Goal: Task Accomplishment & Management: Manage account settings

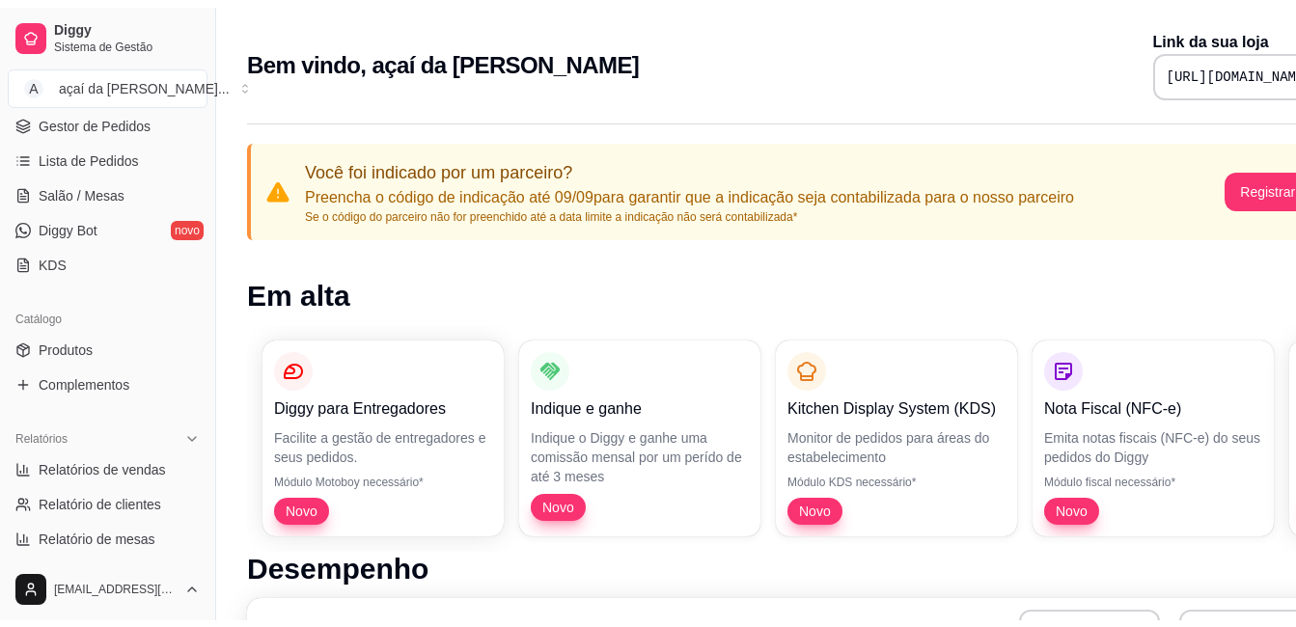
scroll to position [321, 0]
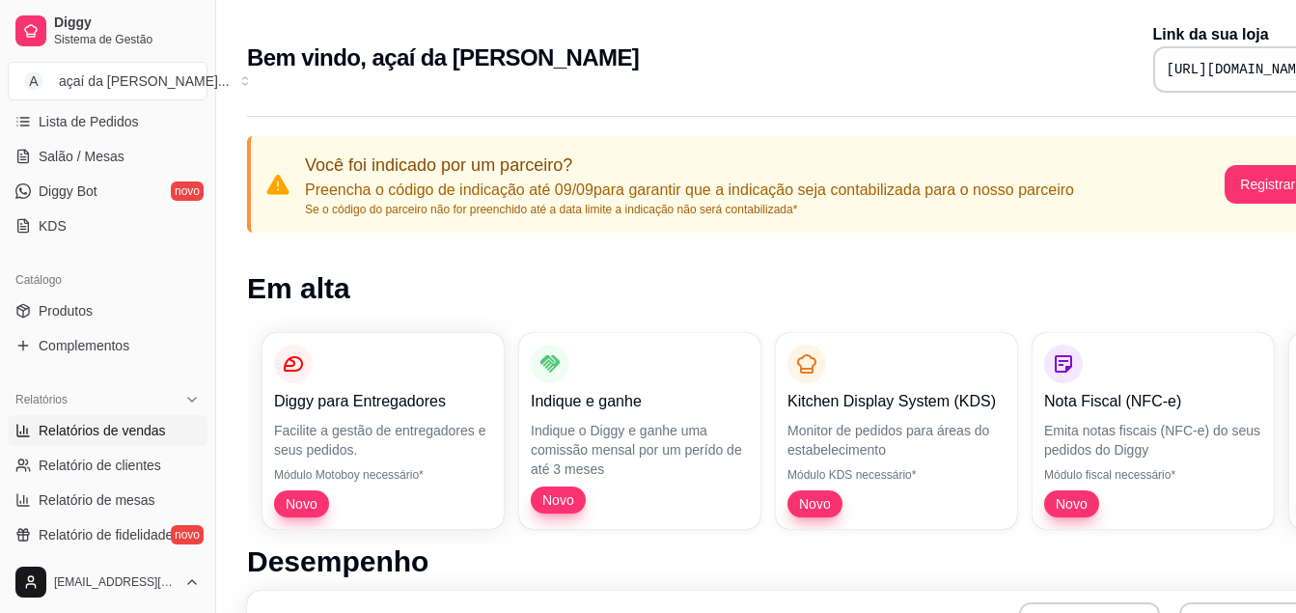
click at [123, 423] on span "Relatórios de vendas" at bounding box center [102, 430] width 127 height 19
select select "ALL"
select select "0"
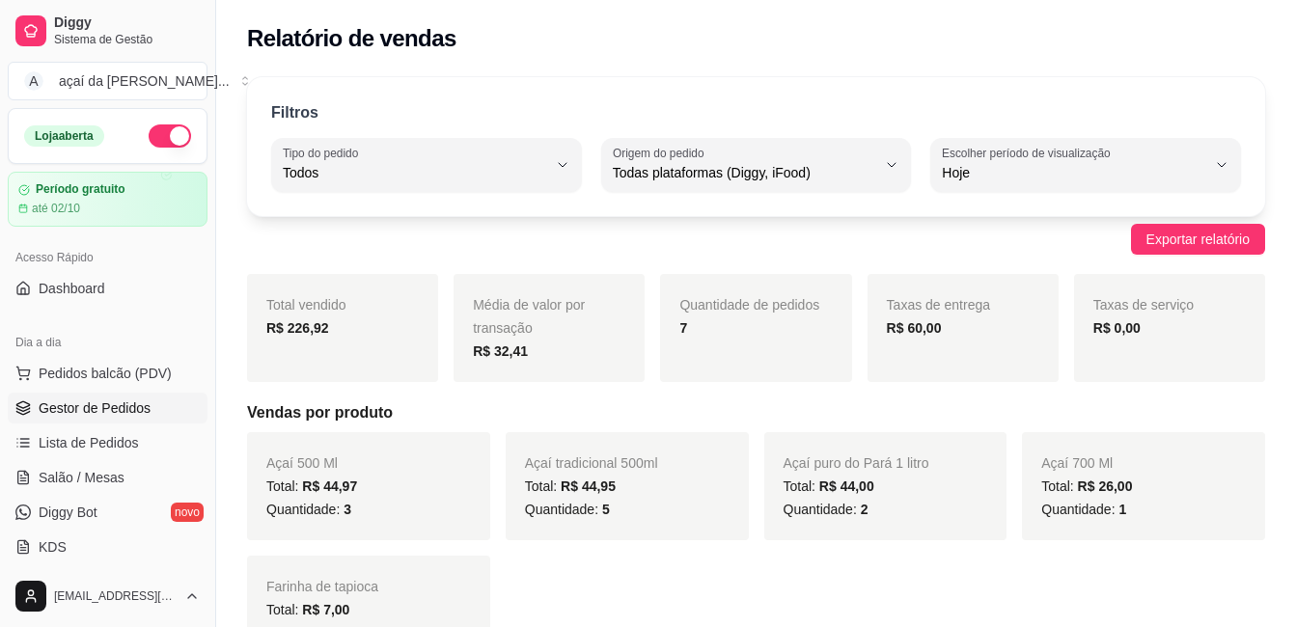
click at [70, 394] on link "Gestor de Pedidos" at bounding box center [108, 408] width 200 height 31
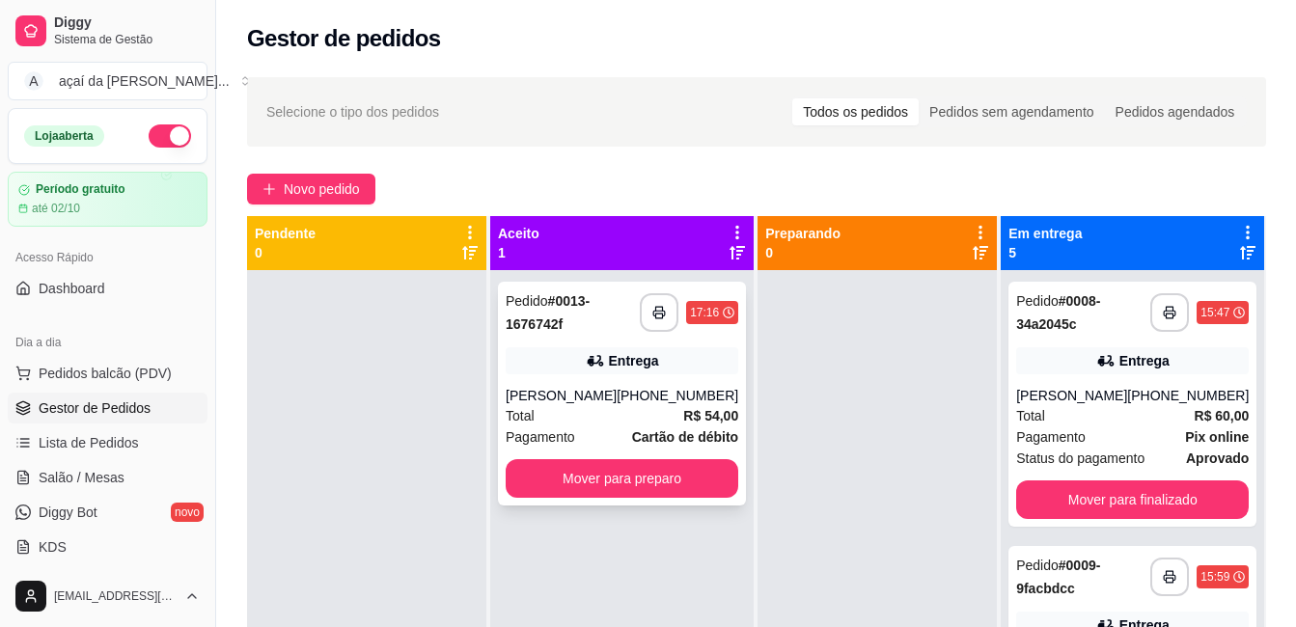
click at [615, 367] on div "Entrega" at bounding box center [634, 360] width 50 height 19
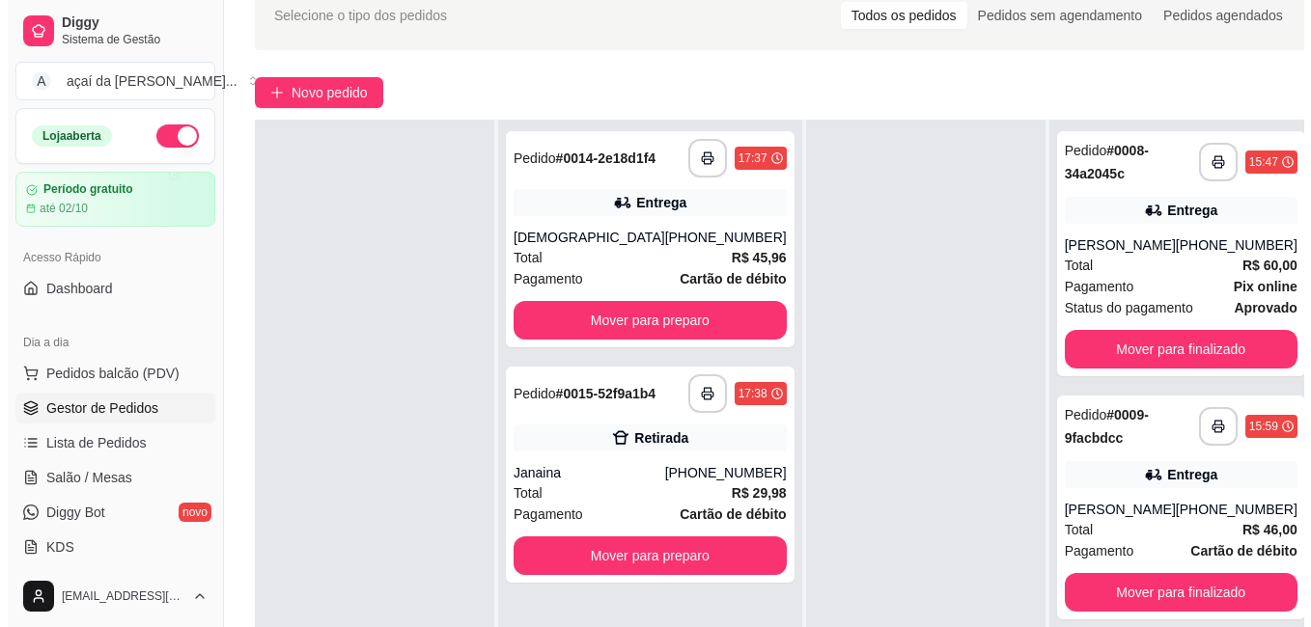
scroll to position [161, 0]
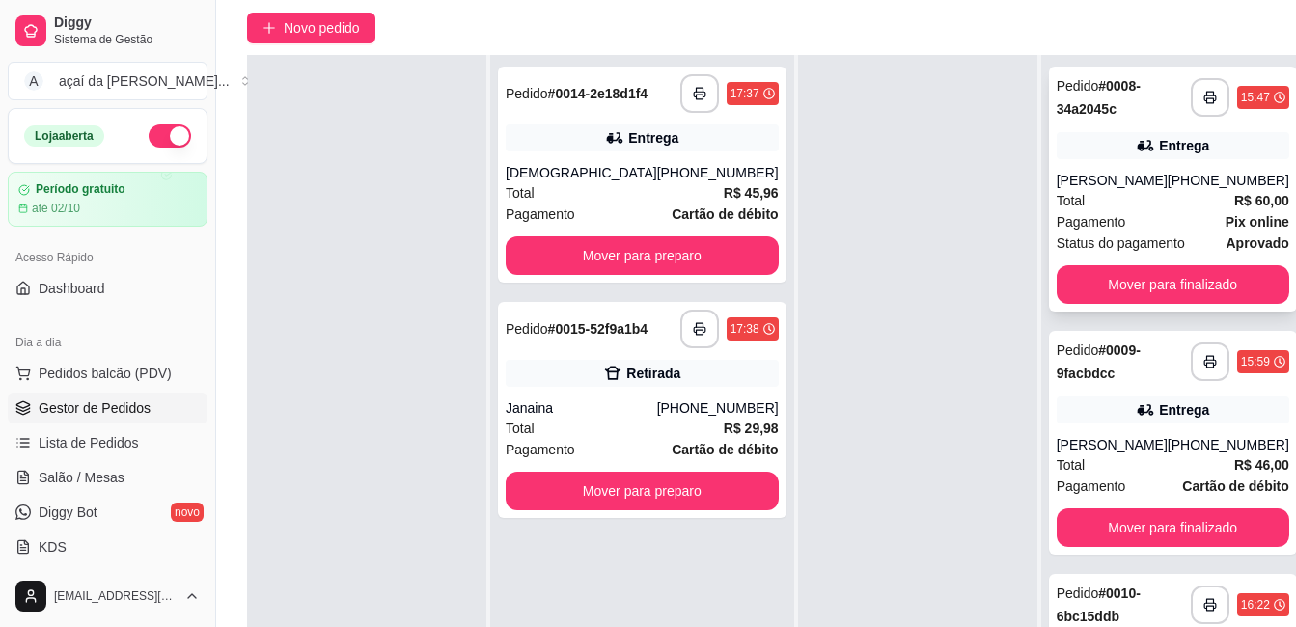
click at [1166, 138] on div "Entrega" at bounding box center [1173, 145] width 233 height 27
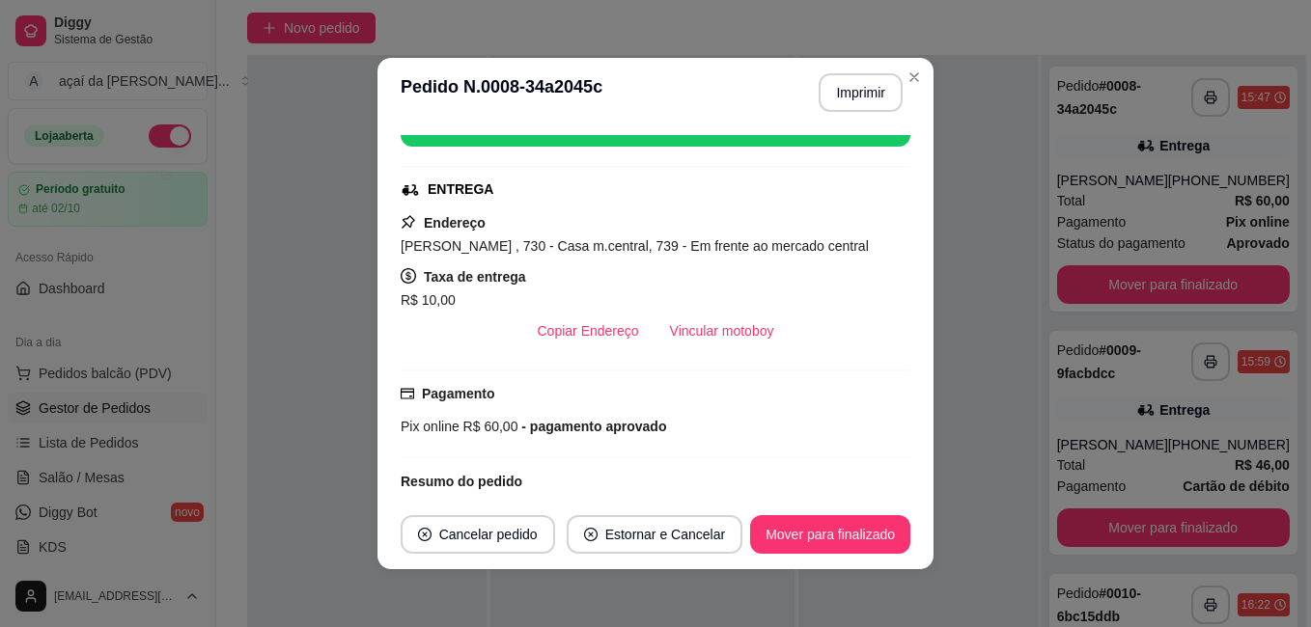
scroll to position [168, 0]
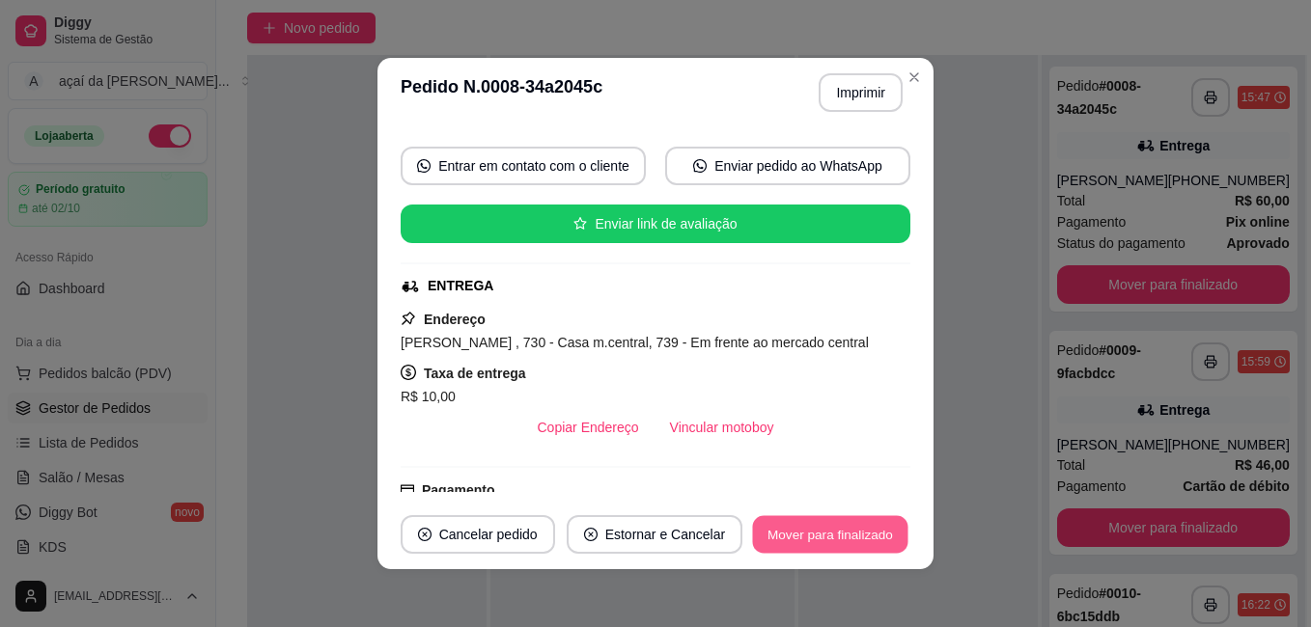
click at [821, 517] on button "Mover para finalizado" at bounding box center [830, 535] width 155 height 38
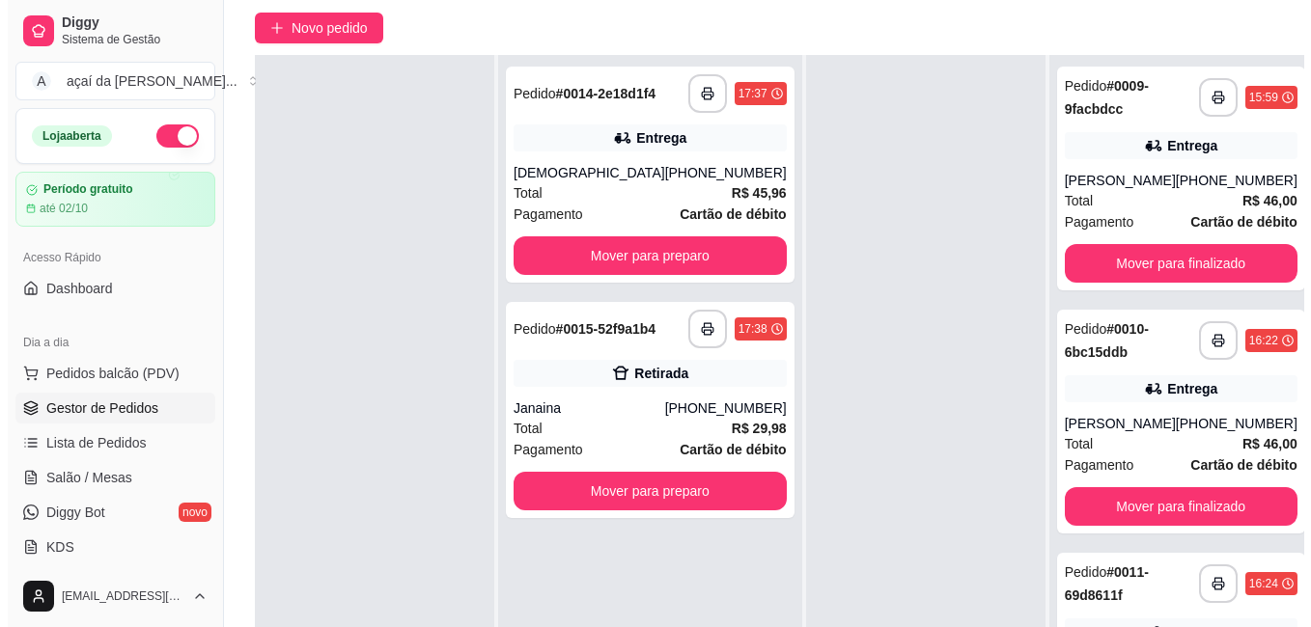
scroll to position [22, 0]
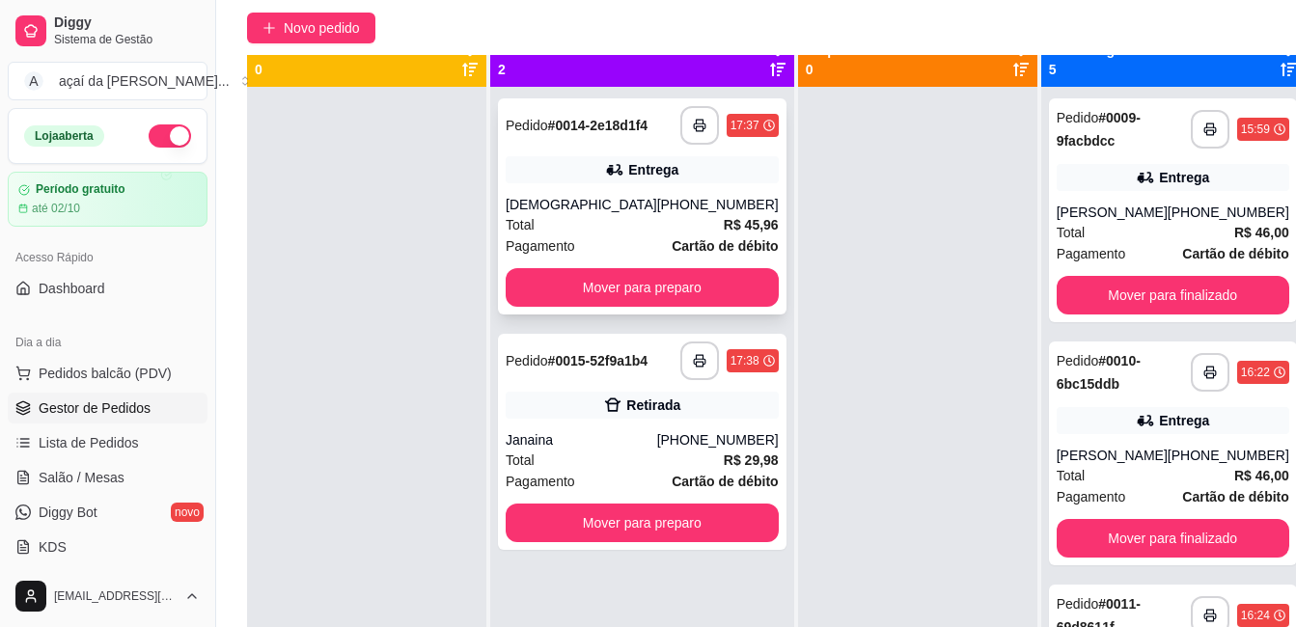
click at [638, 195] on div "**********" at bounding box center [642, 206] width 289 height 216
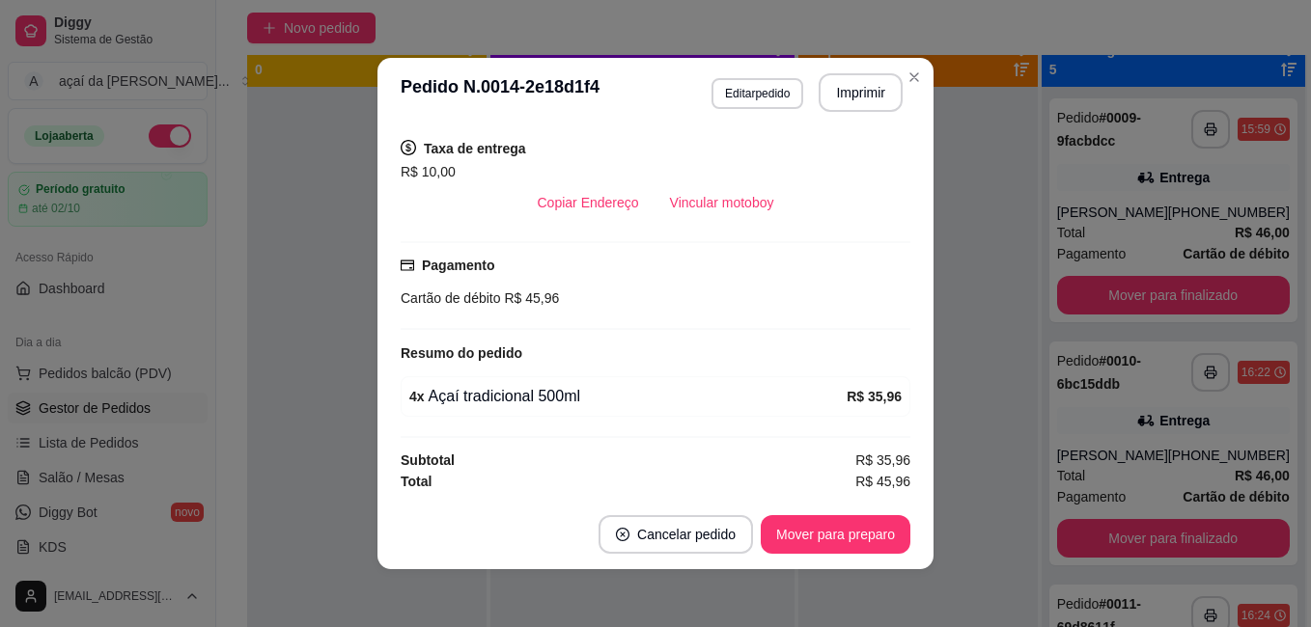
scroll to position [4, 0]
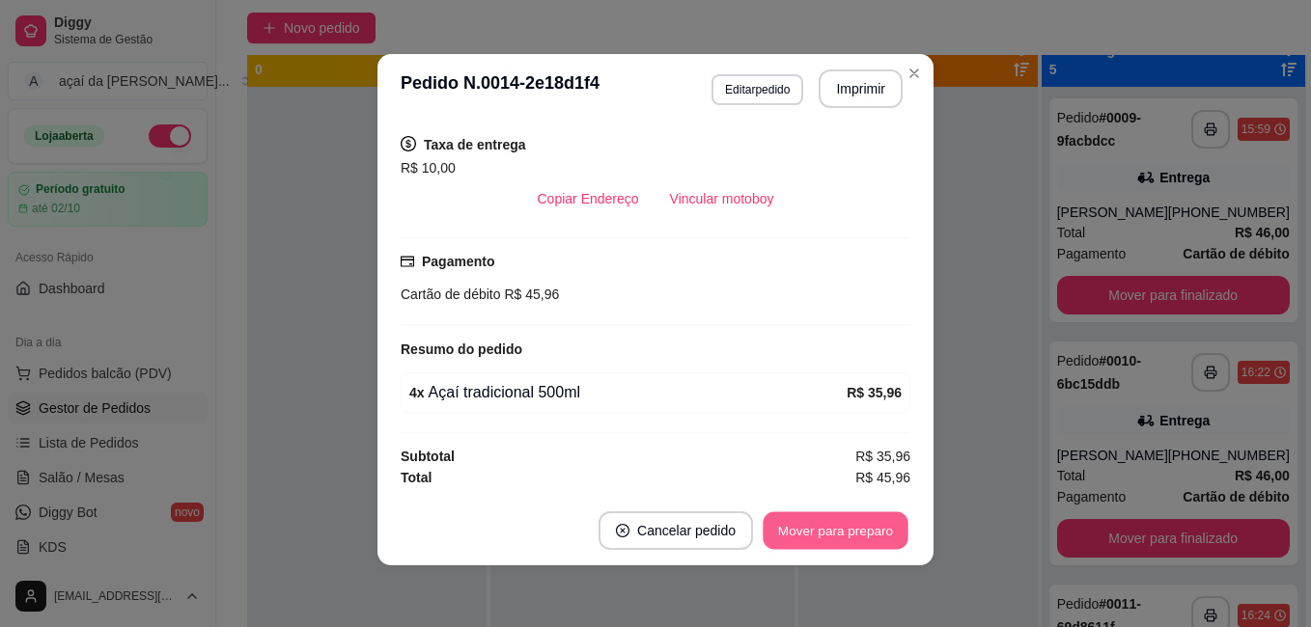
click at [860, 536] on button "Mover para preparo" at bounding box center [835, 532] width 145 height 38
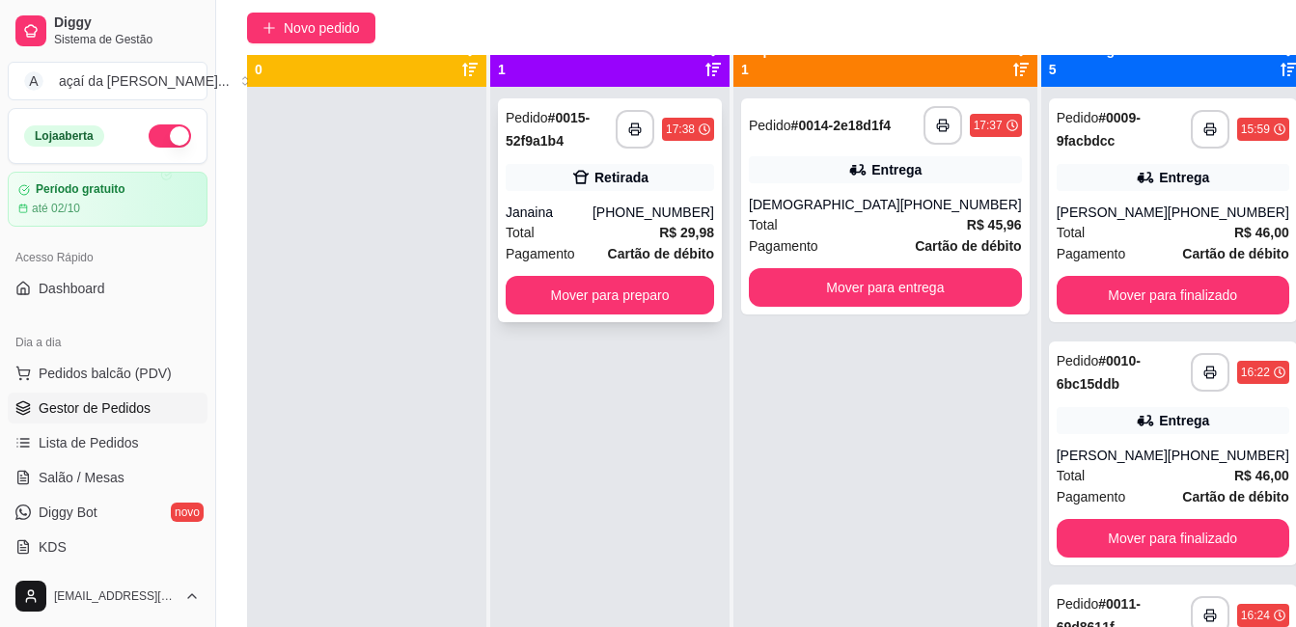
click at [614, 168] on div "Retirada" at bounding box center [622, 177] width 54 height 19
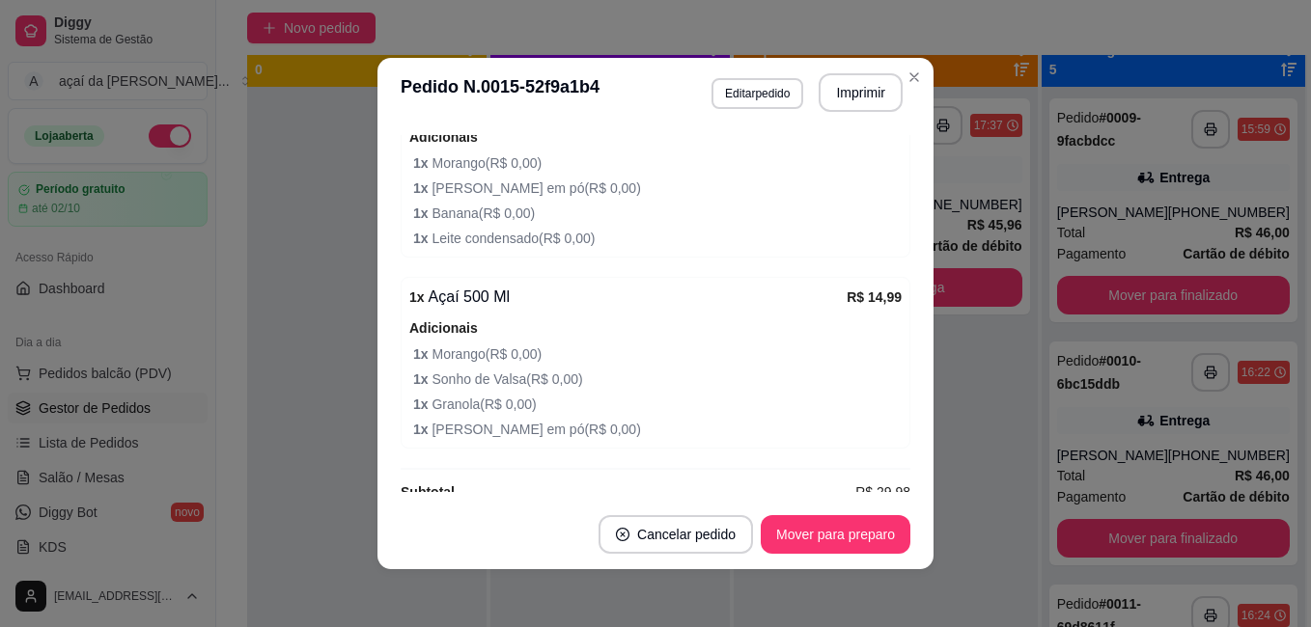
scroll to position [500, 0]
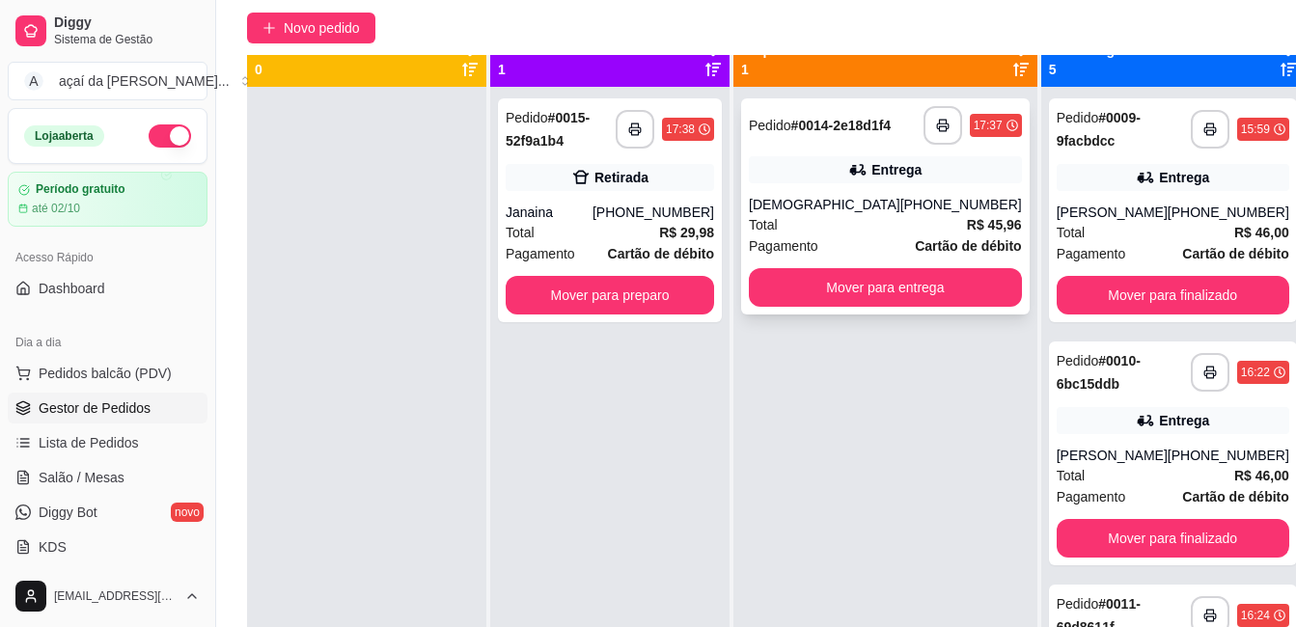
click at [907, 198] on div "**********" at bounding box center [885, 206] width 289 height 216
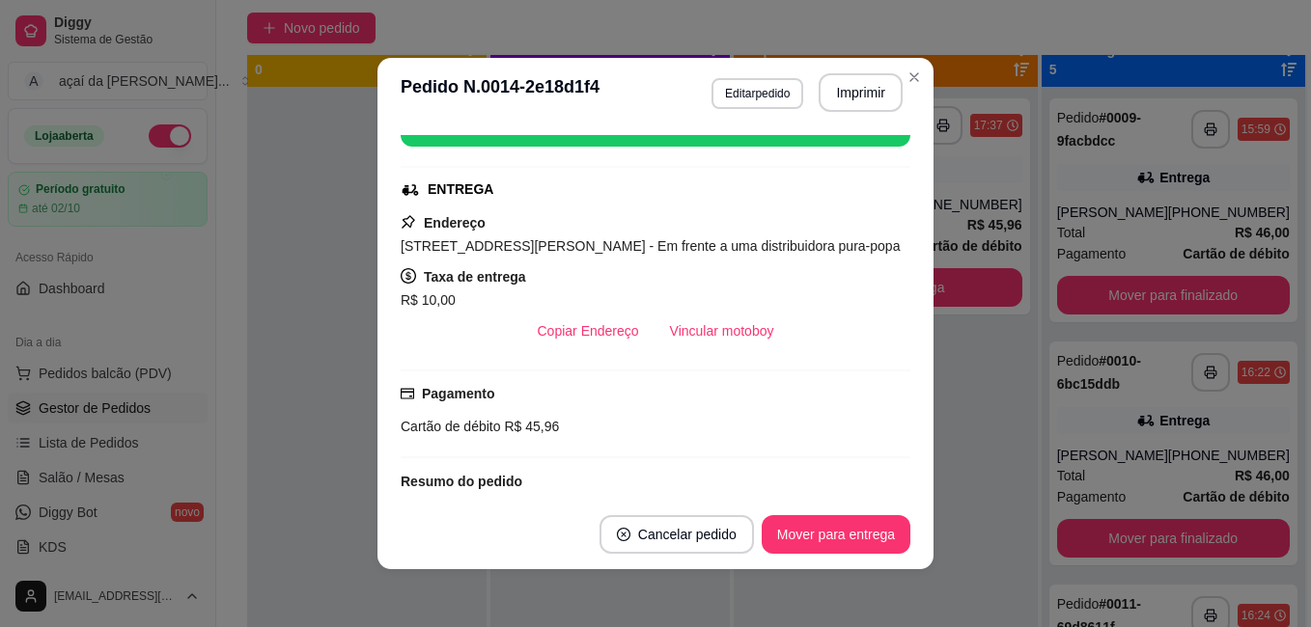
scroll to position [232, 0]
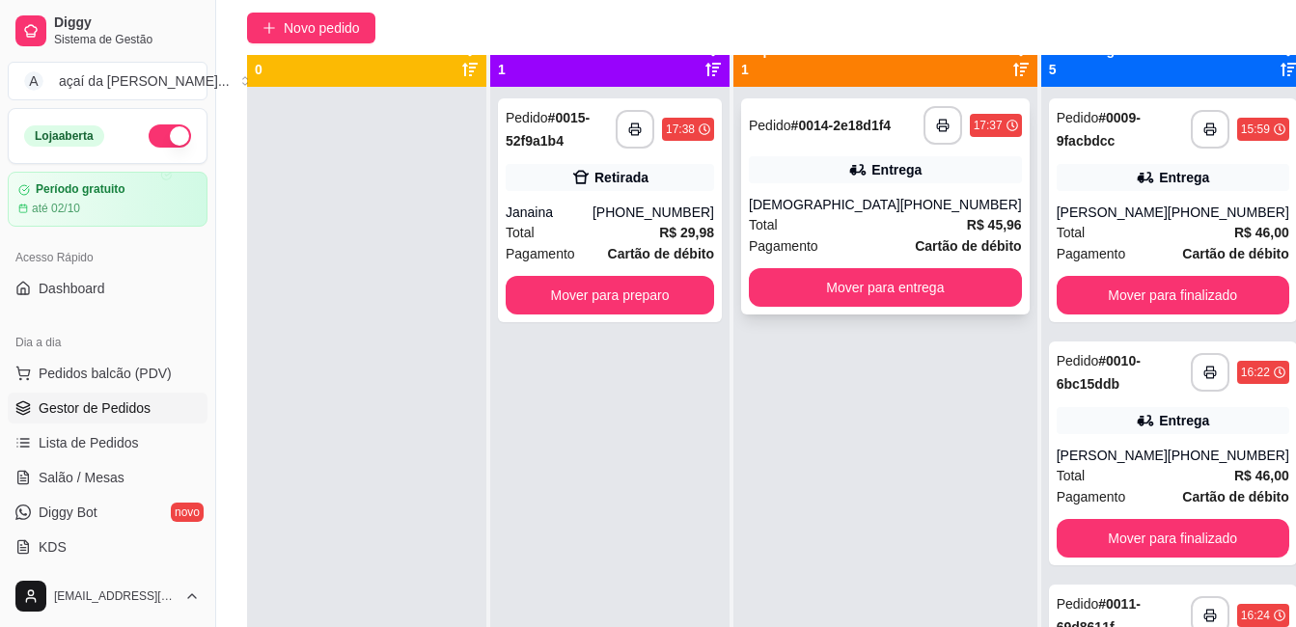
click at [852, 200] on div "**********" at bounding box center [885, 206] width 289 height 216
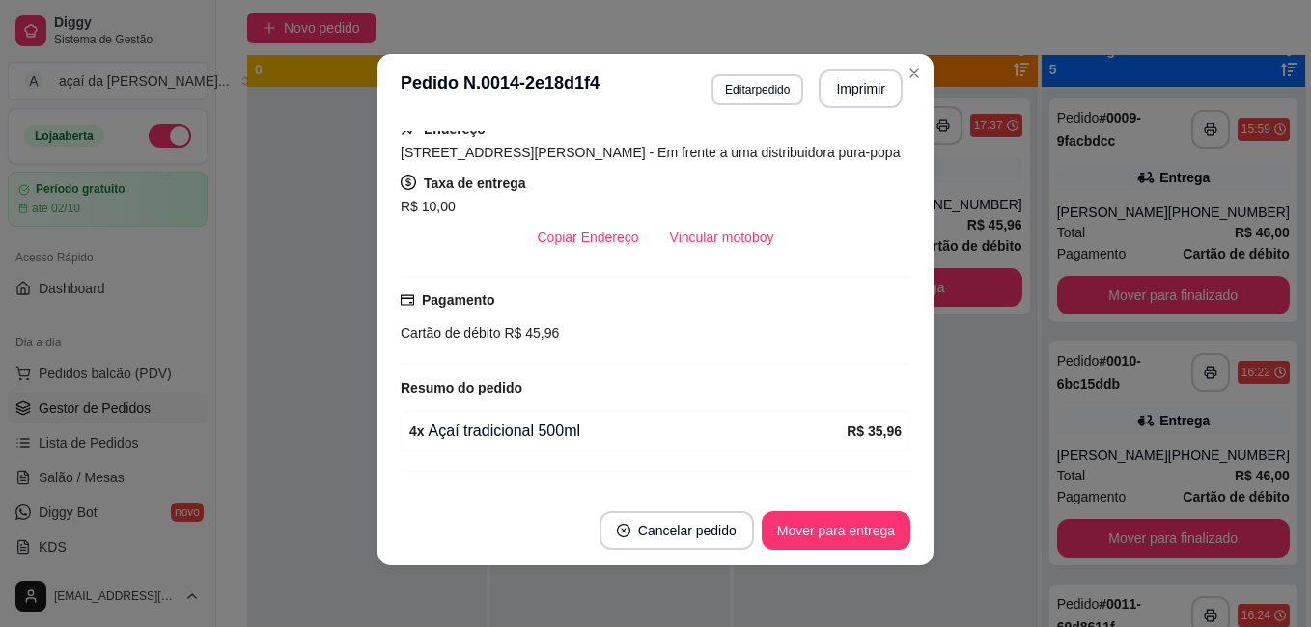
scroll to position [393, 0]
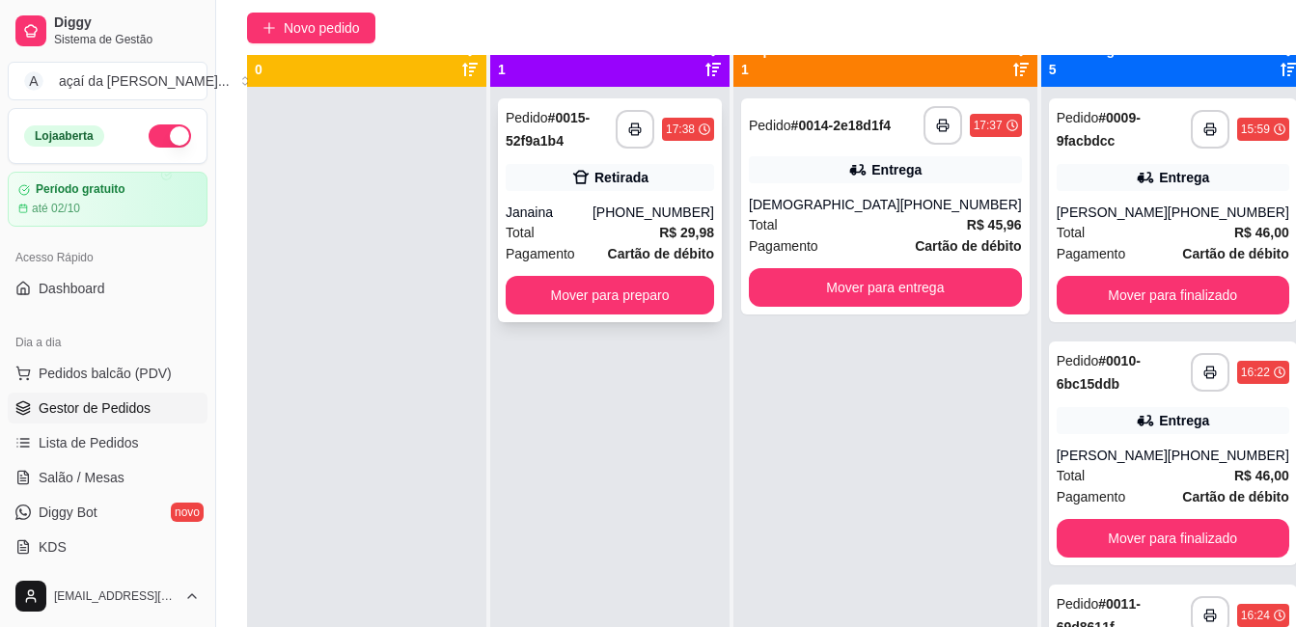
click at [650, 200] on div "**********" at bounding box center [610, 210] width 224 height 224
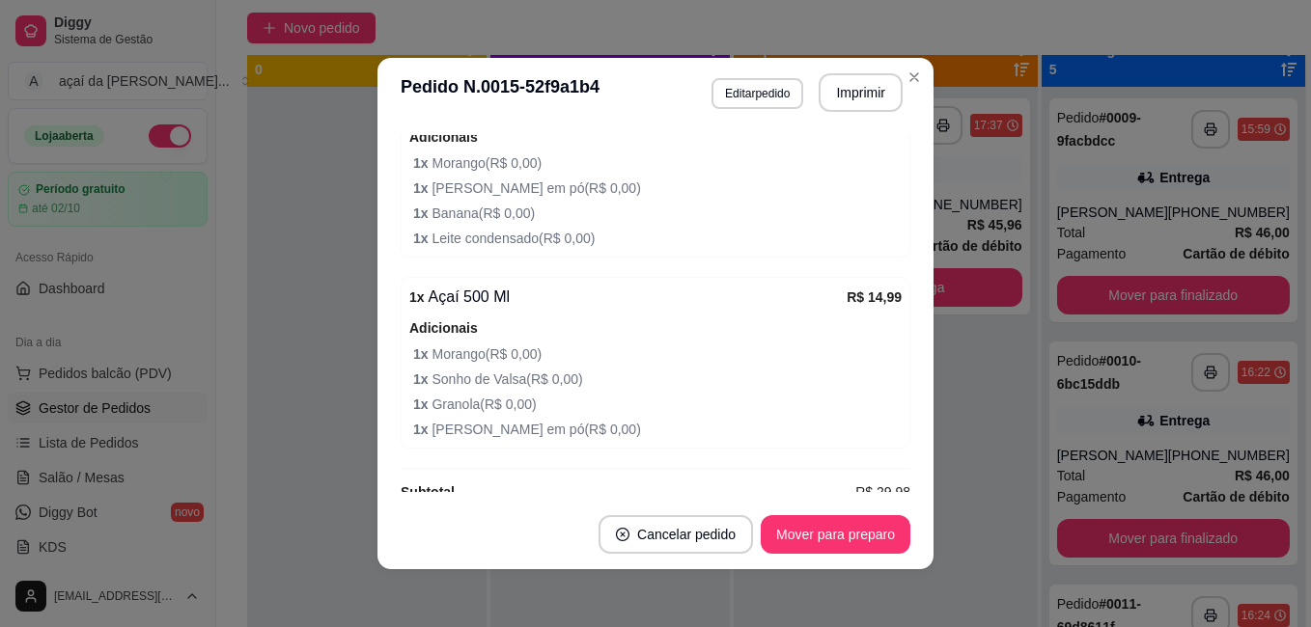
scroll to position [565, 0]
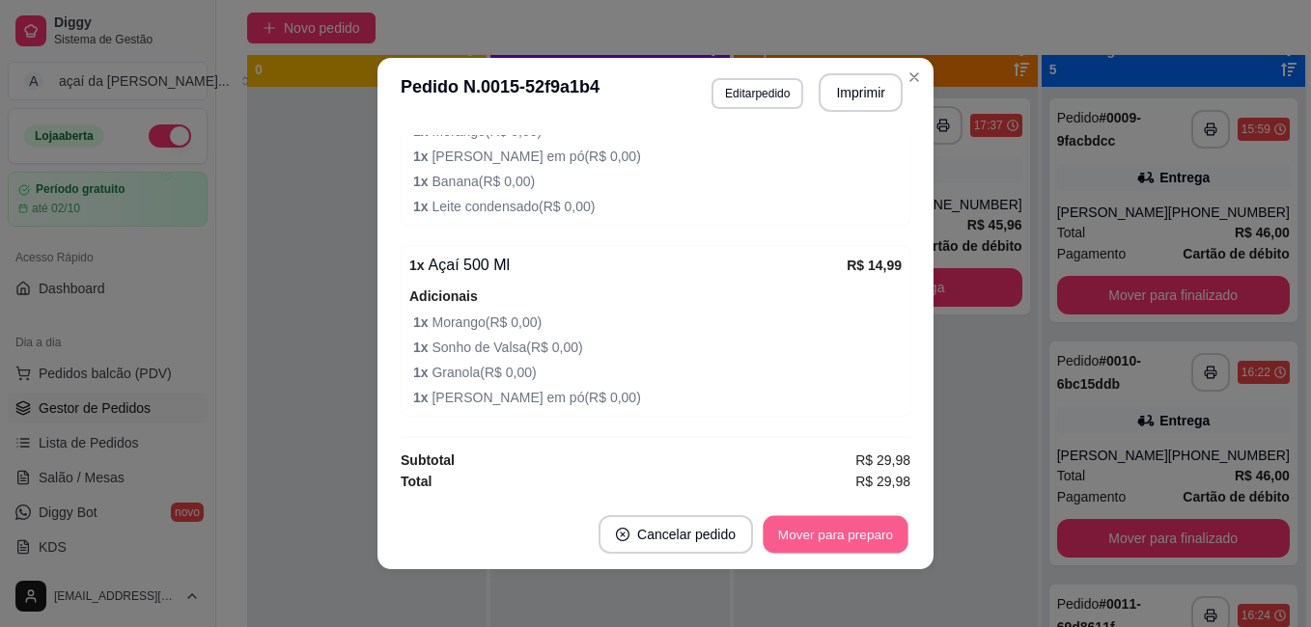
click at [873, 552] on button "Mover para preparo" at bounding box center [835, 535] width 145 height 38
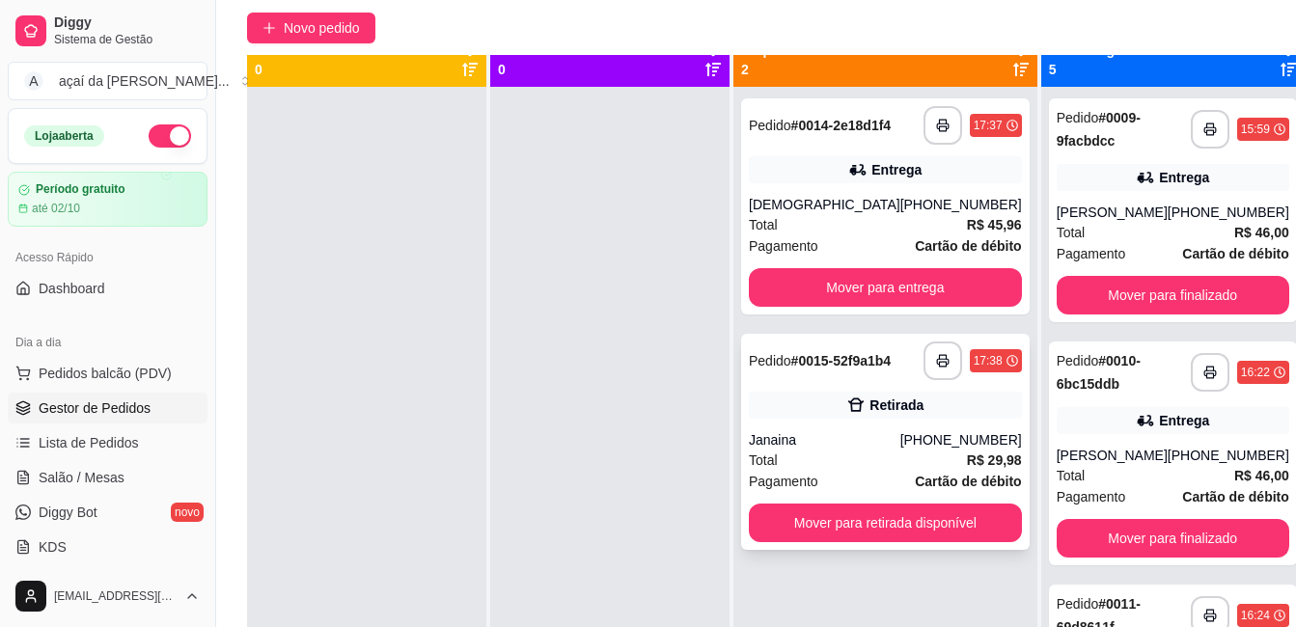
click at [793, 419] on div "Retirada" at bounding box center [885, 405] width 273 height 27
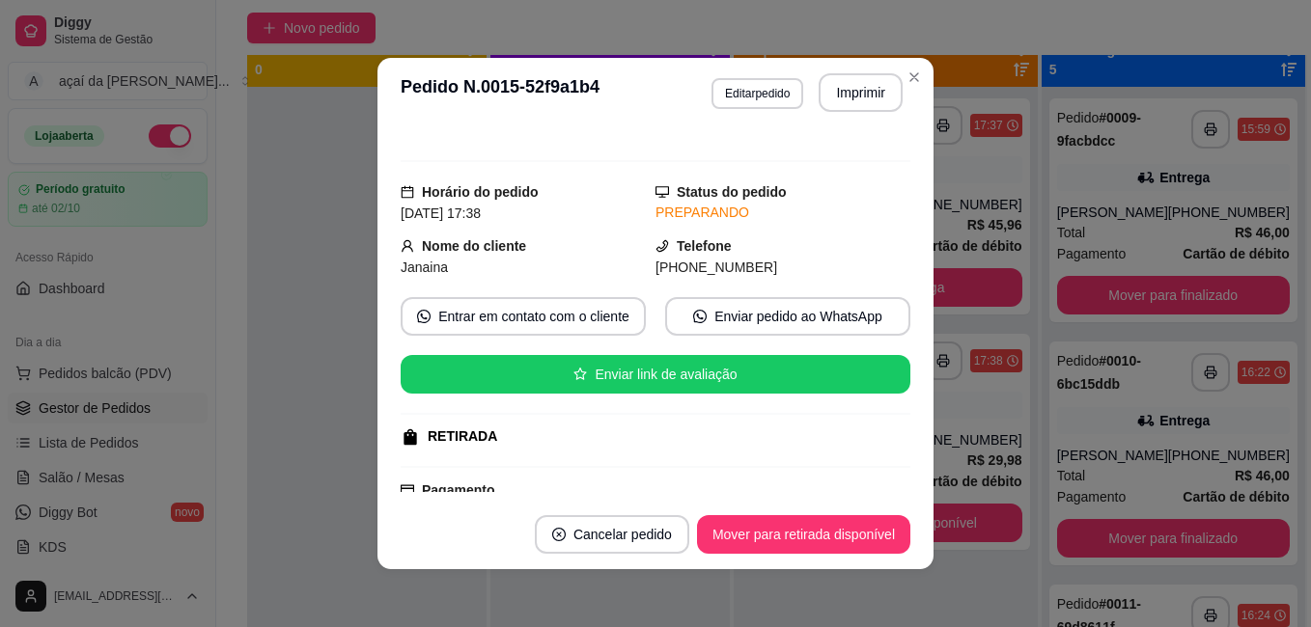
scroll to position [0, 0]
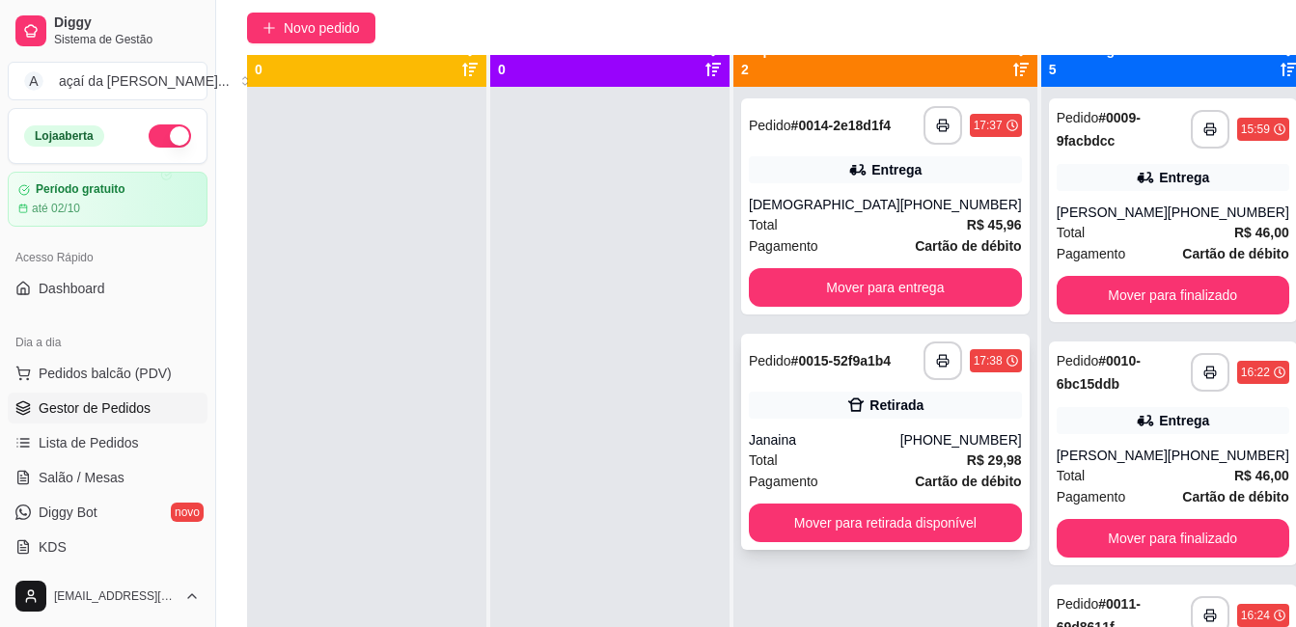
click at [869, 450] on div "Janaina" at bounding box center [825, 440] width 152 height 19
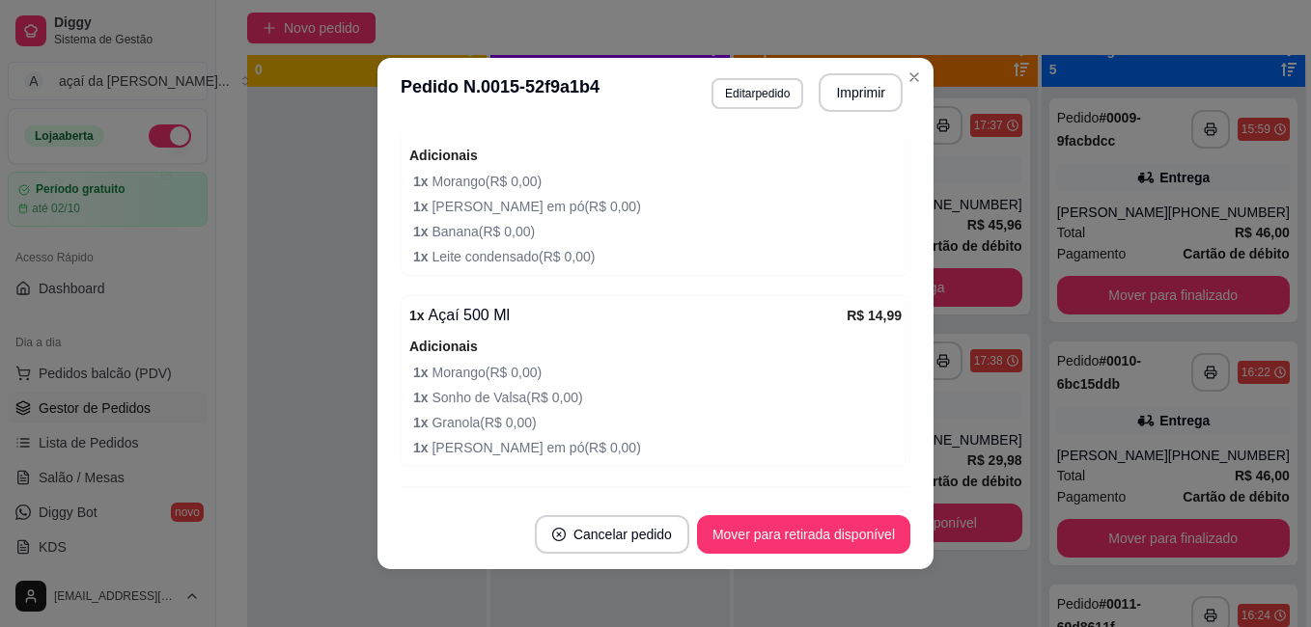
scroll to position [547, 0]
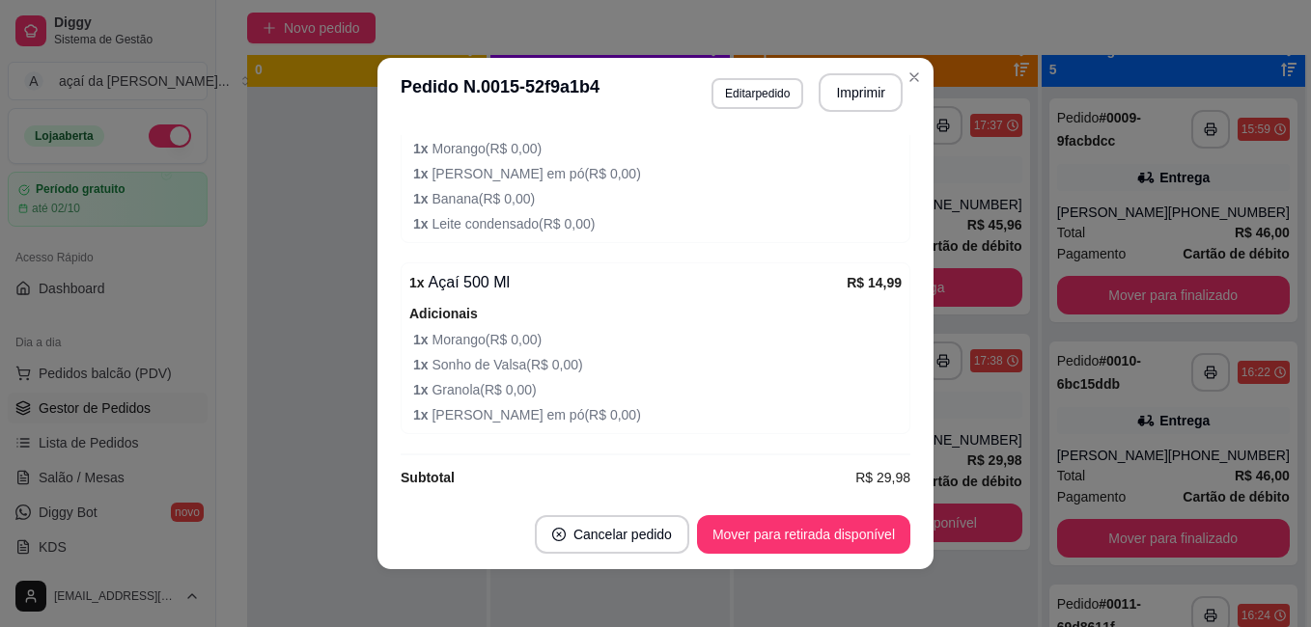
click at [726, 318] on div "Adicionais 1 x Morango ( R$ 0,00 ) 1 x Sonho de Valsa ( R$ 0,00 ) 1 x Granola (…" at bounding box center [655, 364] width 492 height 124
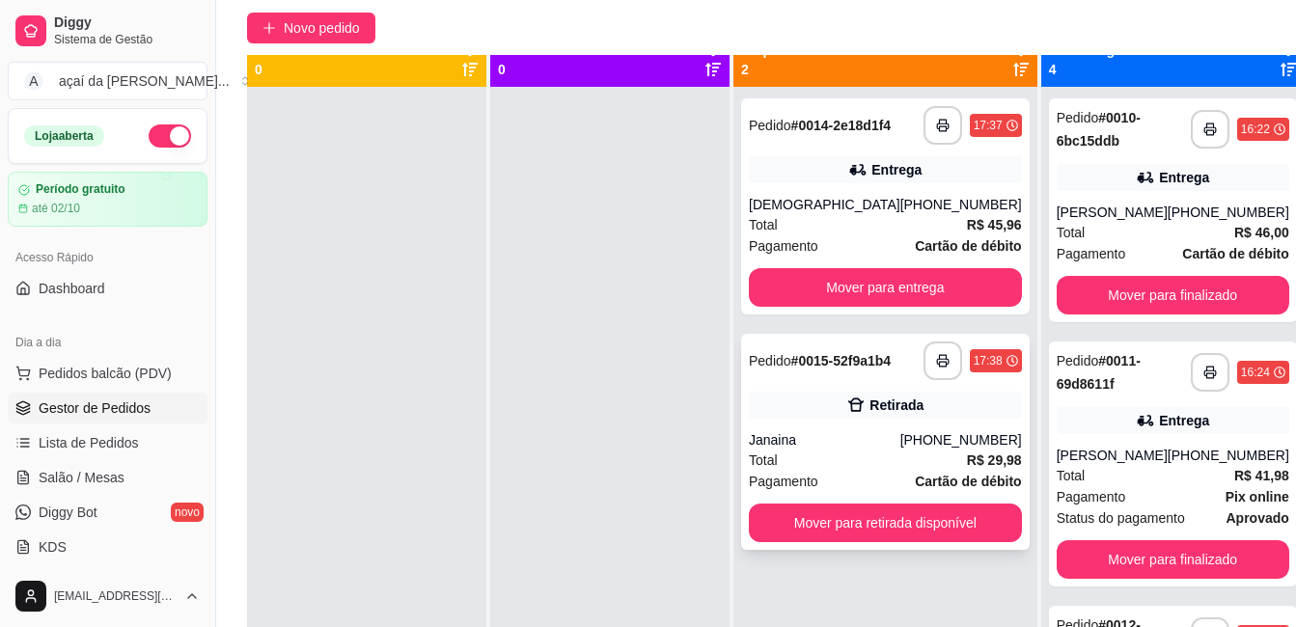
click at [826, 419] on div "Retirada" at bounding box center [885, 405] width 273 height 27
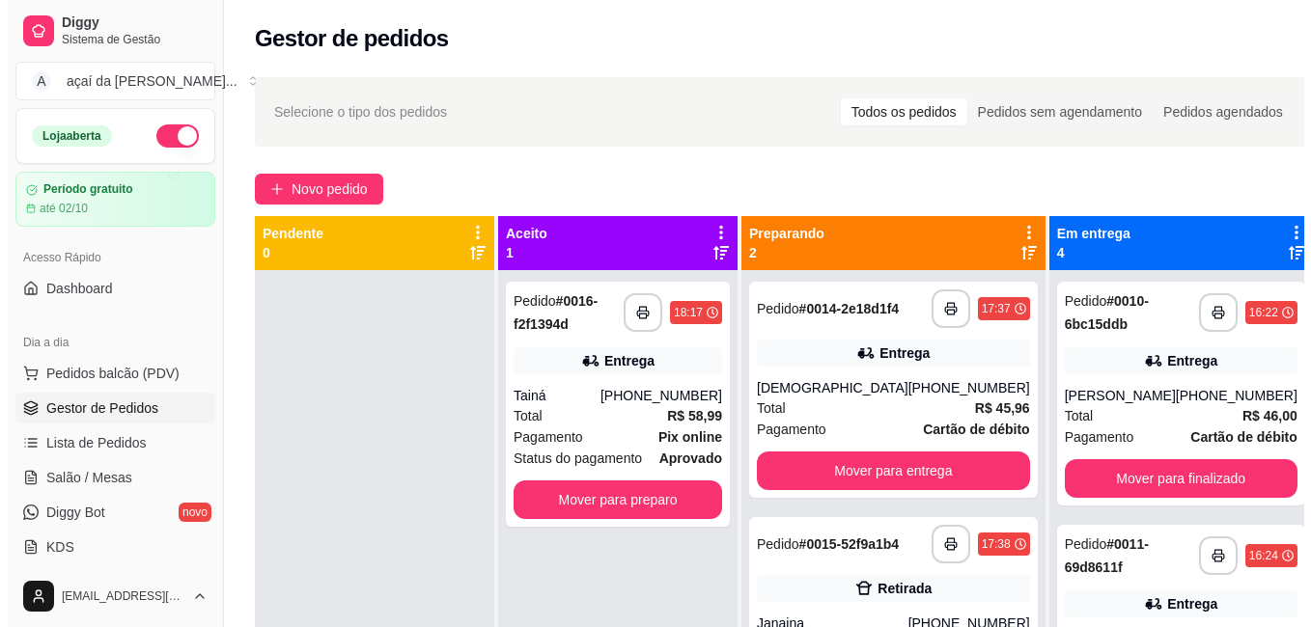
scroll to position [65, 0]
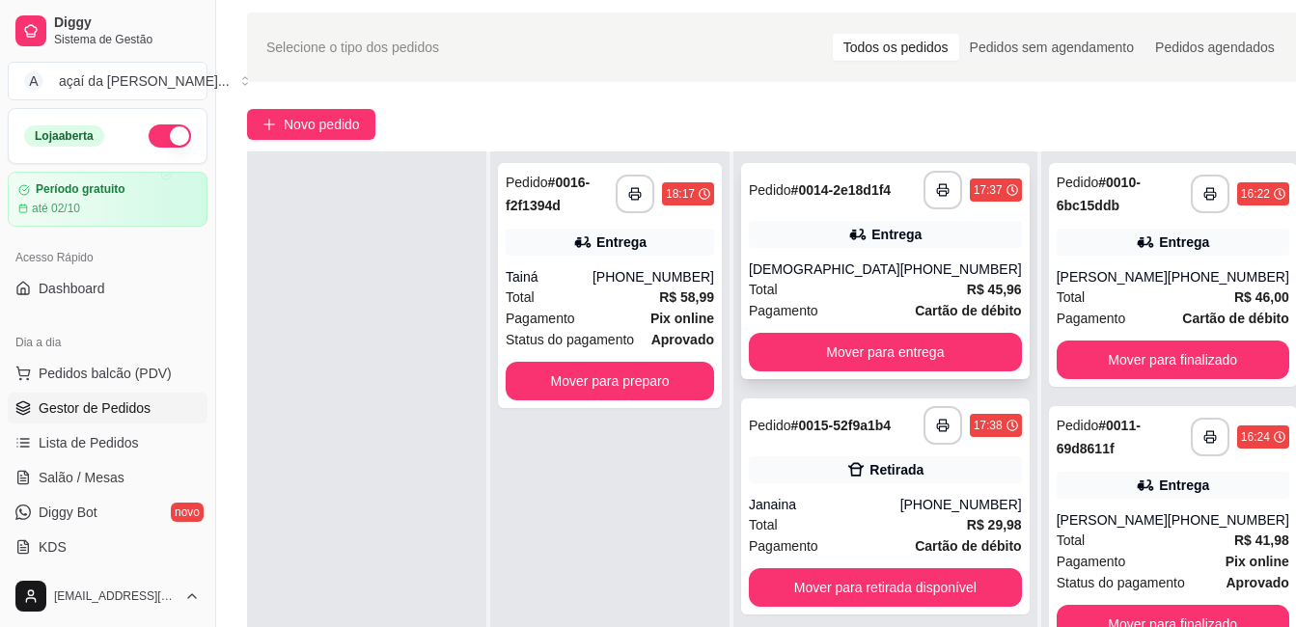
drag, startPoint x: 858, startPoint y: 243, endPoint x: 845, endPoint y: 245, distance: 13.7
click at [849, 244] on icon at bounding box center [858, 234] width 19 height 19
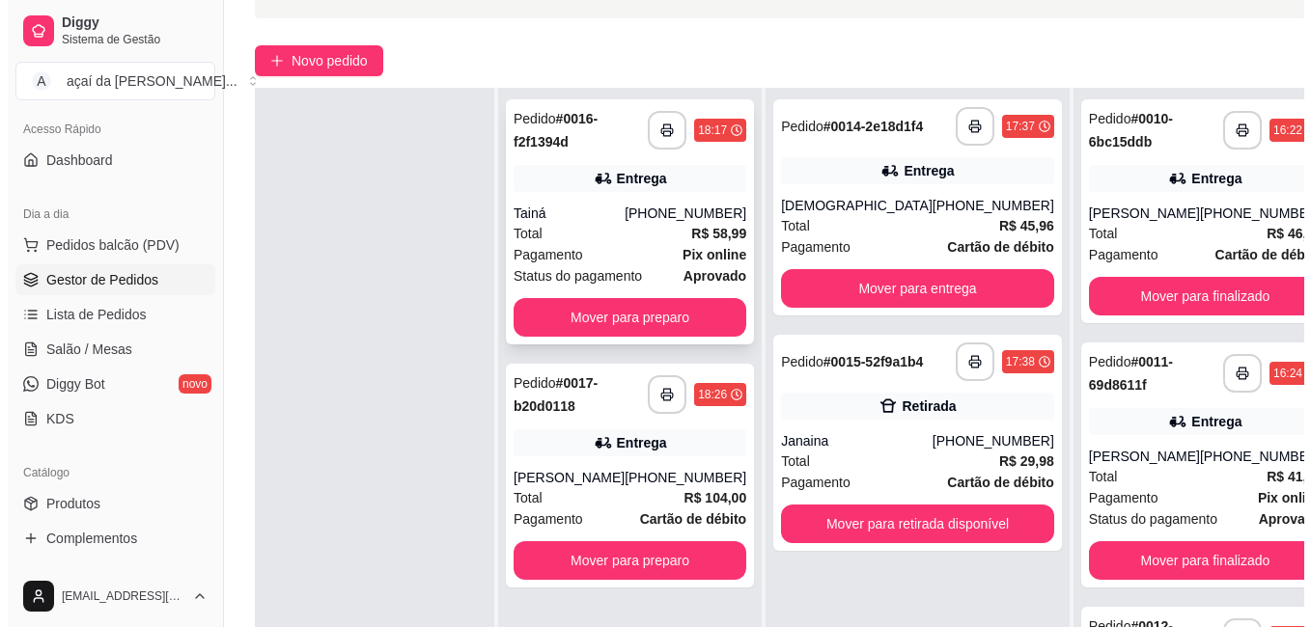
scroll to position [161, 0]
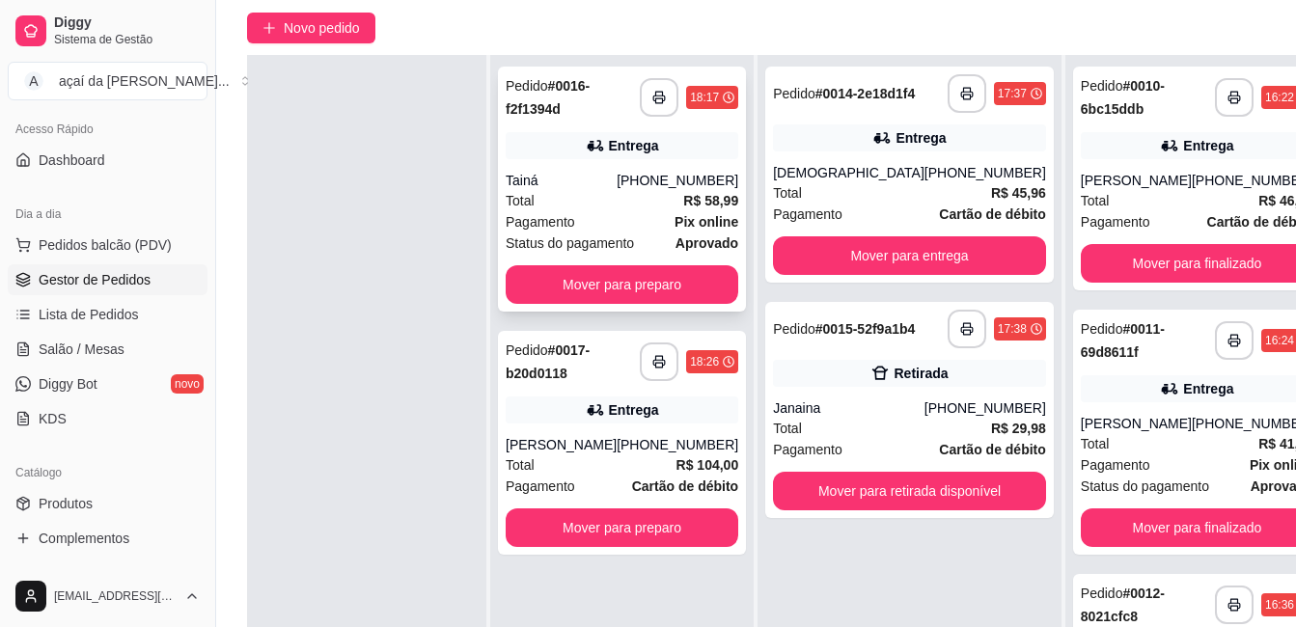
click at [653, 190] on div "Total R$ 58,99" at bounding box center [622, 200] width 233 height 21
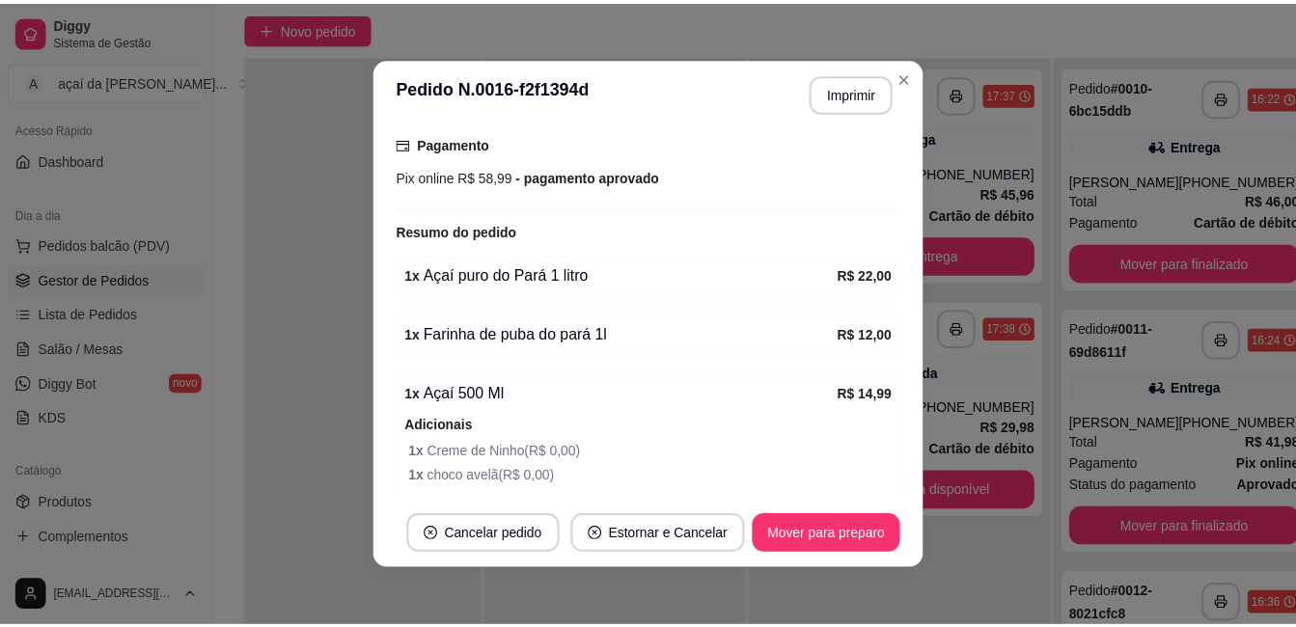
scroll to position [644, 0]
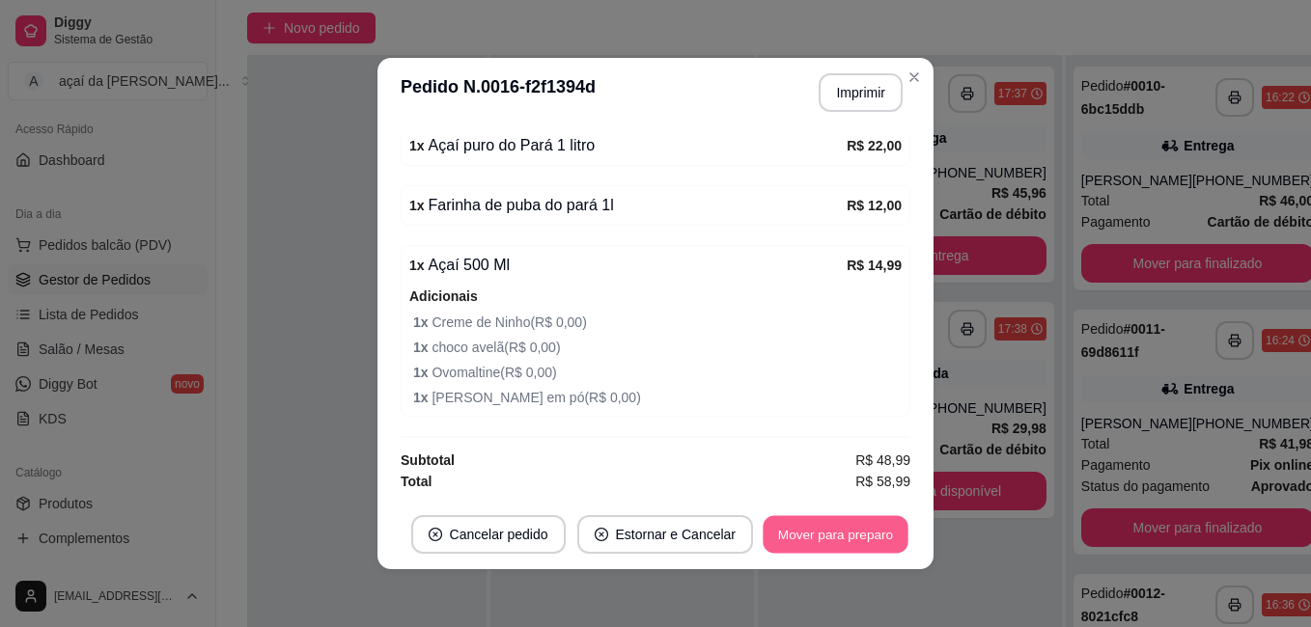
click at [774, 524] on button "Mover para preparo" at bounding box center [835, 535] width 145 height 38
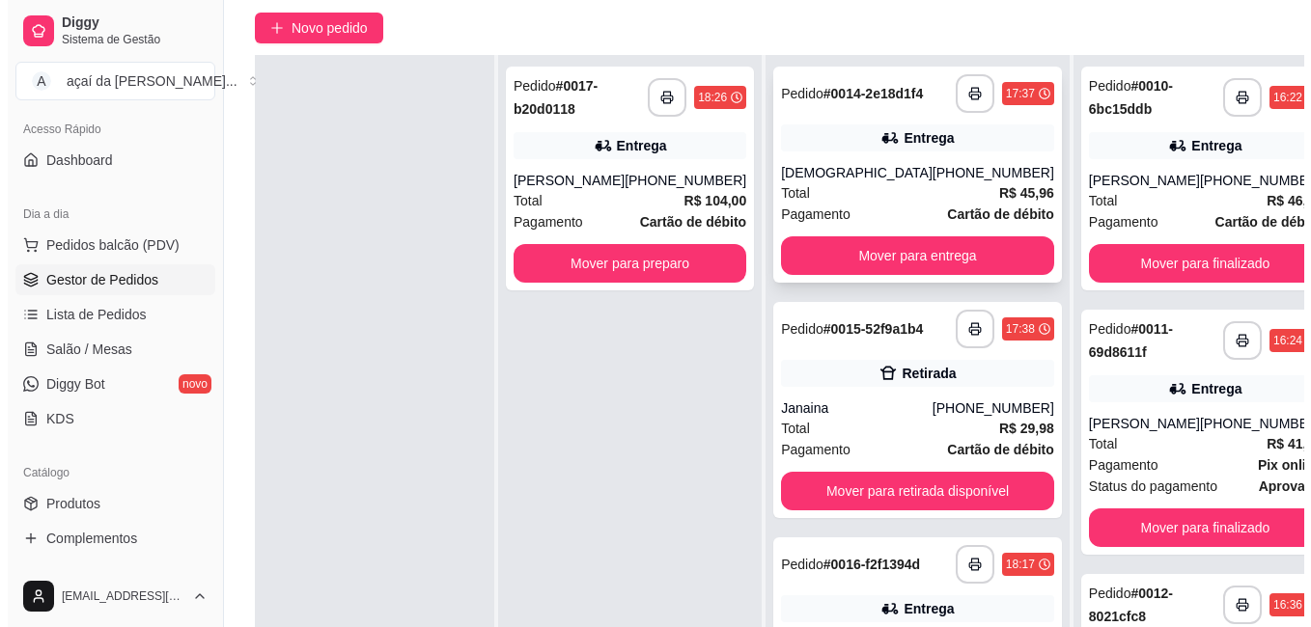
scroll to position [97, 0]
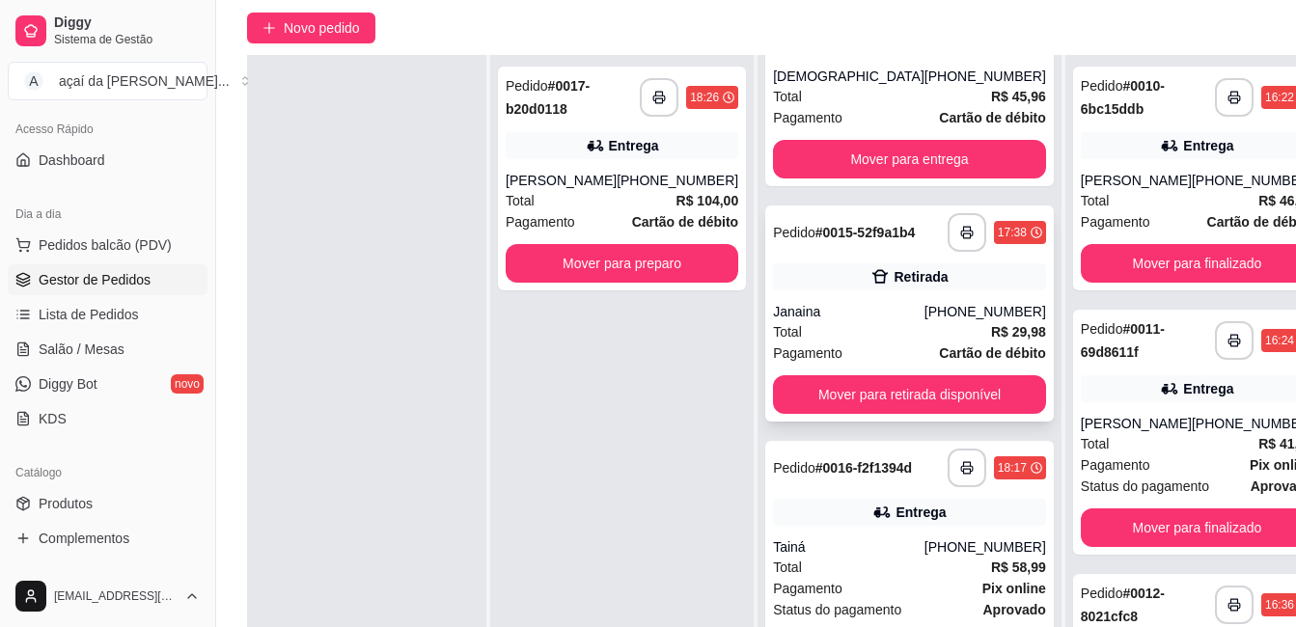
click at [831, 313] on div "**********" at bounding box center [909, 314] width 289 height 216
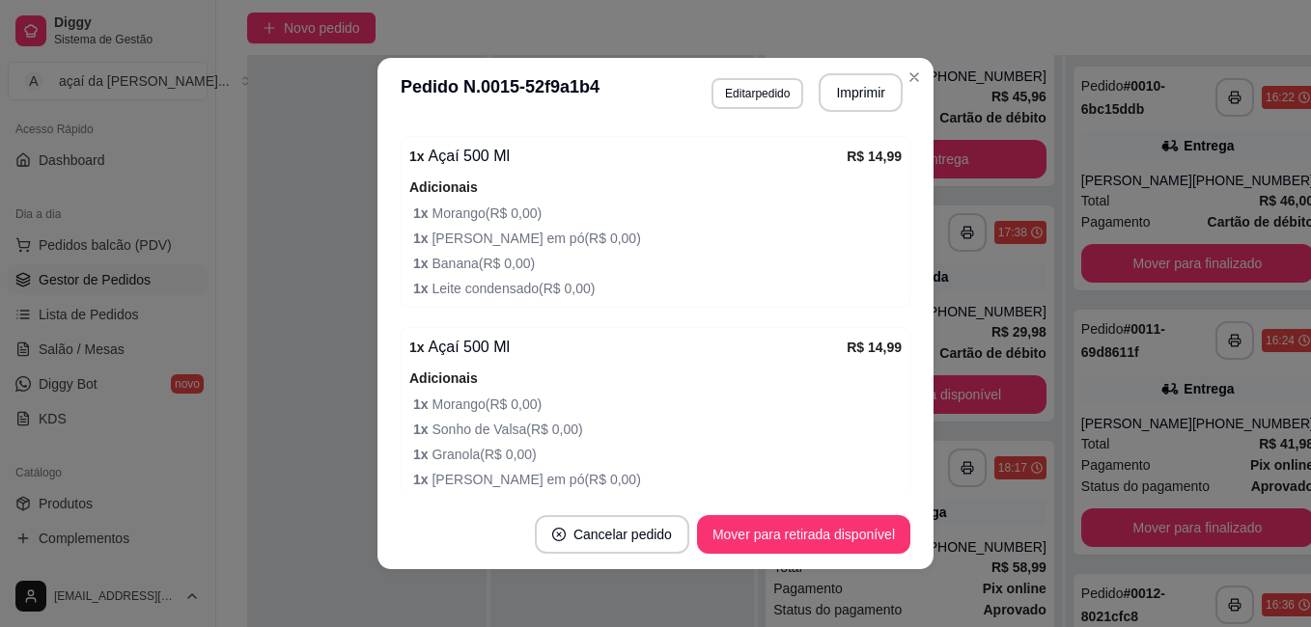
scroll to position [515, 0]
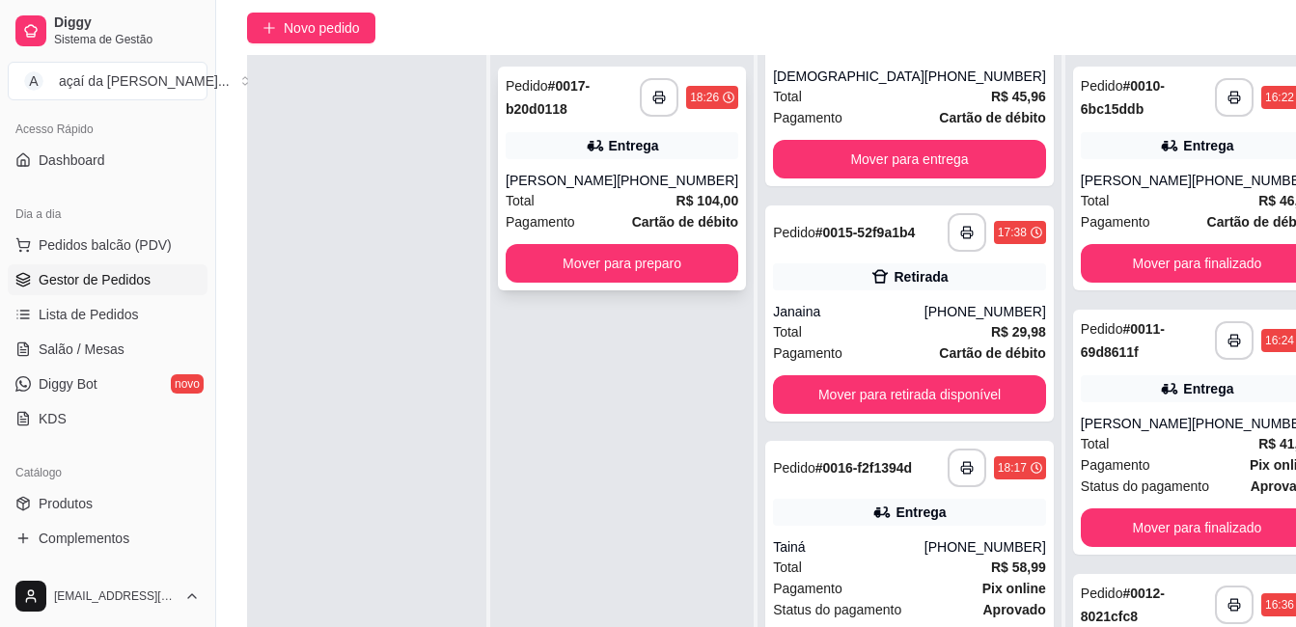
click at [698, 138] on div "Entrega" at bounding box center [622, 145] width 233 height 27
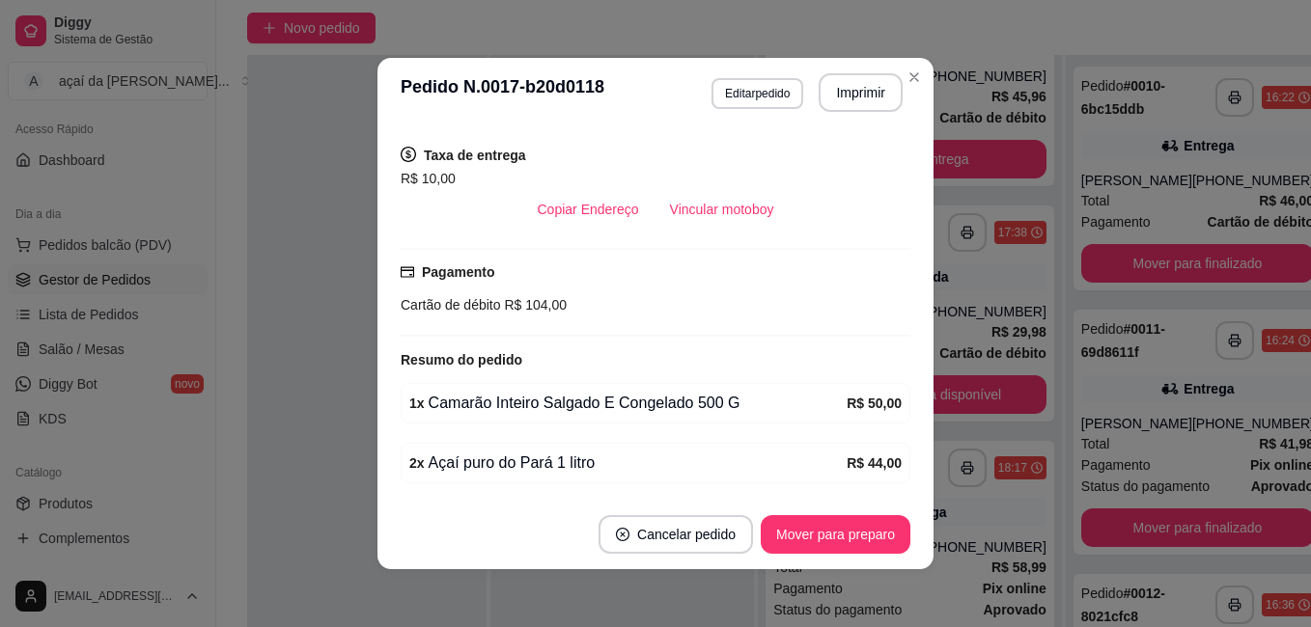
scroll to position [418, 0]
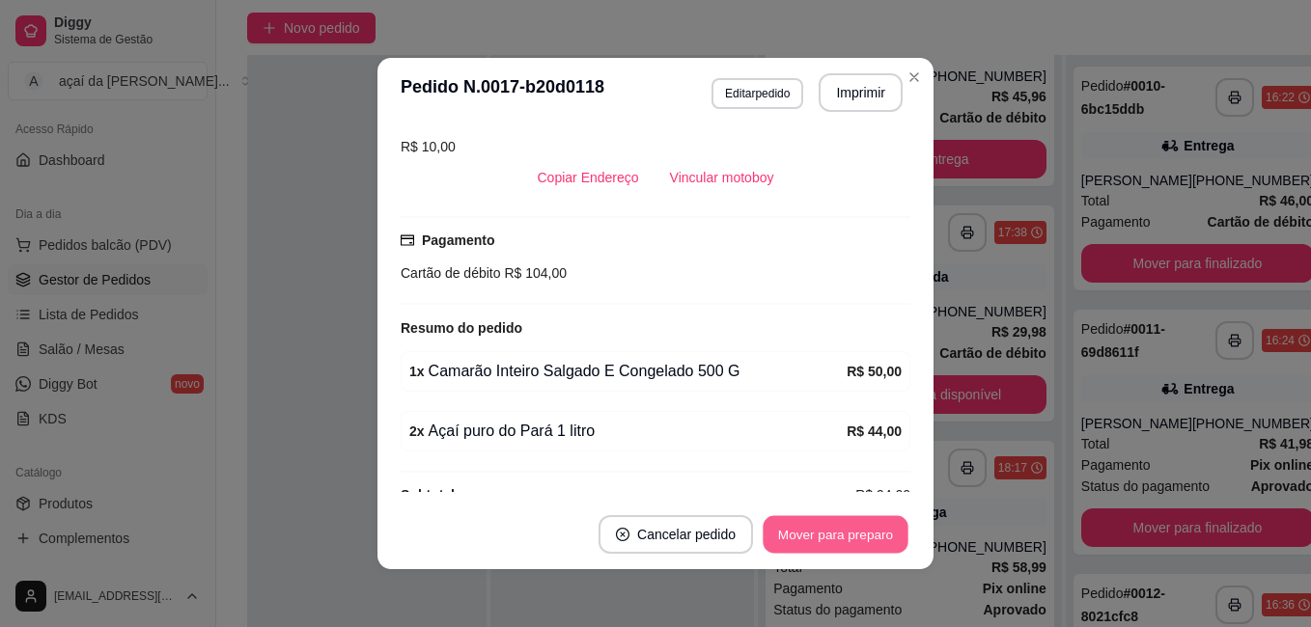
click at [850, 532] on button "Mover para preparo" at bounding box center [835, 535] width 145 height 38
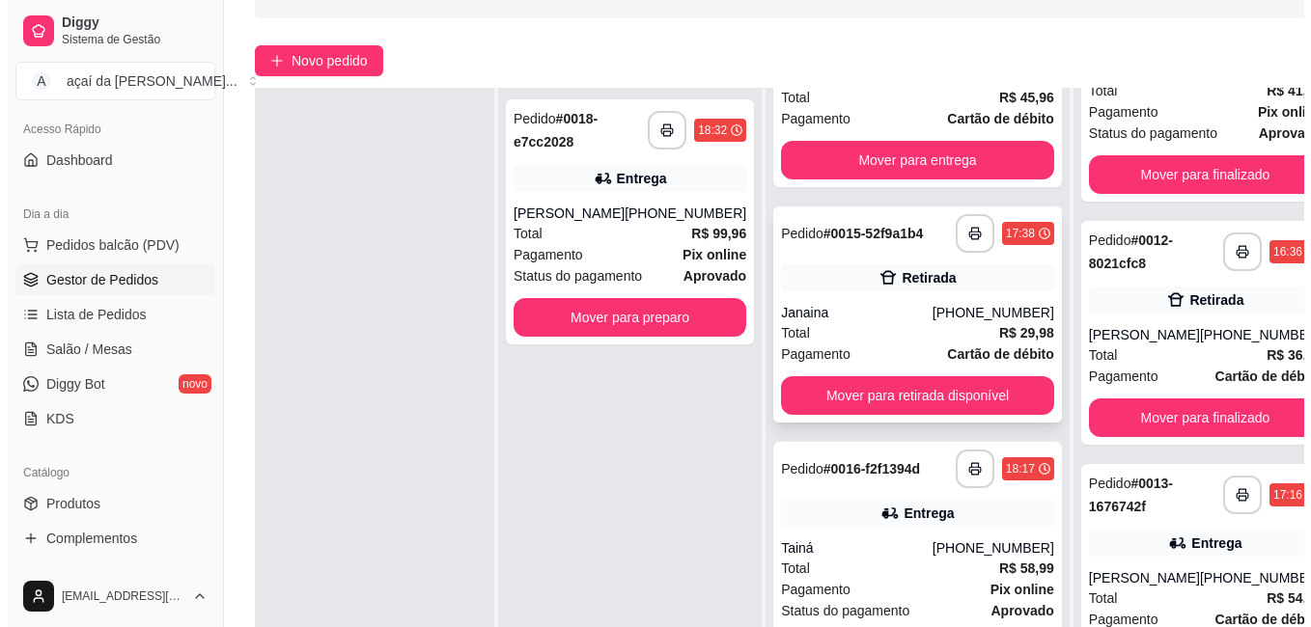
scroll to position [32, 0]
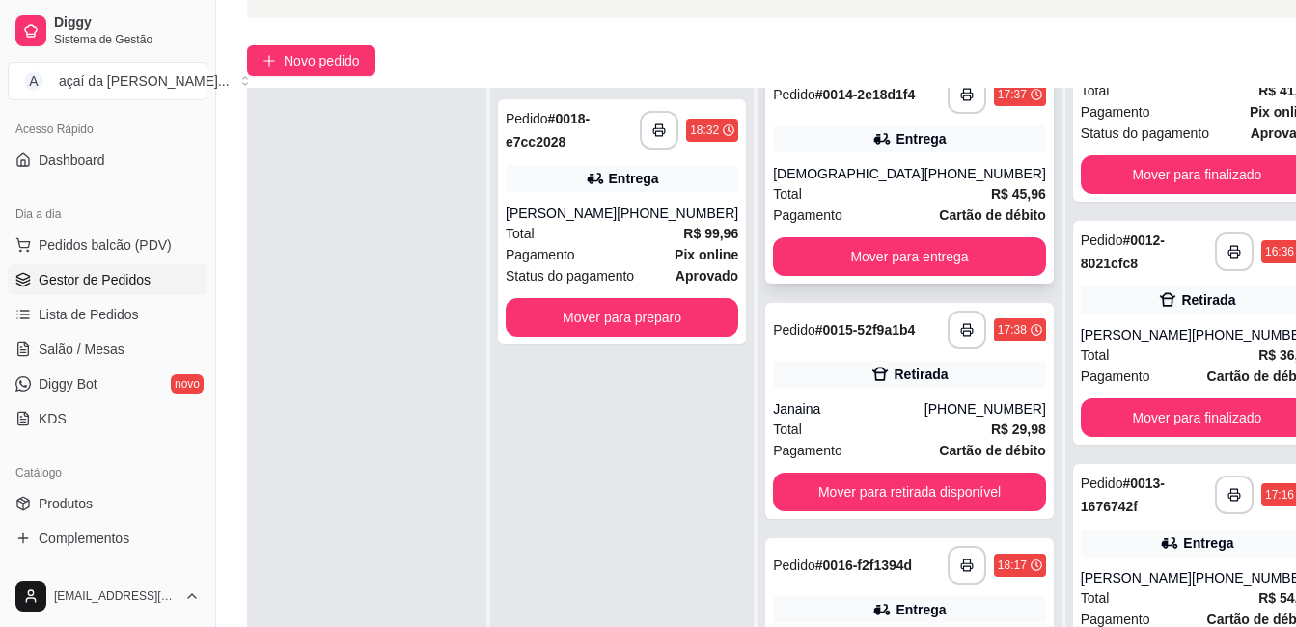
click at [835, 166] on div "**********" at bounding box center [909, 176] width 289 height 216
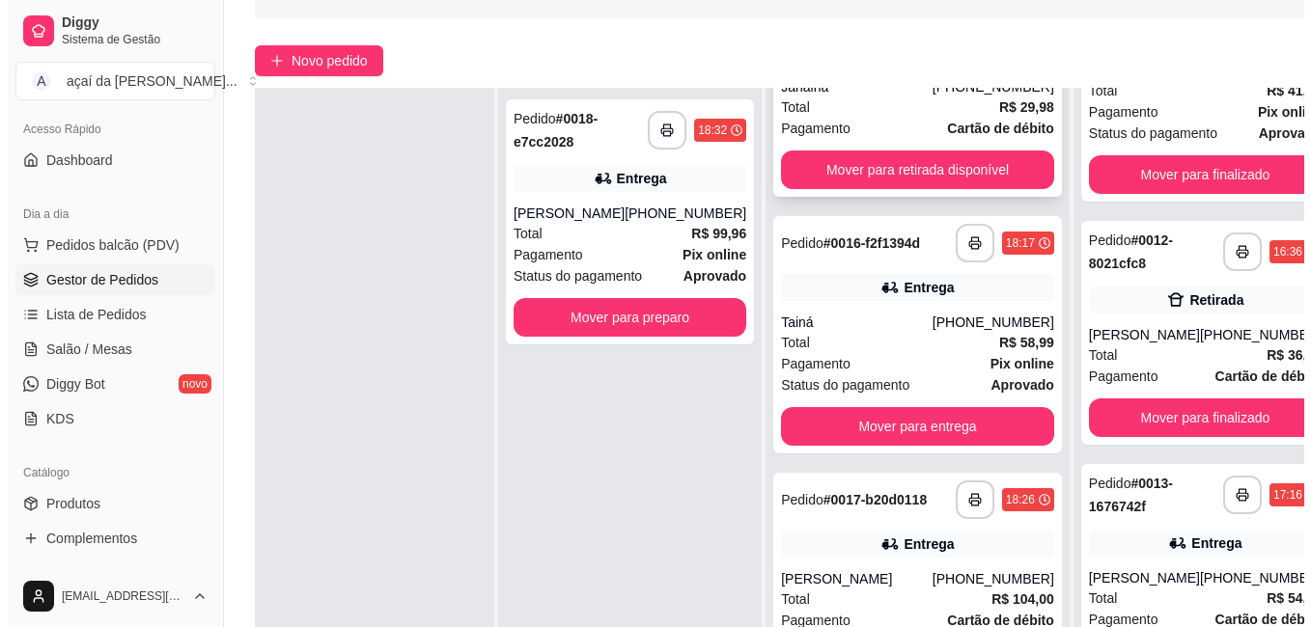
scroll to position [386, 0]
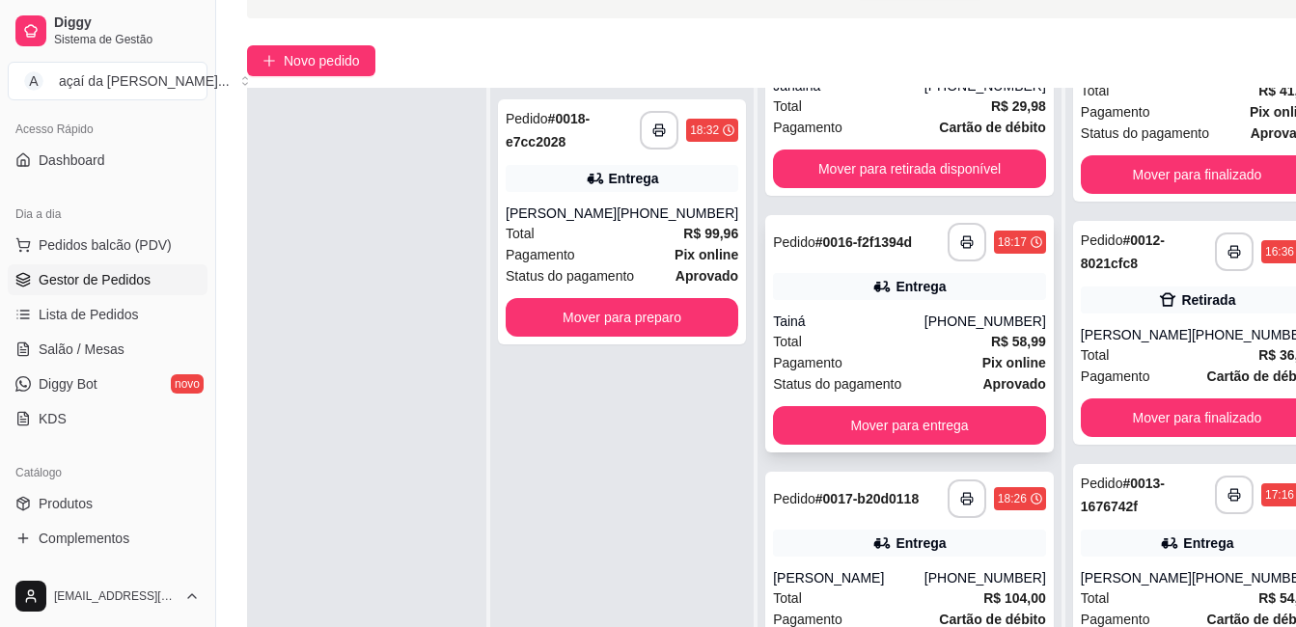
click at [873, 280] on icon at bounding box center [882, 286] width 19 height 19
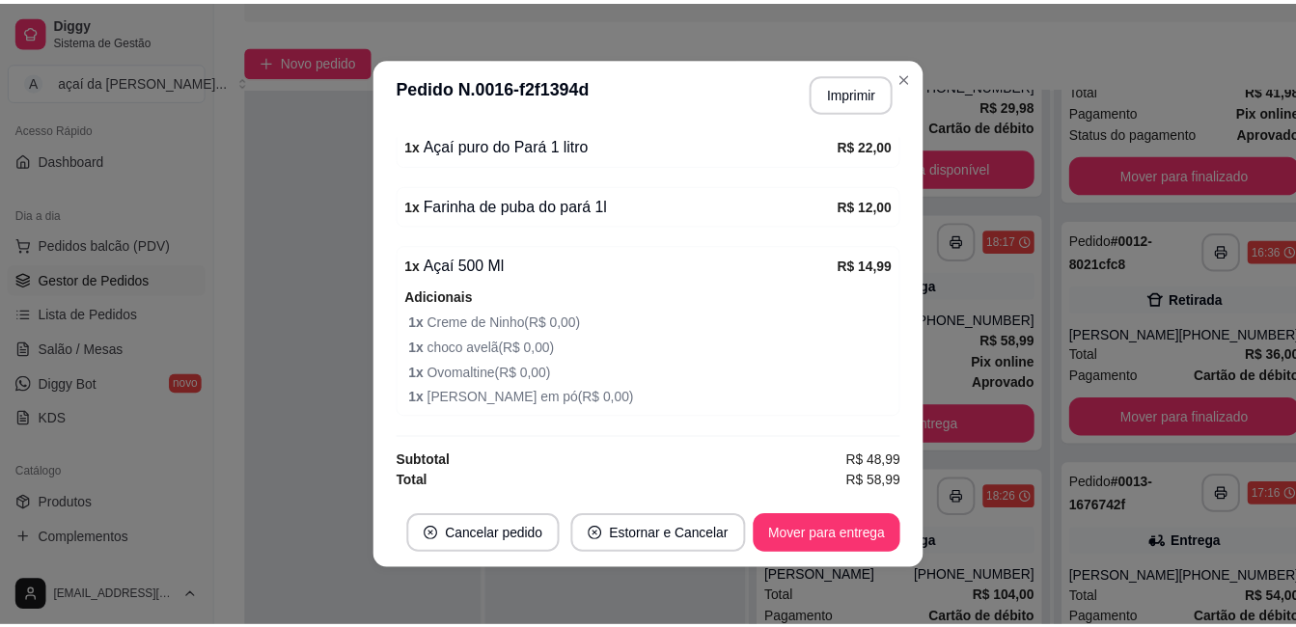
scroll to position [4, 0]
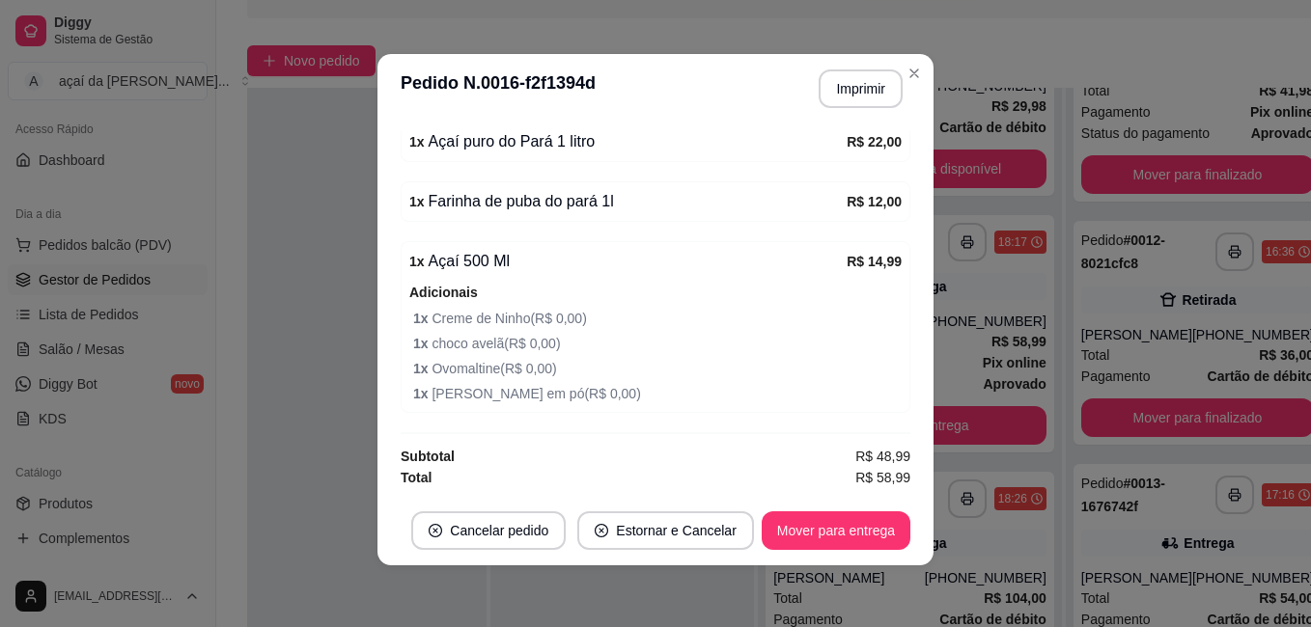
click at [921, 64] on header "**********" at bounding box center [655, 89] width 556 height 70
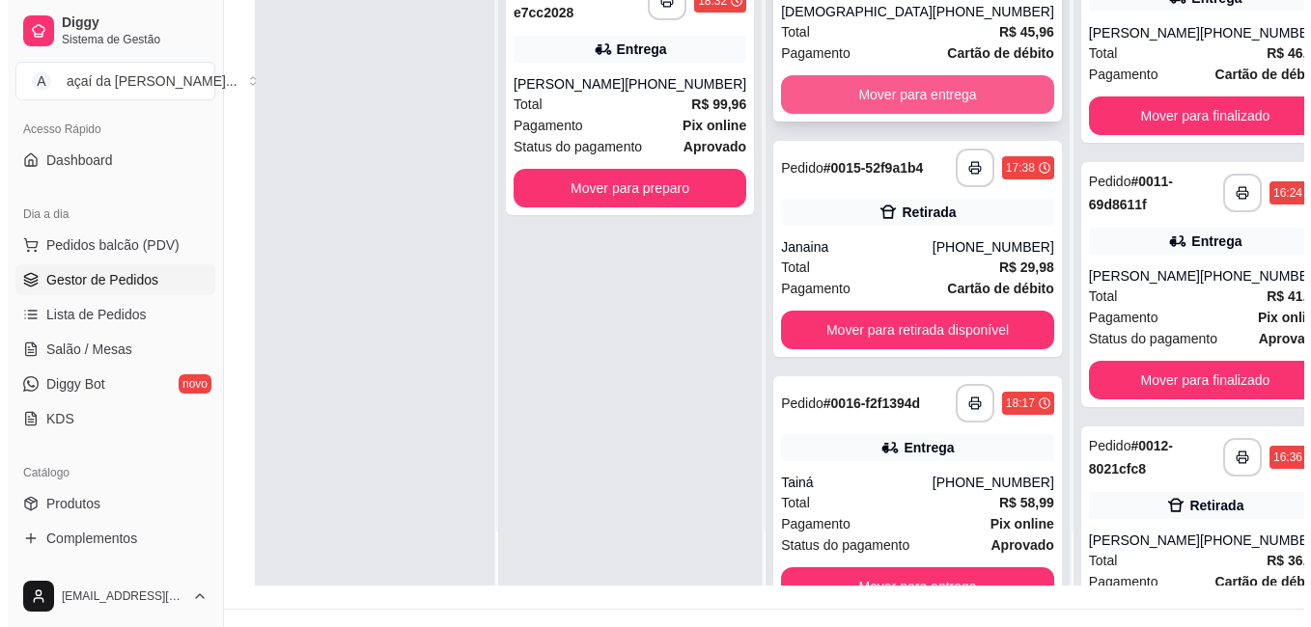
scroll to position [0, 0]
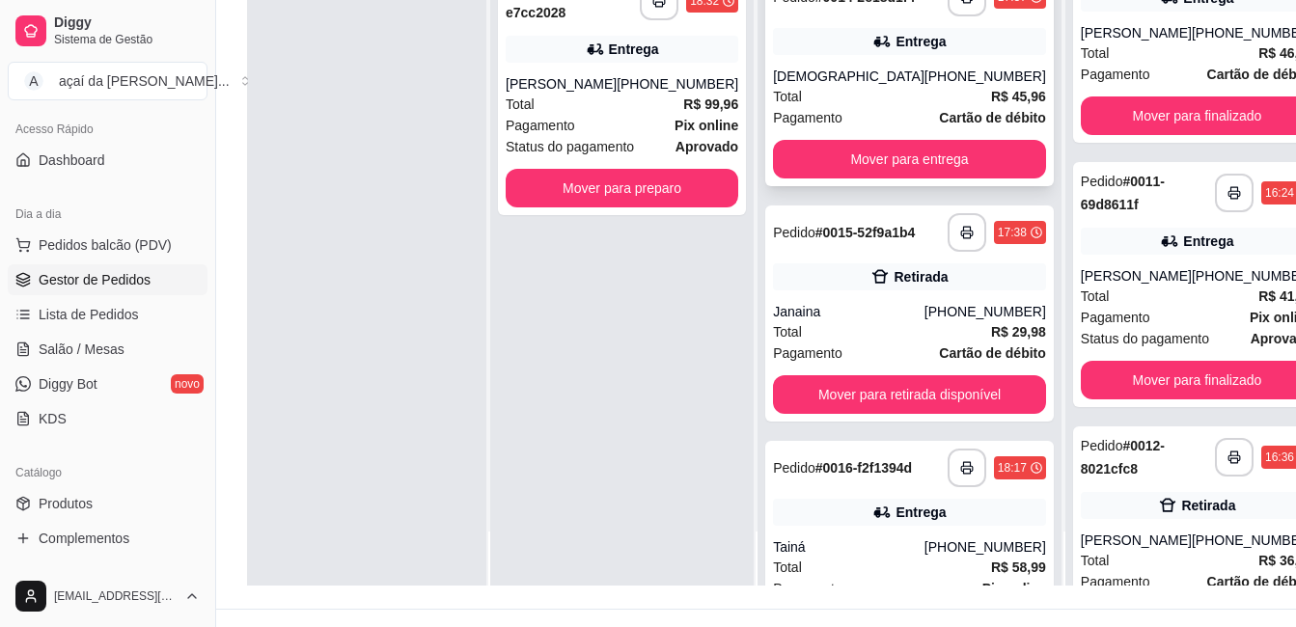
click at [831, 86] on div "[DEMOGRAPHIC_DATA]" at bounding box center [849, 76] width 152 height 19
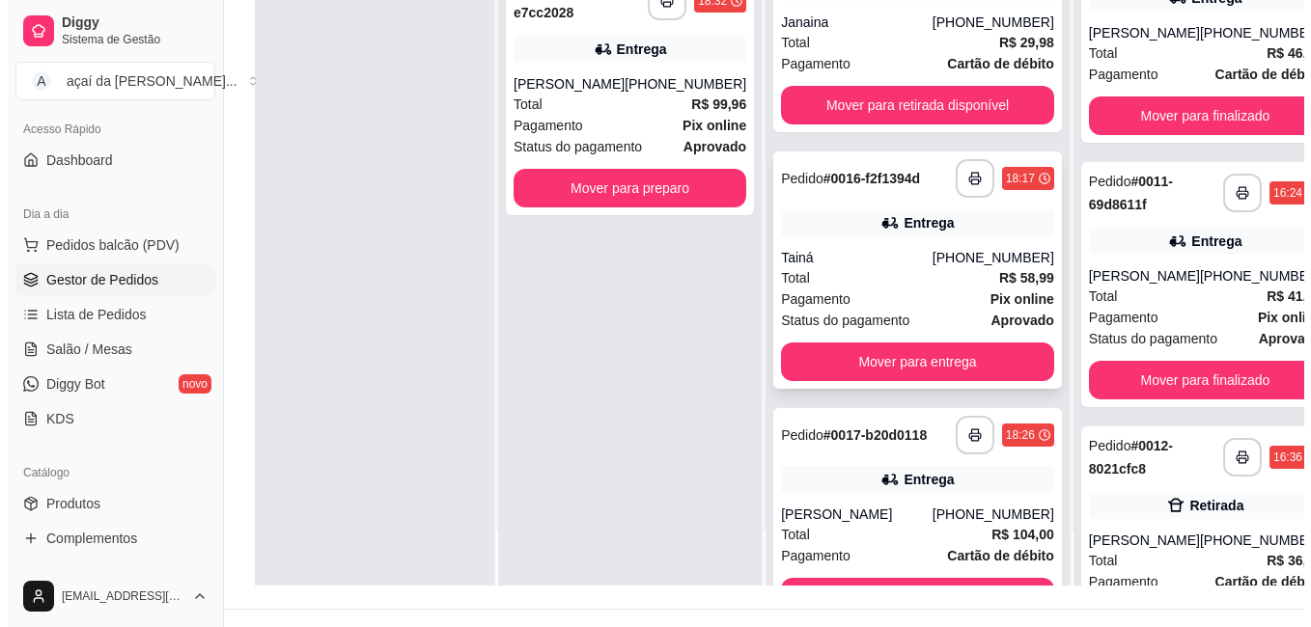
scroll to position [128, 0]
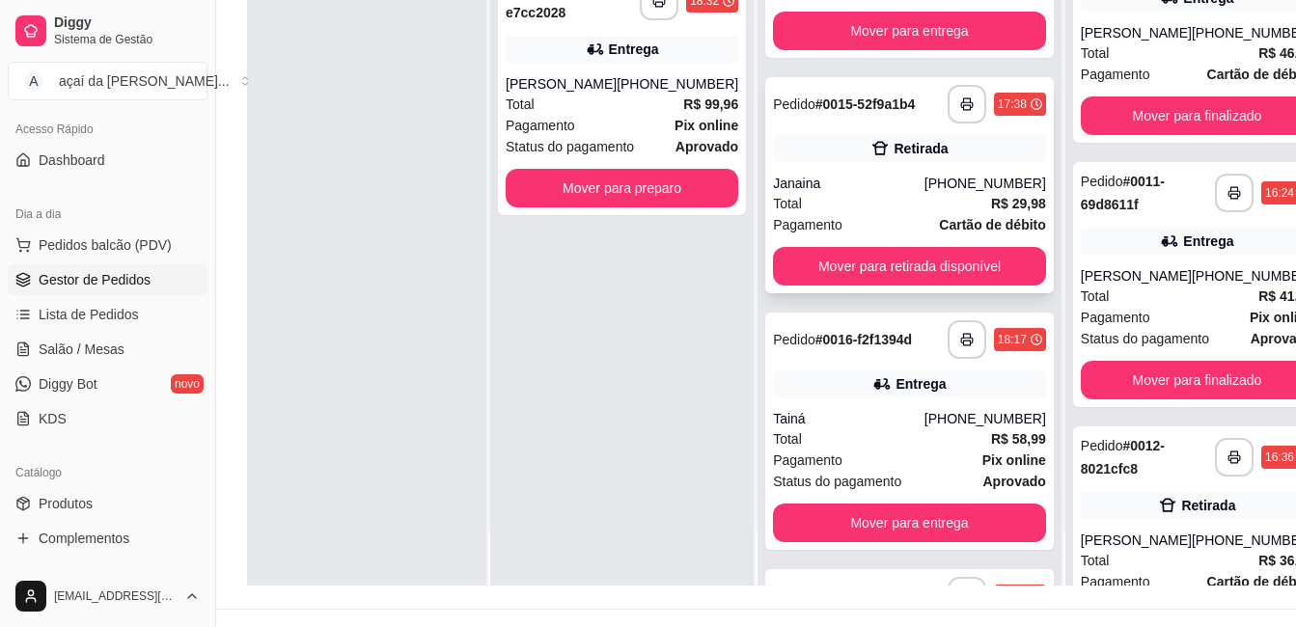
click at [858, 214] on div "Total R$ 29,98" at bounding box center [909, 203] width 273 height 21
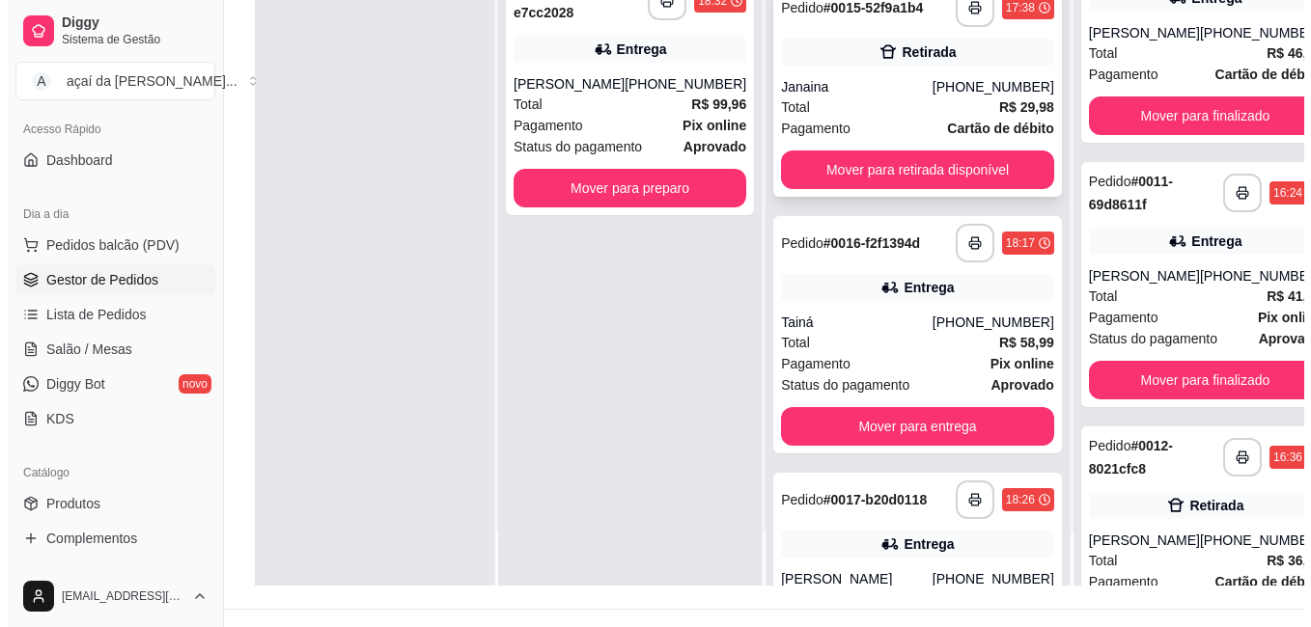
scroll to position [321, 0]
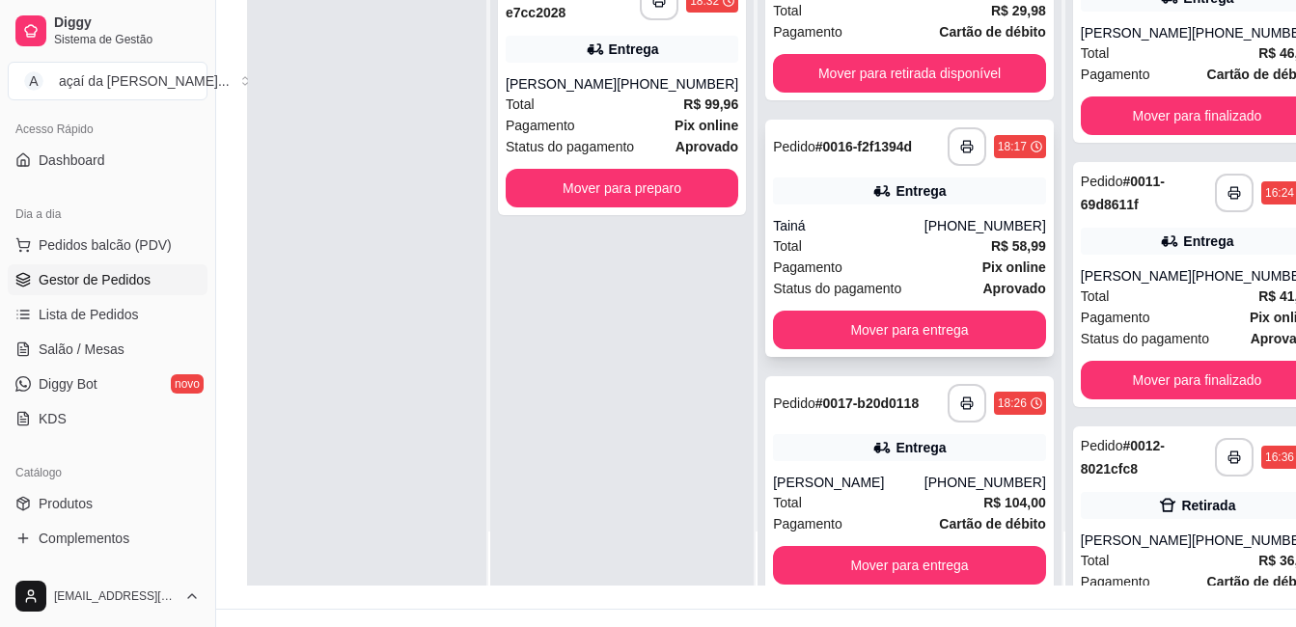
click at [925, 236] on div "[PHONE_NUMBER]" at bounding box center [986, 225] width 122 height 19
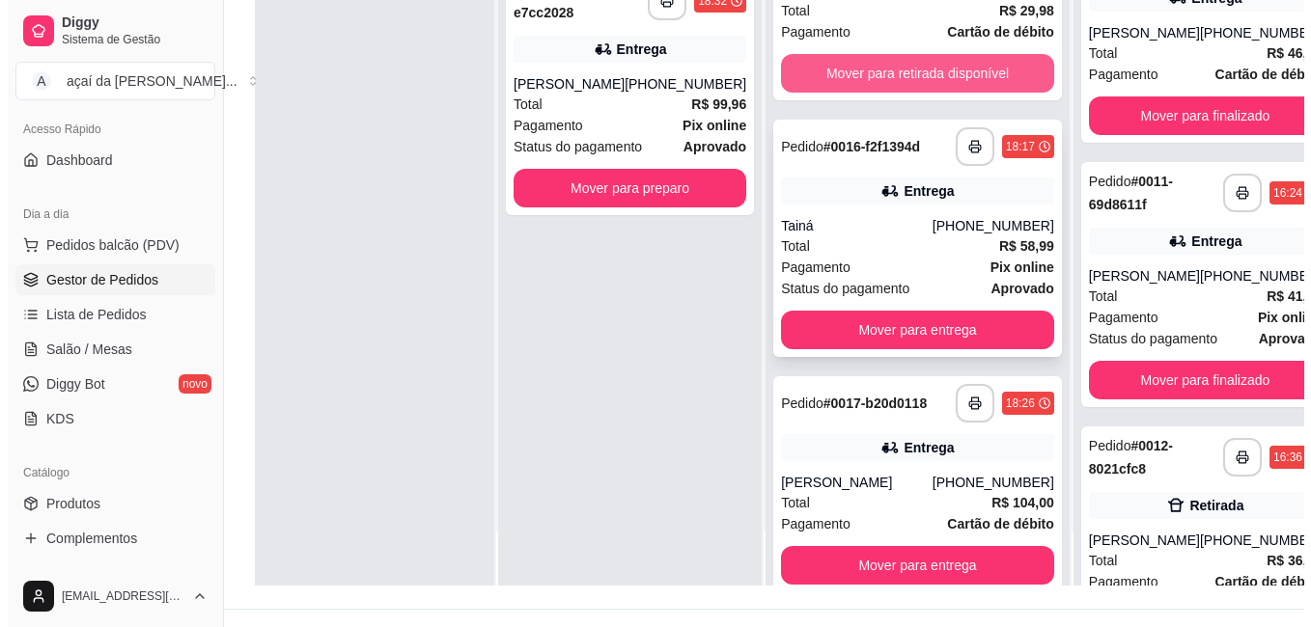
scroll to position [386, 0]
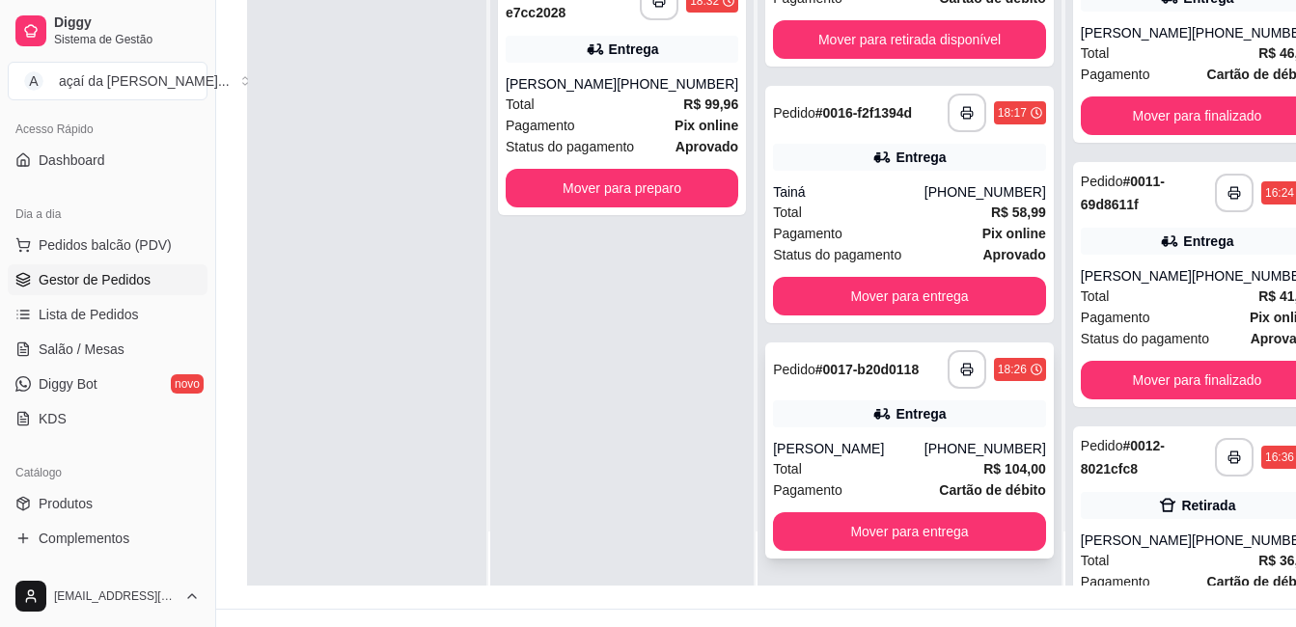
click at [813, 403] on div "Entrega" at bounding box center [909, 414] width 273 height 27
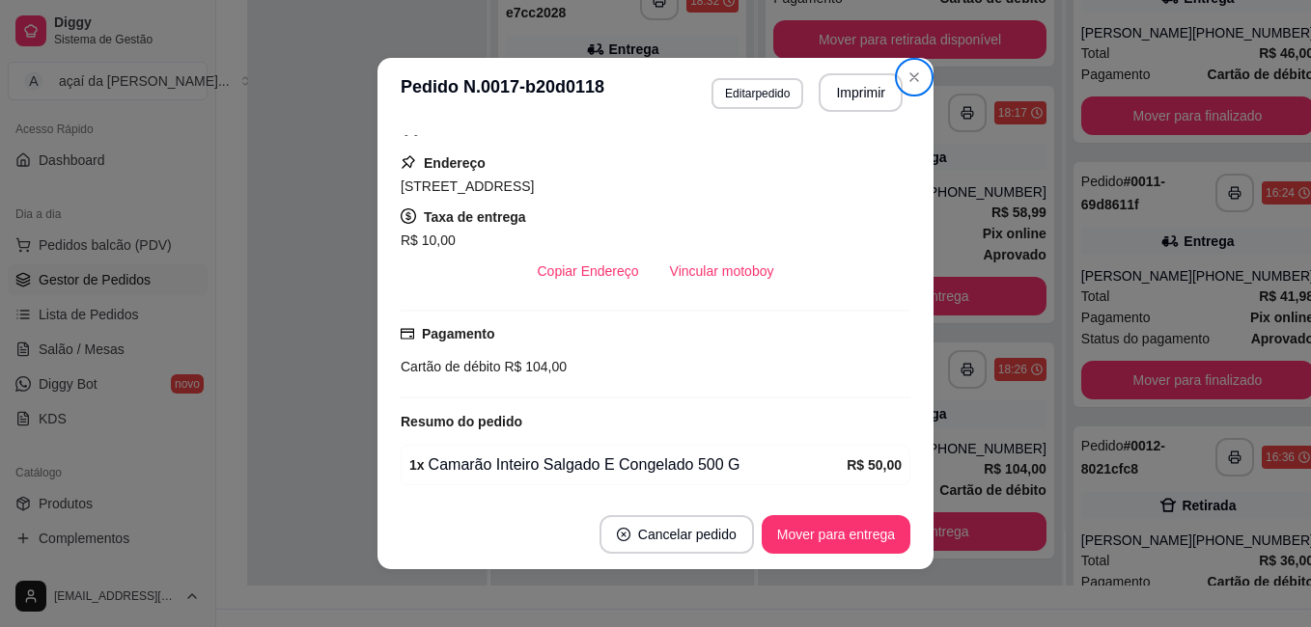
scroll to position [228, 0]
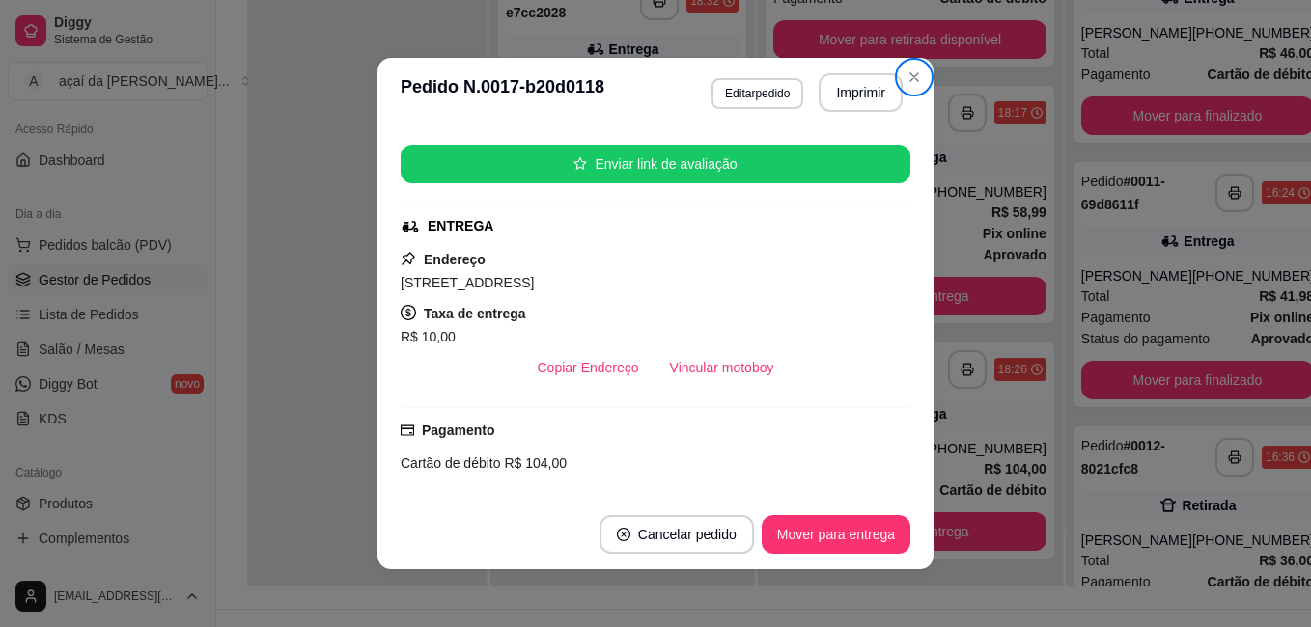
click at [433, 290] on span "[STREET_ADDRESS]" at bounding box center [467, 282] width 133 height 15
drag, startPoint x: 438, startPoint y: 290, endPoint x: 537, endPoint y: 275, distance: 99.5
click at [534, 275] on span "[STREET_ADDRESS]" at bounding box center [467, 282] width 133 height 15
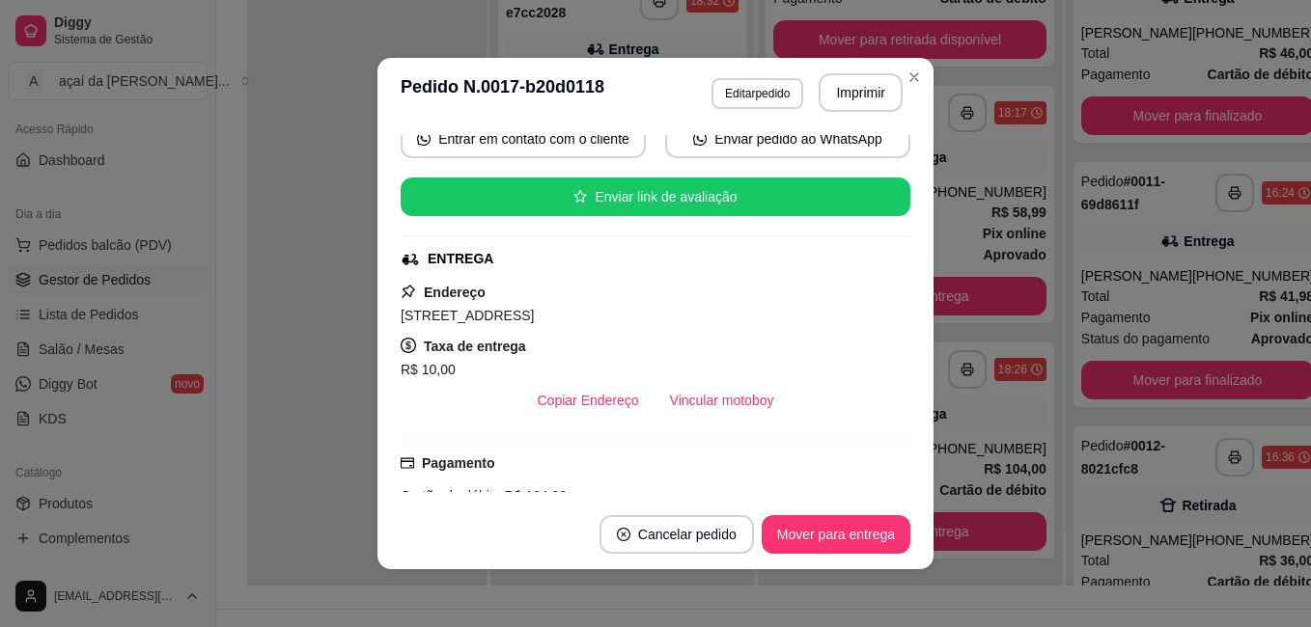
drag, startPoint x: 490, startPoint y: 286, endPoint x: 469, endPoint y: 391, distance: 107.3
click at [469, 391] on div "Copiar Endereço Vincular motoboy" at bounding box center [656, 400] width 510 height 39
drag, startPoint x: 445, startPoint y: 317, endPoint x: 533, endPoint y: 317, distance: 87.8
click at [533, 317] on span "[STREET_ADDRESS]" at bounding box center [467, 315] width 133 height 15
copy span "primeira circula"
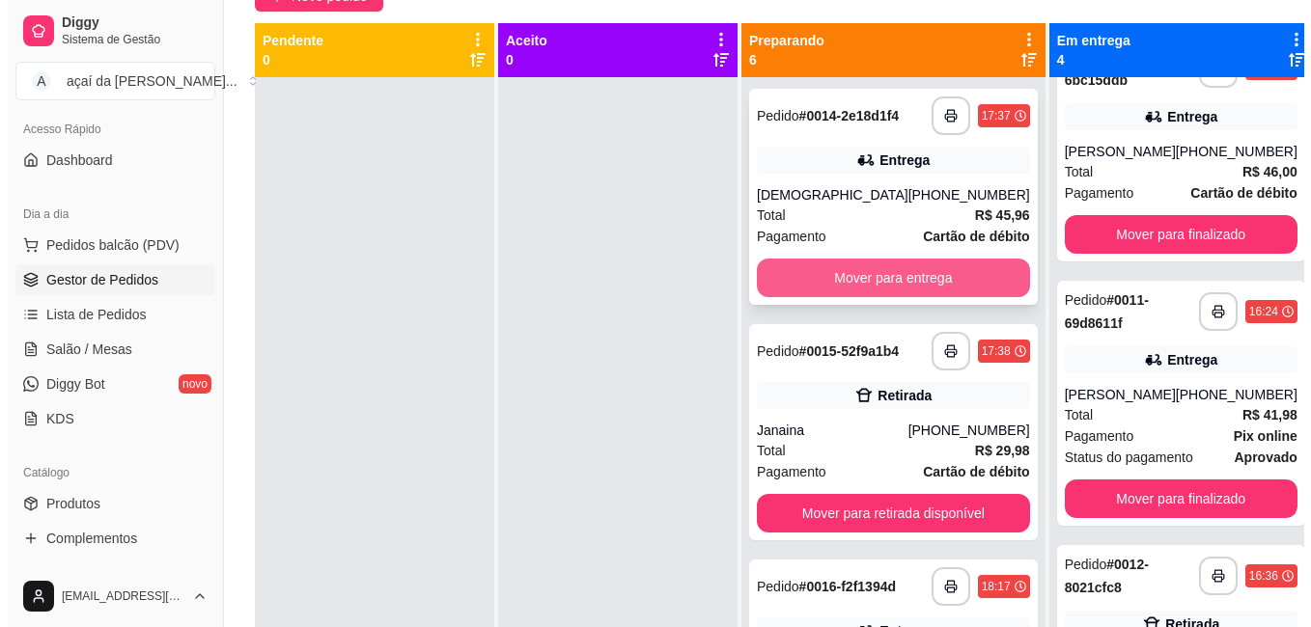
scroll to position [65, 0]
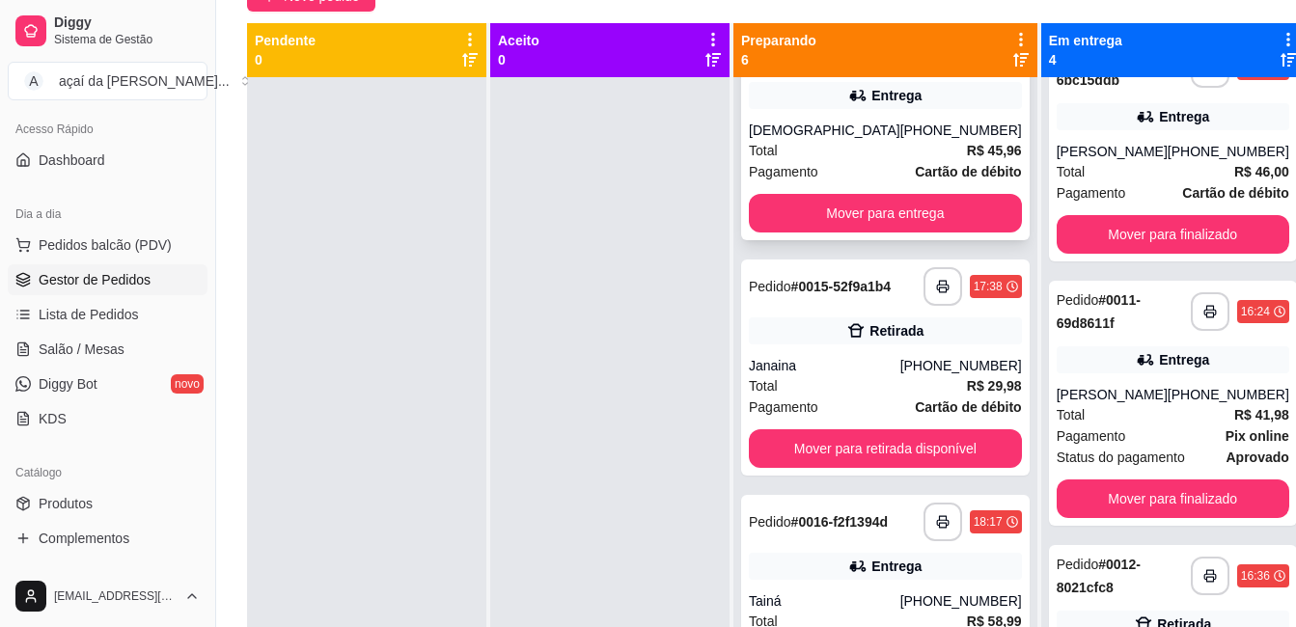
click at [906, 123] on div "**********" at bounding box center [885, 132] width 289 height 216
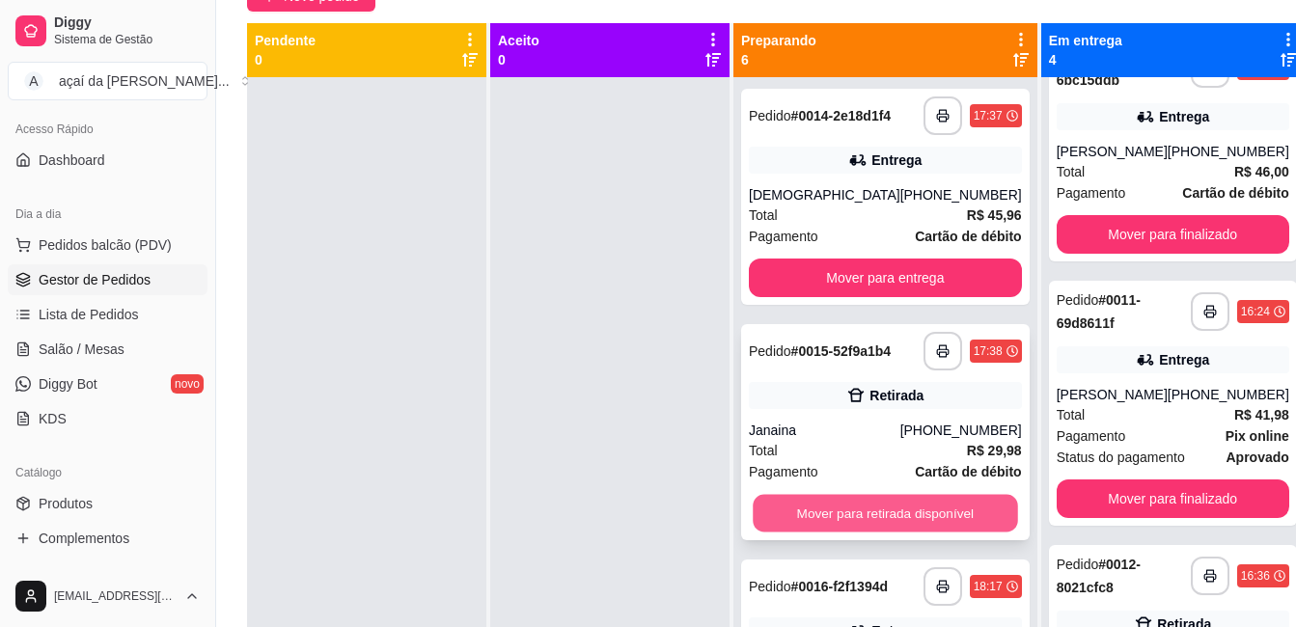
click at [861, 526] on button "Mover para retirada disponível" at bounding box center [885, 514] width 264 height 38
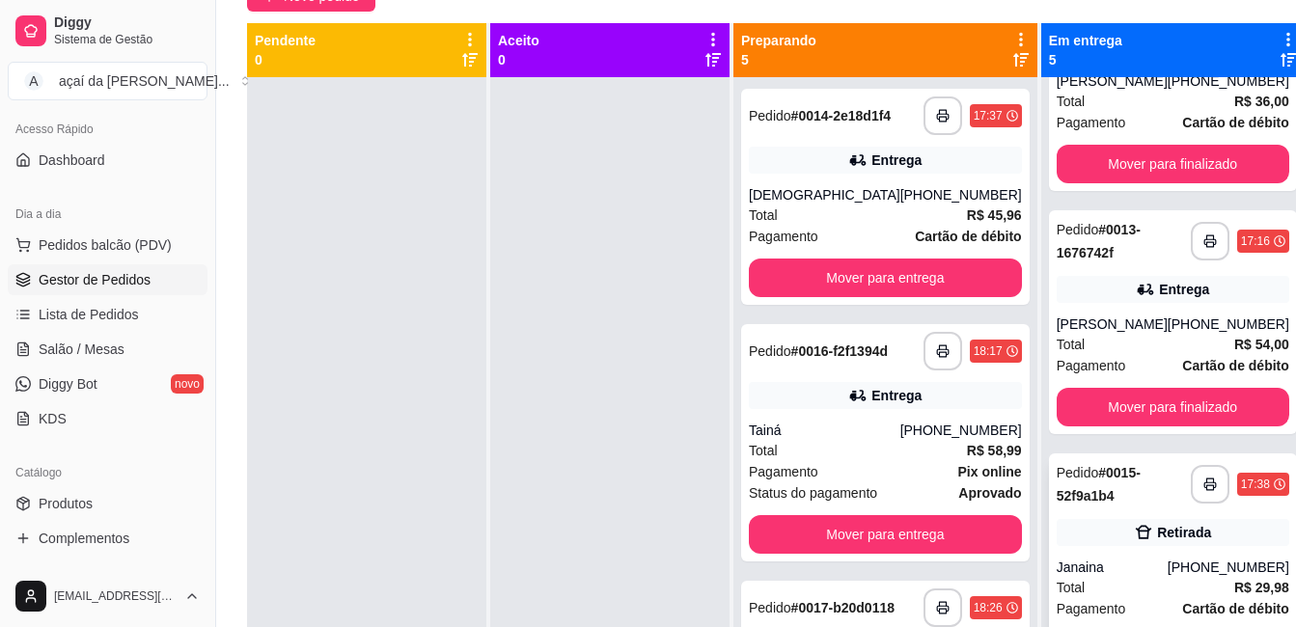
scroll to position [32, 0]
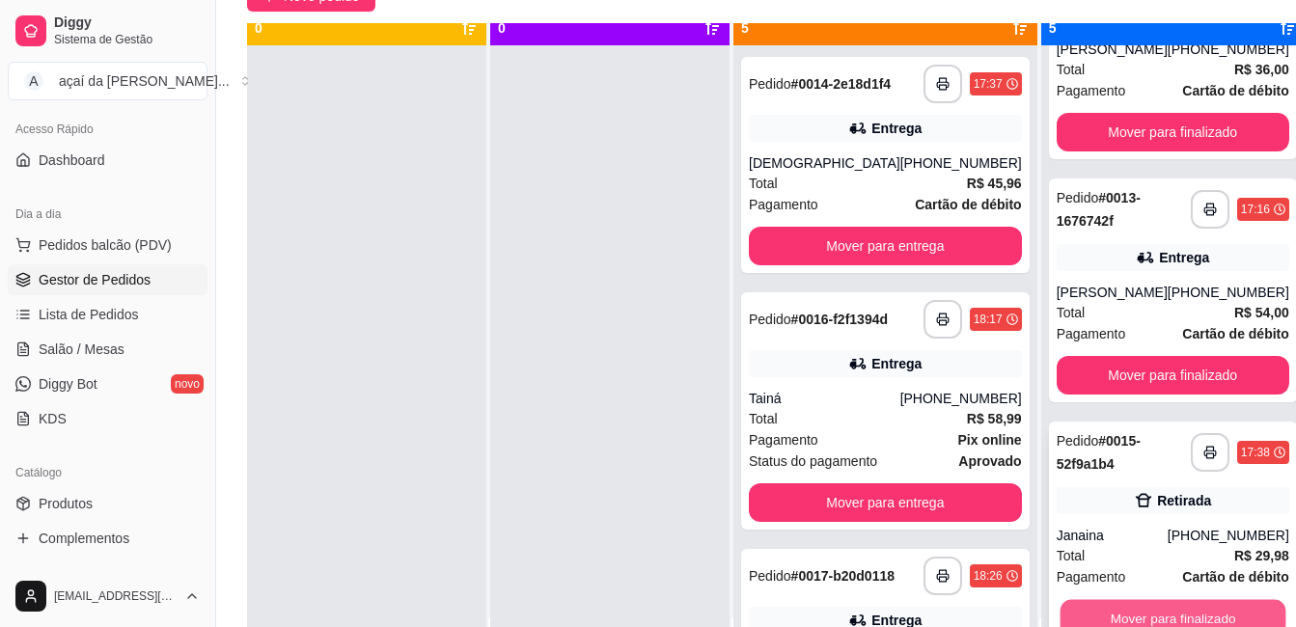
click at [1115, 614] on button "Mover para finalizado" at bounding box center [1173, 619] width 226 height 38
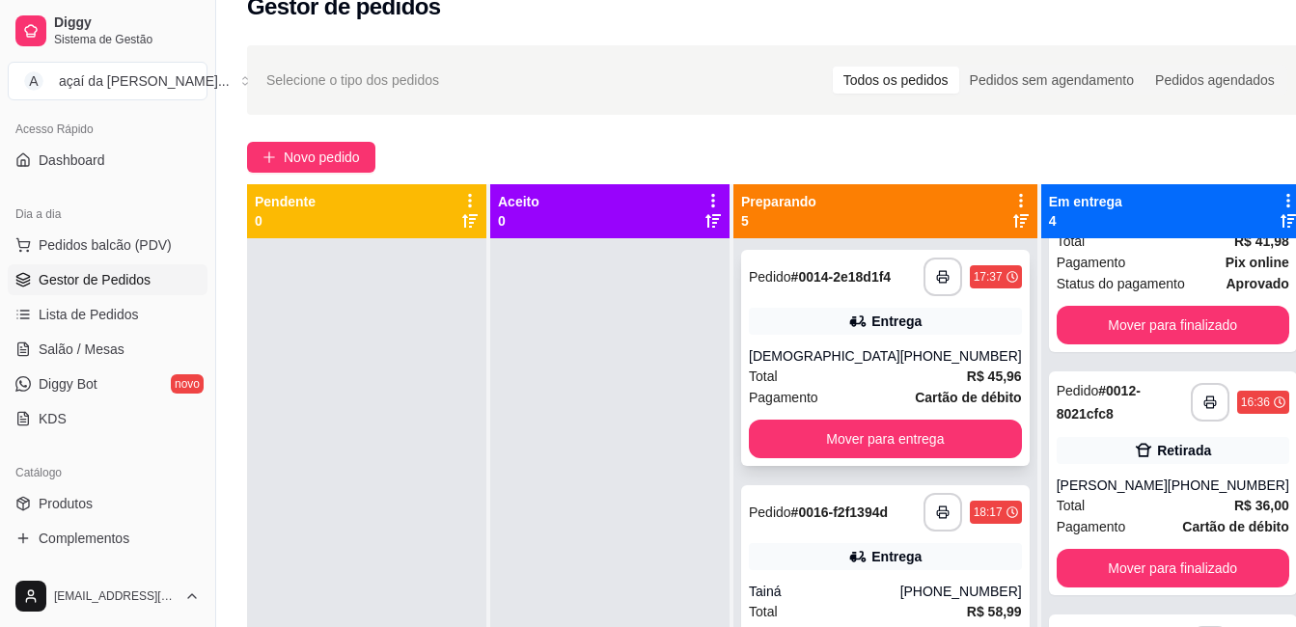
click at [872, 331] on div "Entrega" at bounding box center [897, 321] width 50 height 19
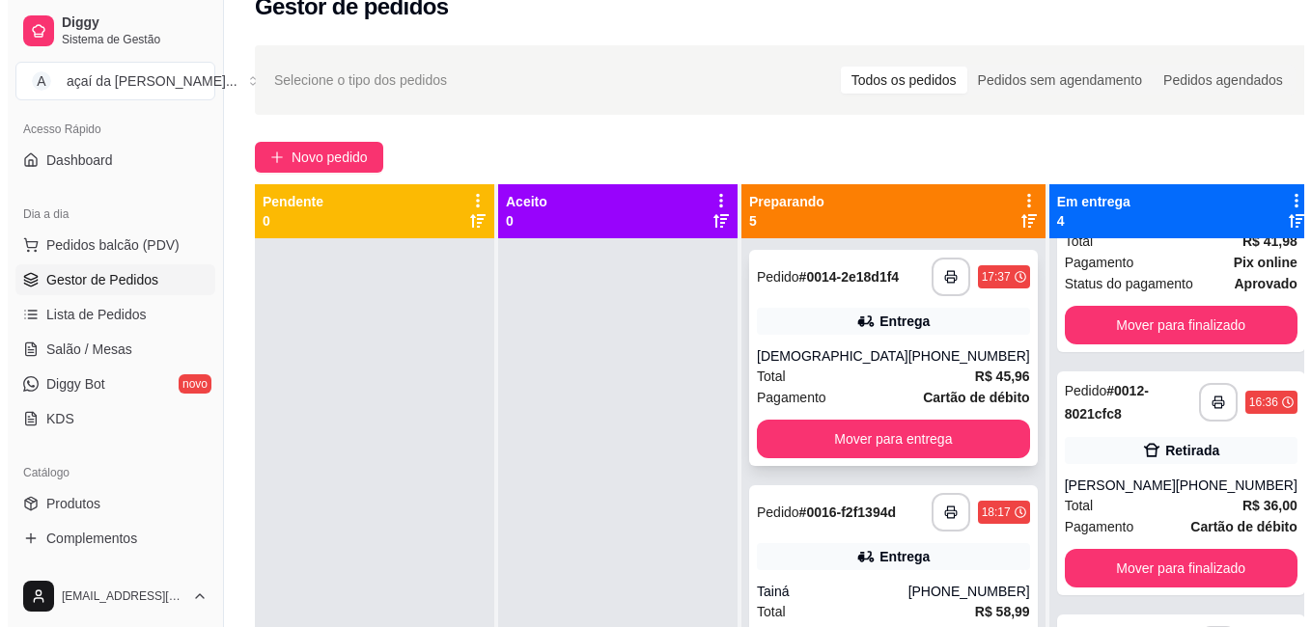
scroll to position [65, 0]
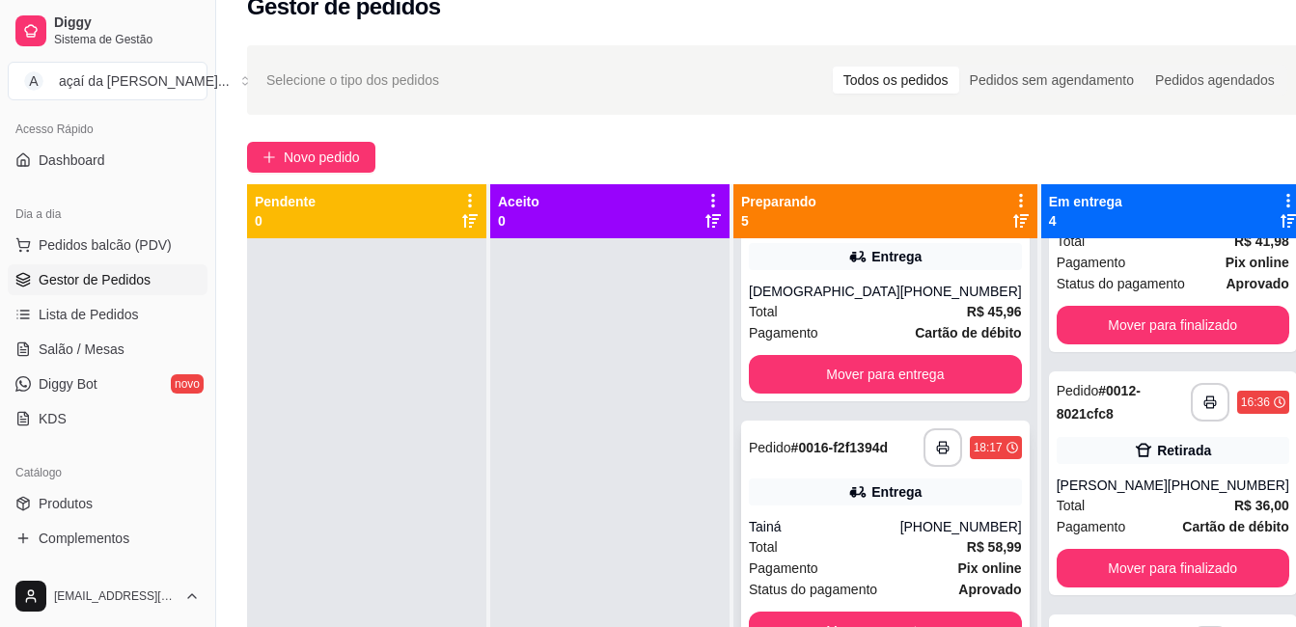
click at [792, 456] on strong "# 0016-f2f1394d" at bounding box center [840, 447] width 97 height 15
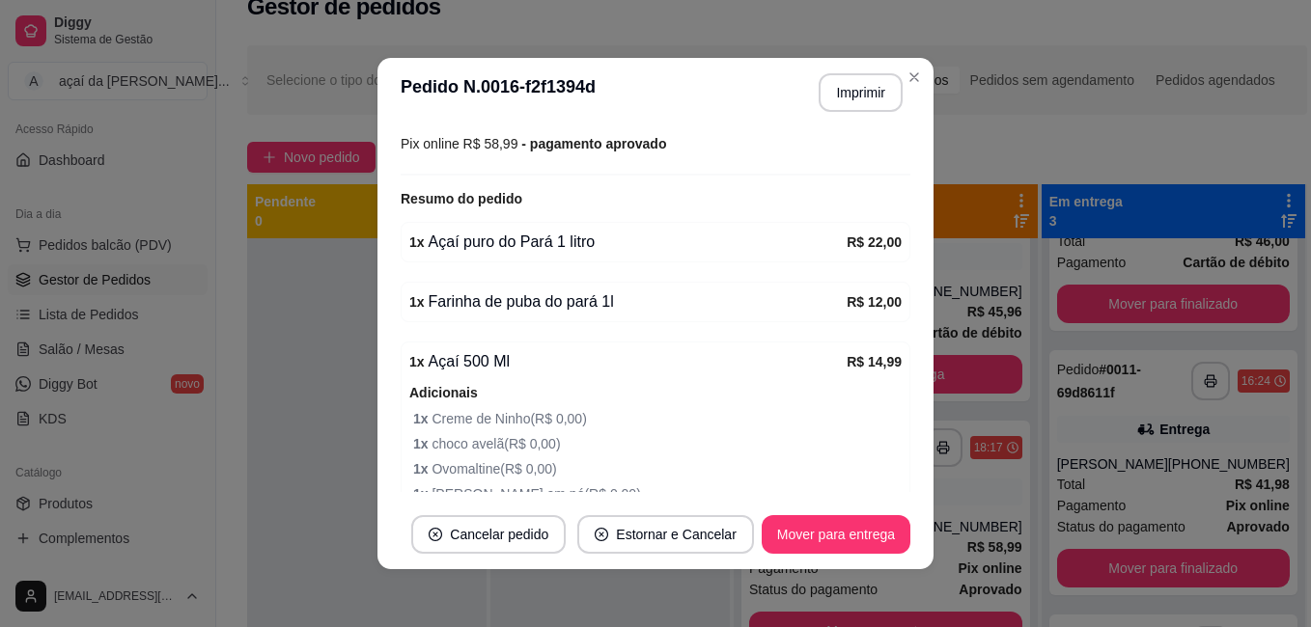
scroll to position [0, 0]
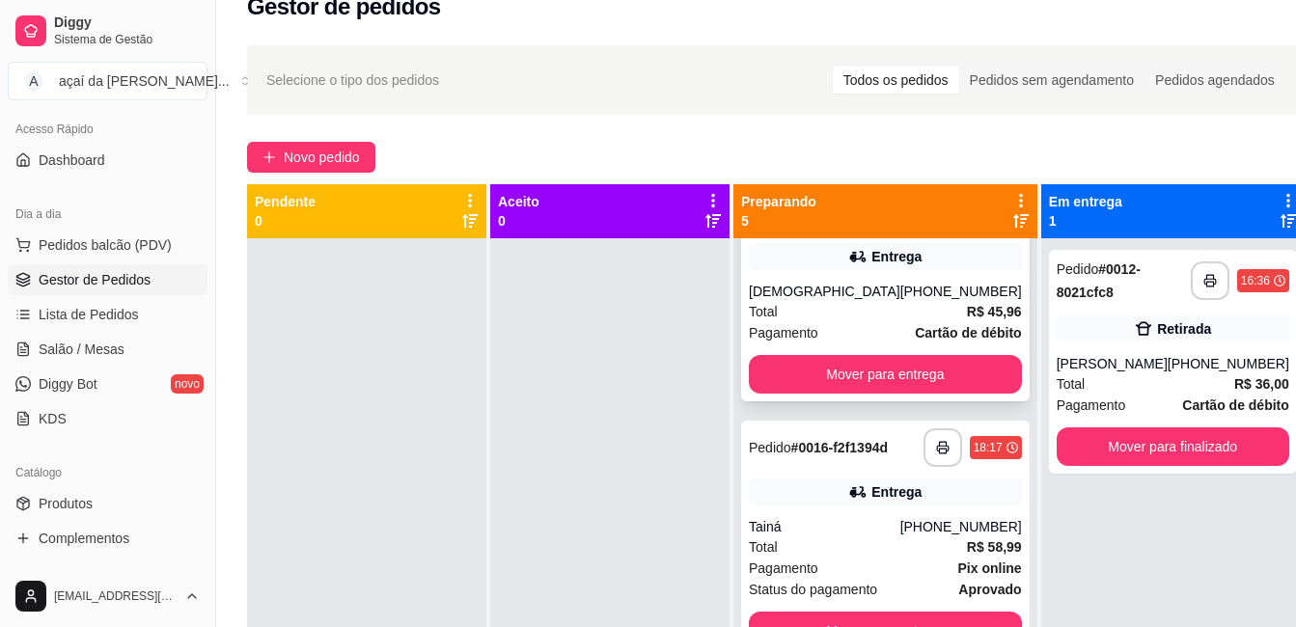
click at [846, 301] on div "[DEMOGRAPHIC_DATA]" at bounding box center [825, 291] width 152 height 19
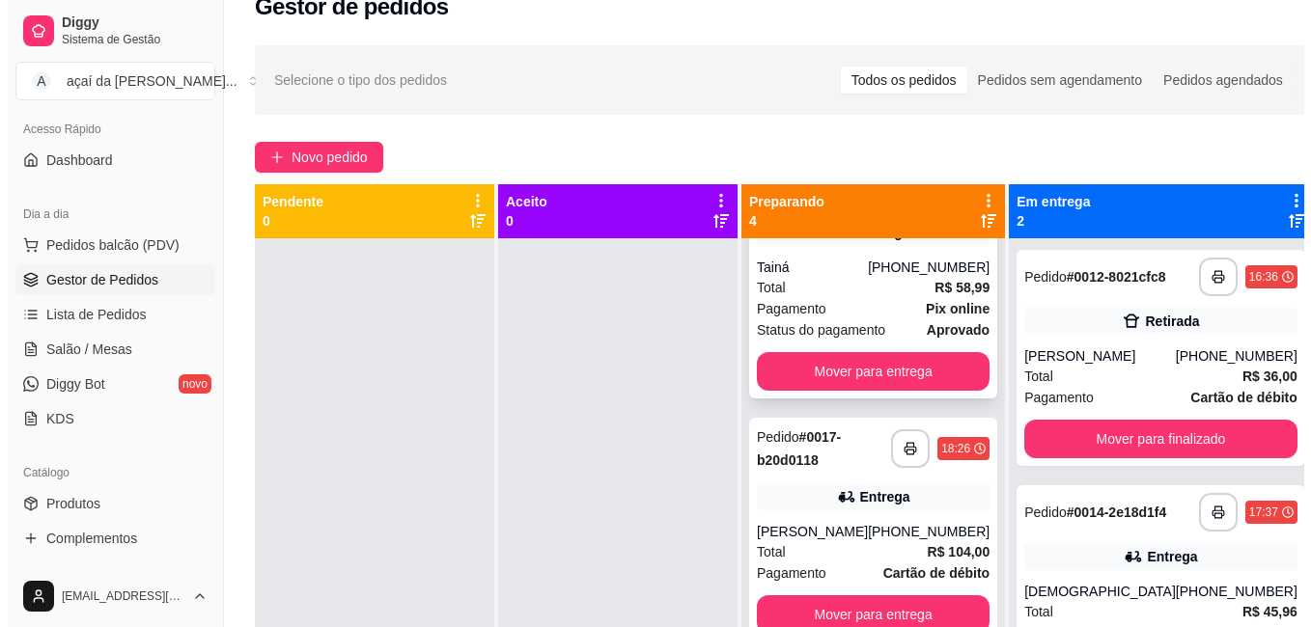
scroll to position [128, 0]
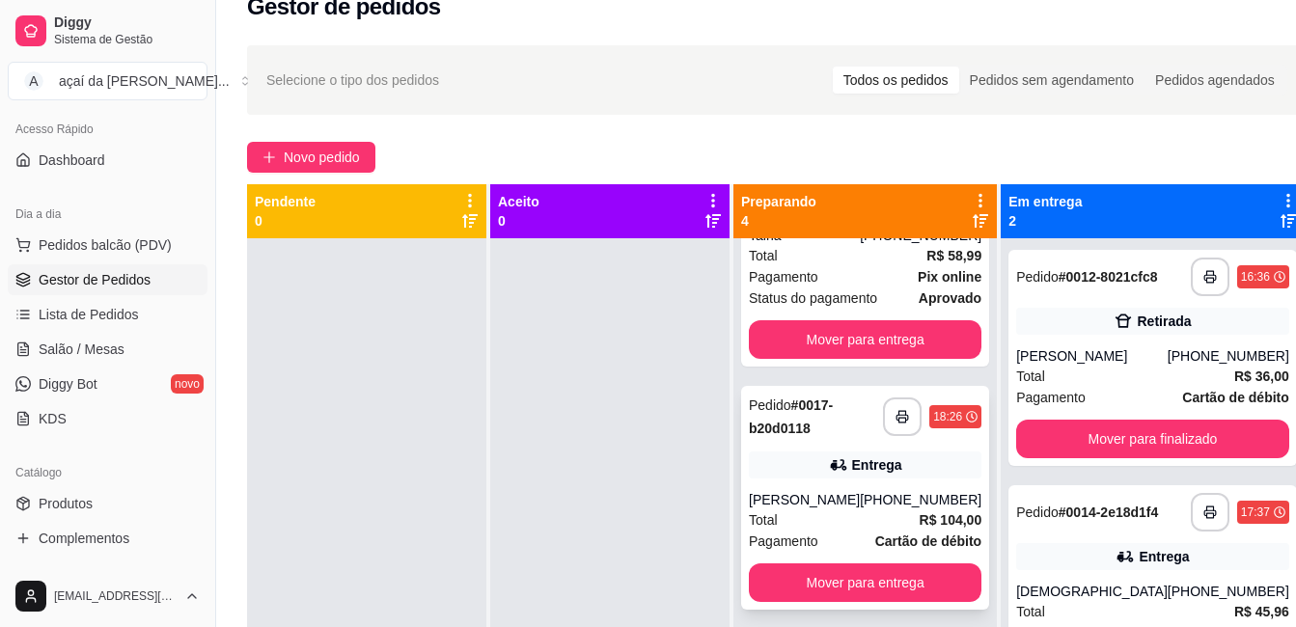
click at [849, 434] on div "Pedido # 0017-b20d0118" at bounding box center [816, 417] width 134 height 46
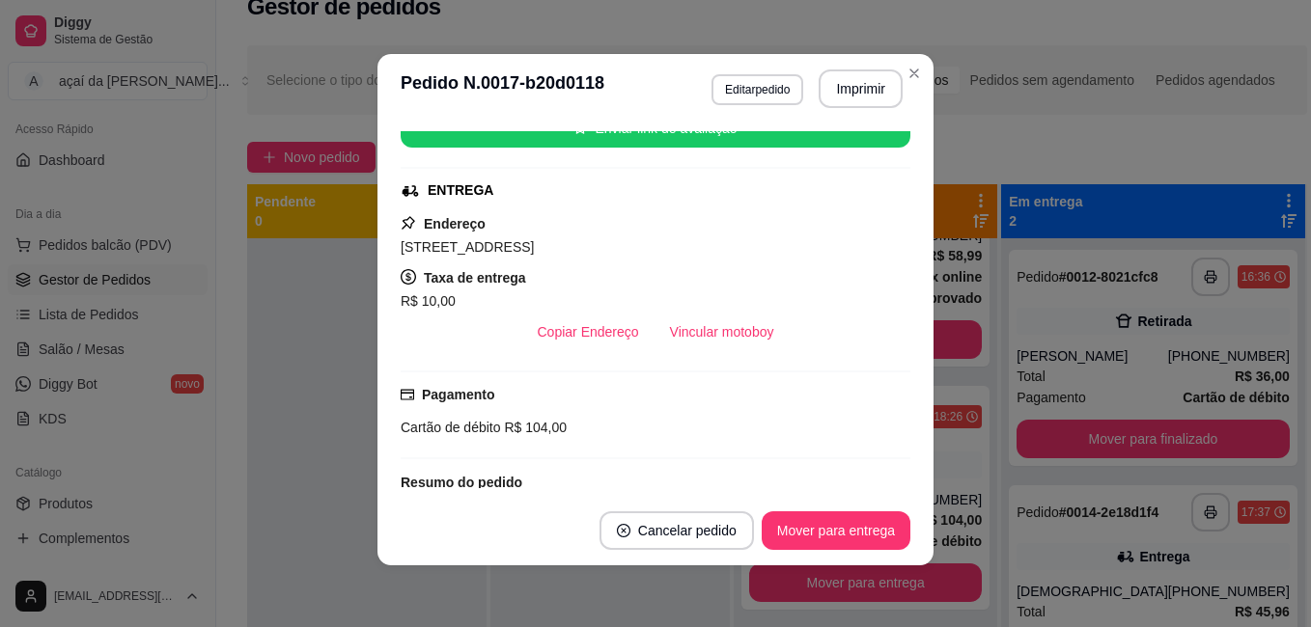
scroll to position [228, 0]
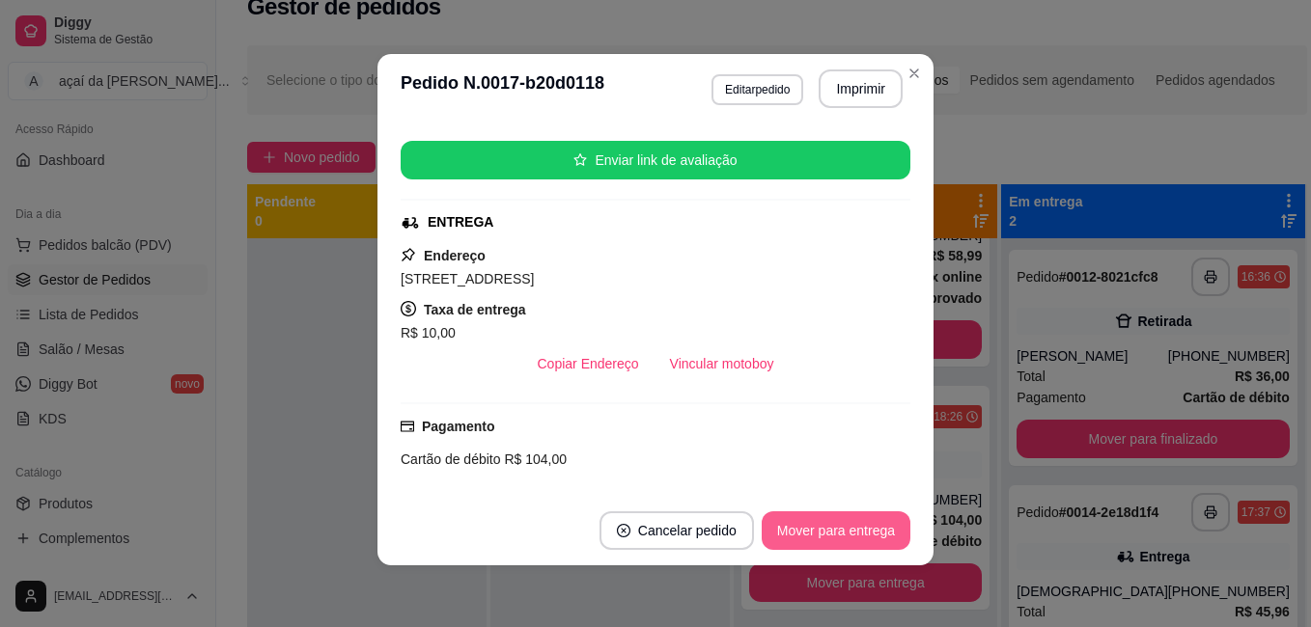
click at [863, 532] on button "Mover para entrega" at bounding box center [836, 531] width 149 height 39
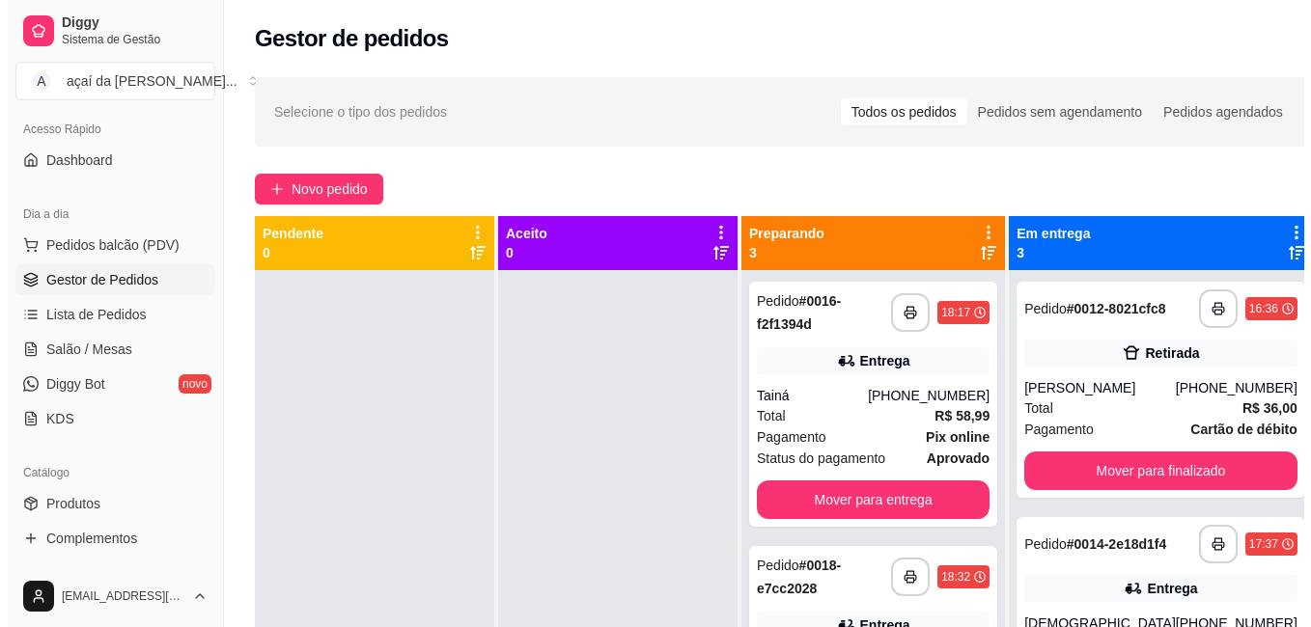
scroll to position [54, 0]
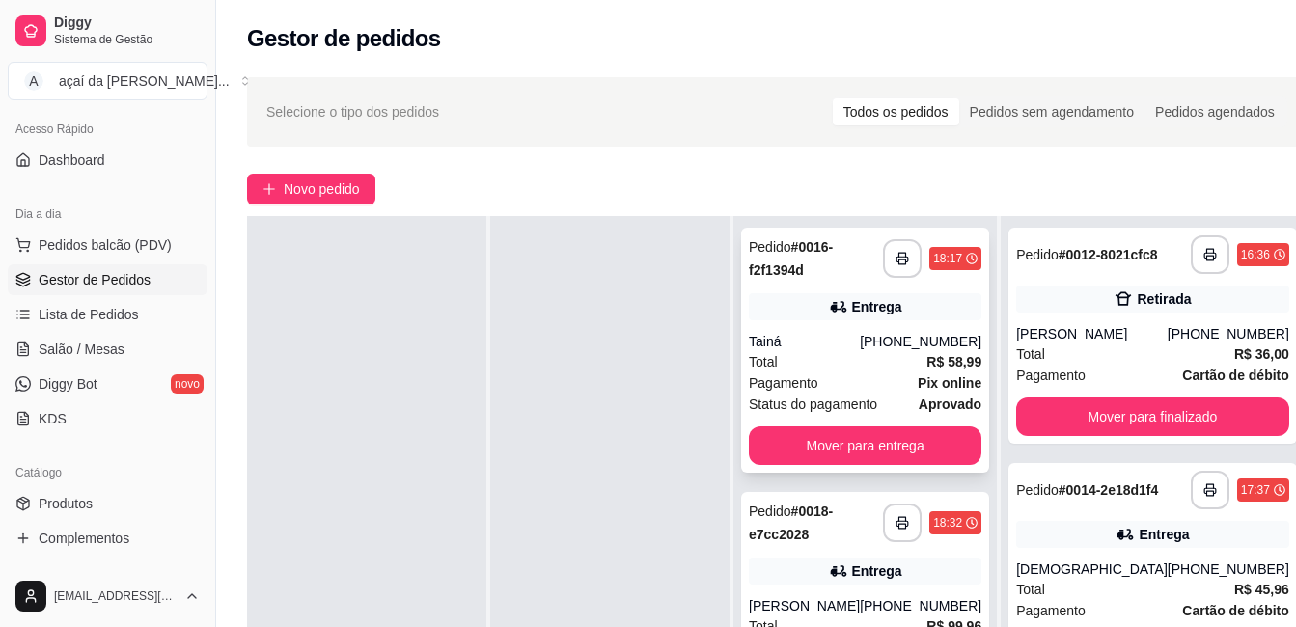
click at [906, 302] on div "Entrega" at bounding box center [865, 306] width 233 height 27
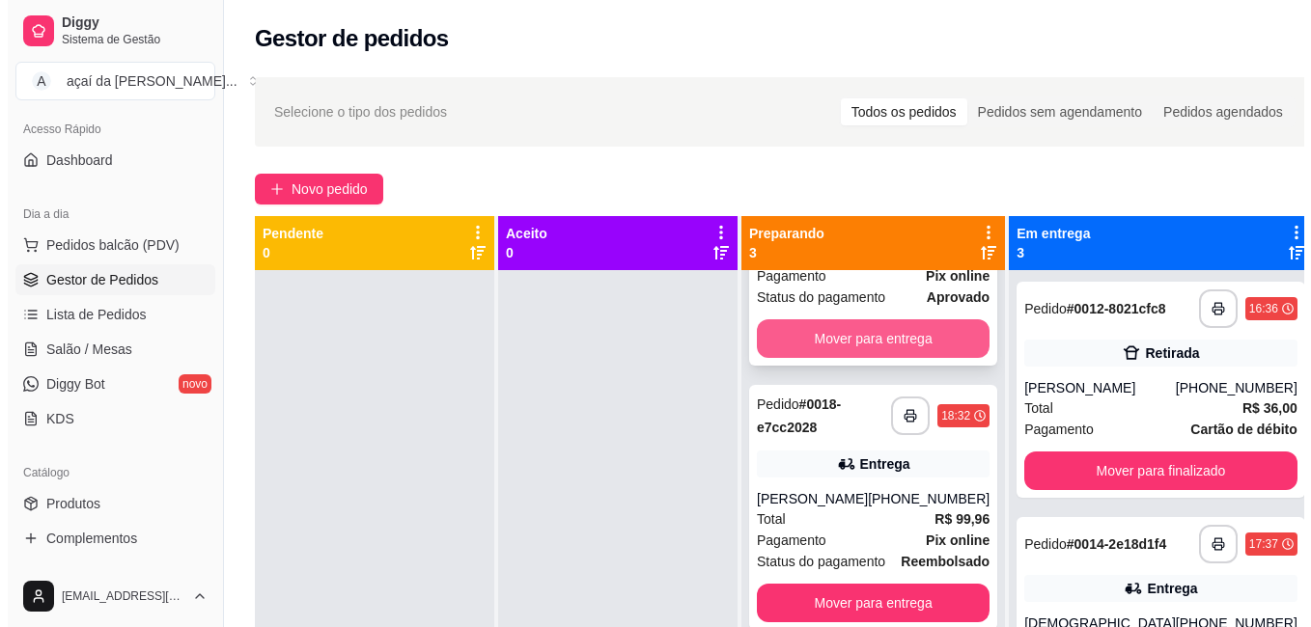
scroll to position [205, 0]
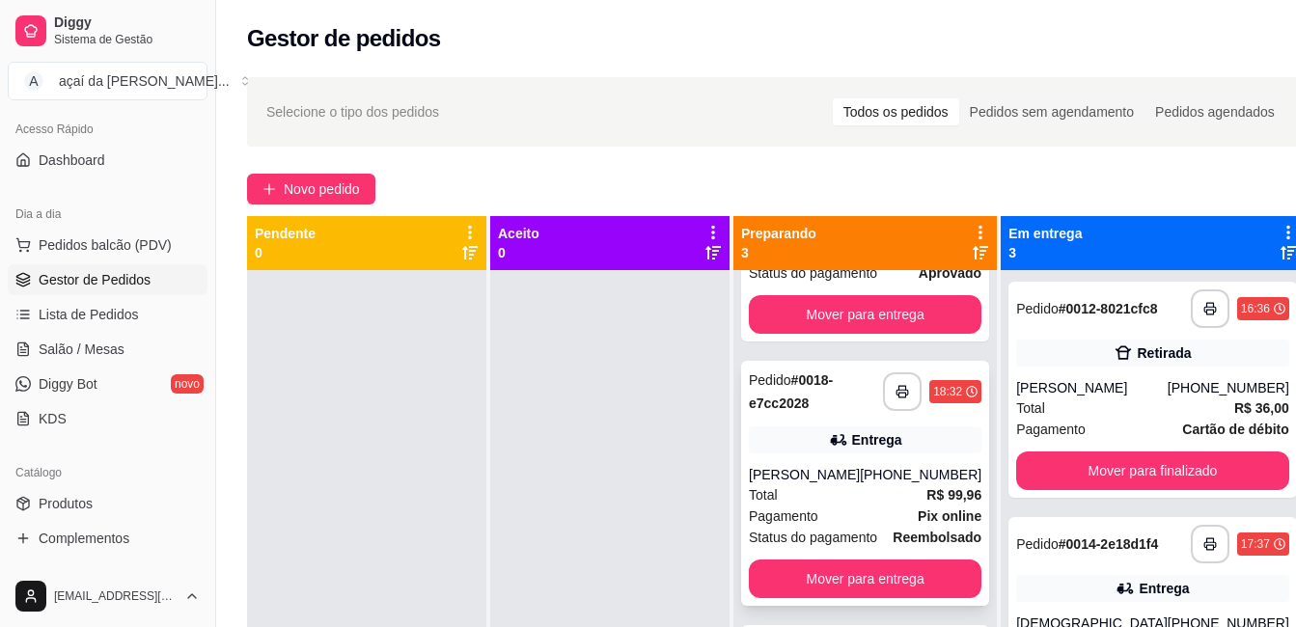
click at [821, 440] on div "**********" at bounding box center [865, 483] width 248 height 245
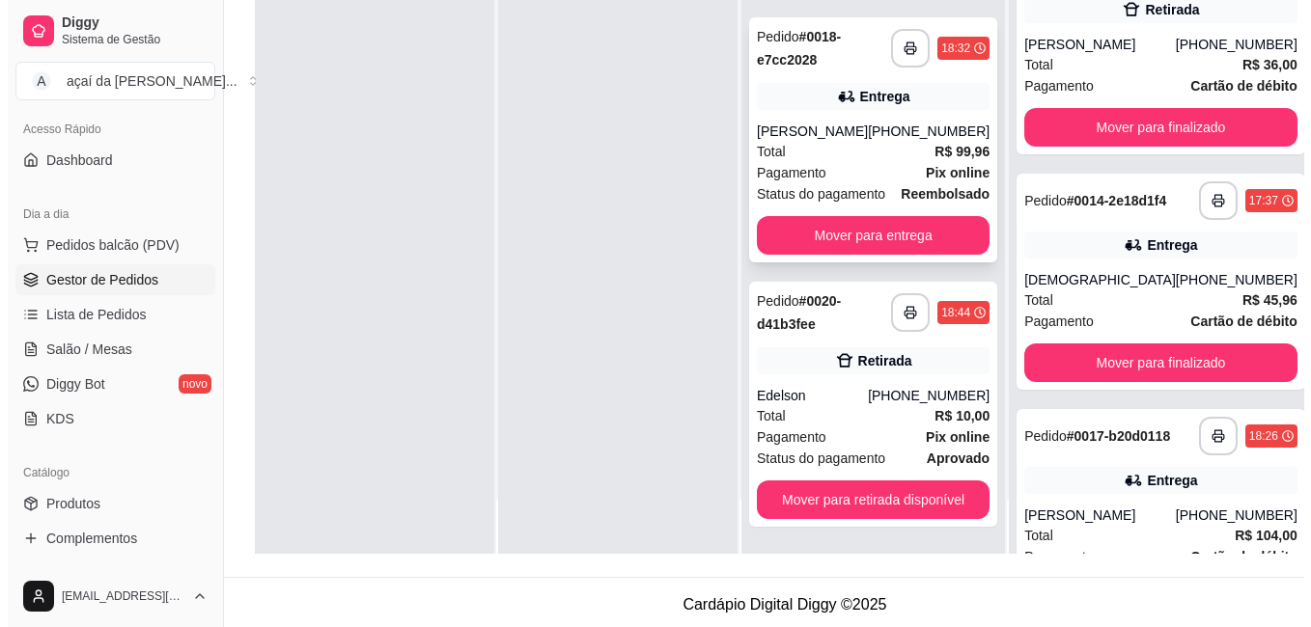
scroll to position [294, 0]
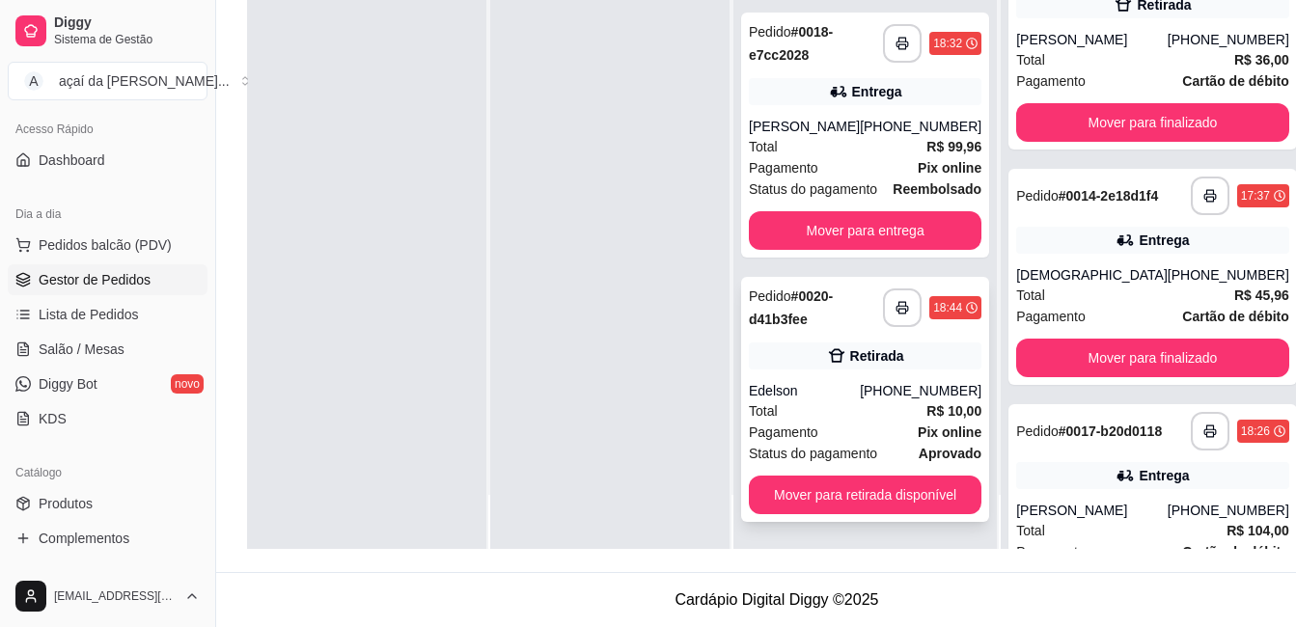
click at [841, 438] on div "Pagamento Pix online" at bounding box center [865, 432] width 233 height 21
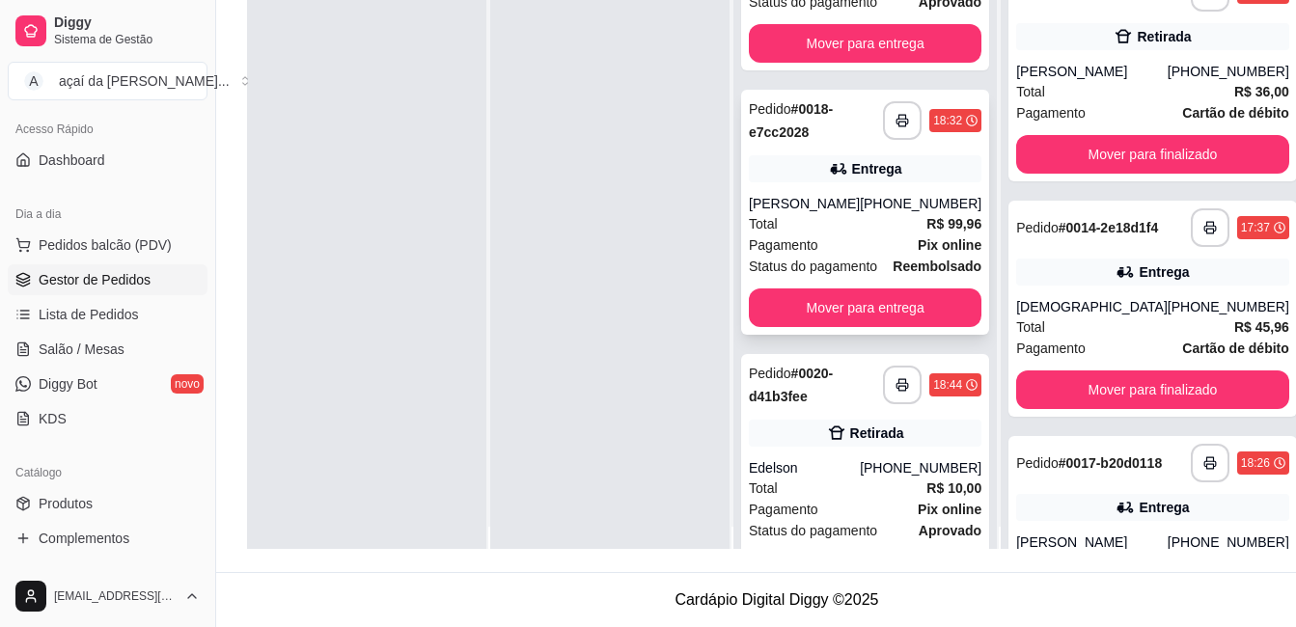
scroll to position [108, 0]
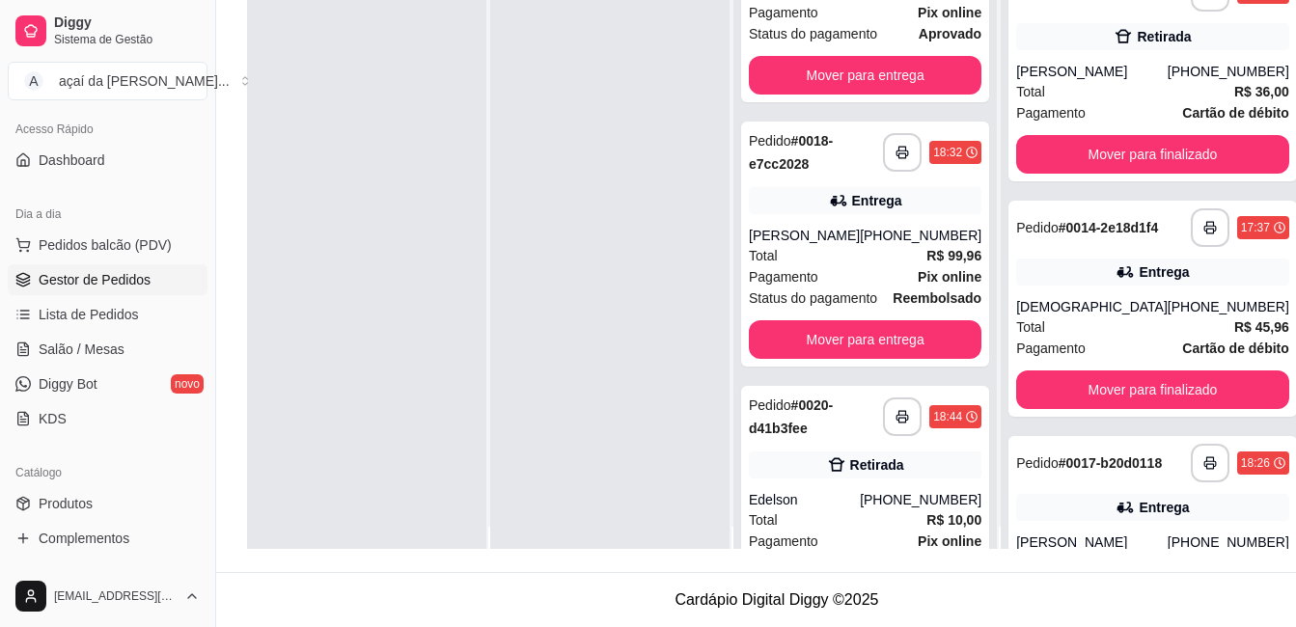
drag, startPoint x: 792, startPoint y: 182, endPoint x: 831, endPoint y: 119, distance: 75.0
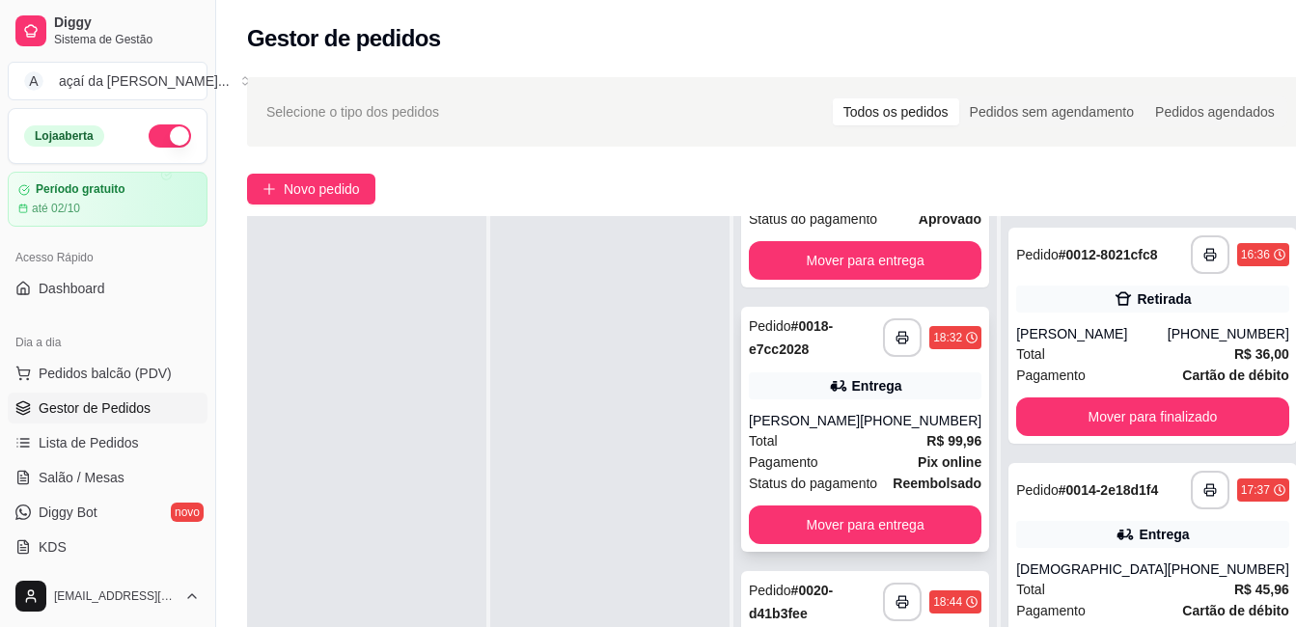
scroll to position [128, 0]
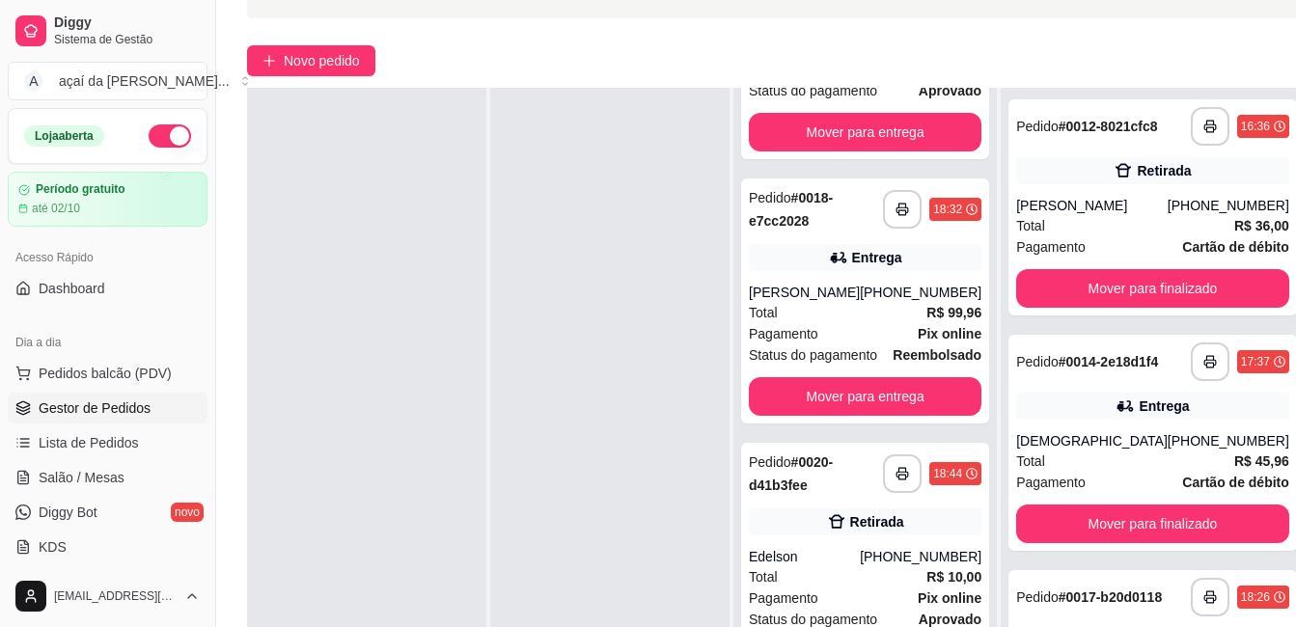
click at [648, 436] on div at bounding box center [609, 401] width 239 height 627
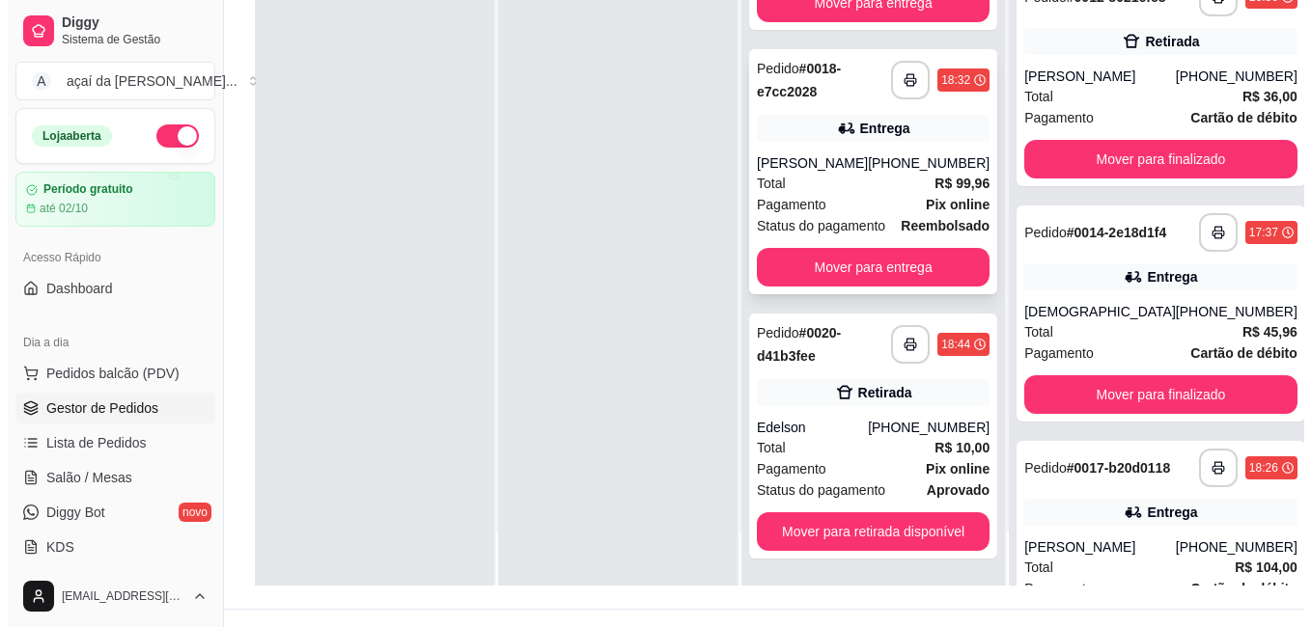
scroll to position [294, 0]
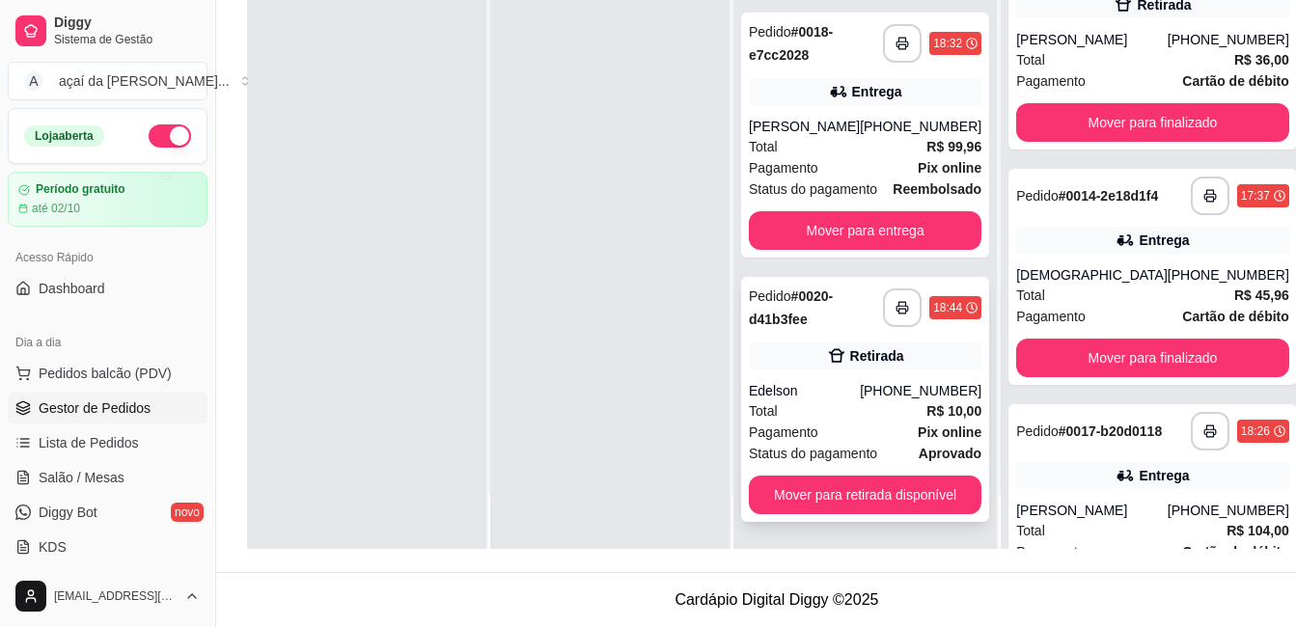
click at [830, 413] on div "Total R$ 10,00" at bounding box center [865, 411] width 233 height 21
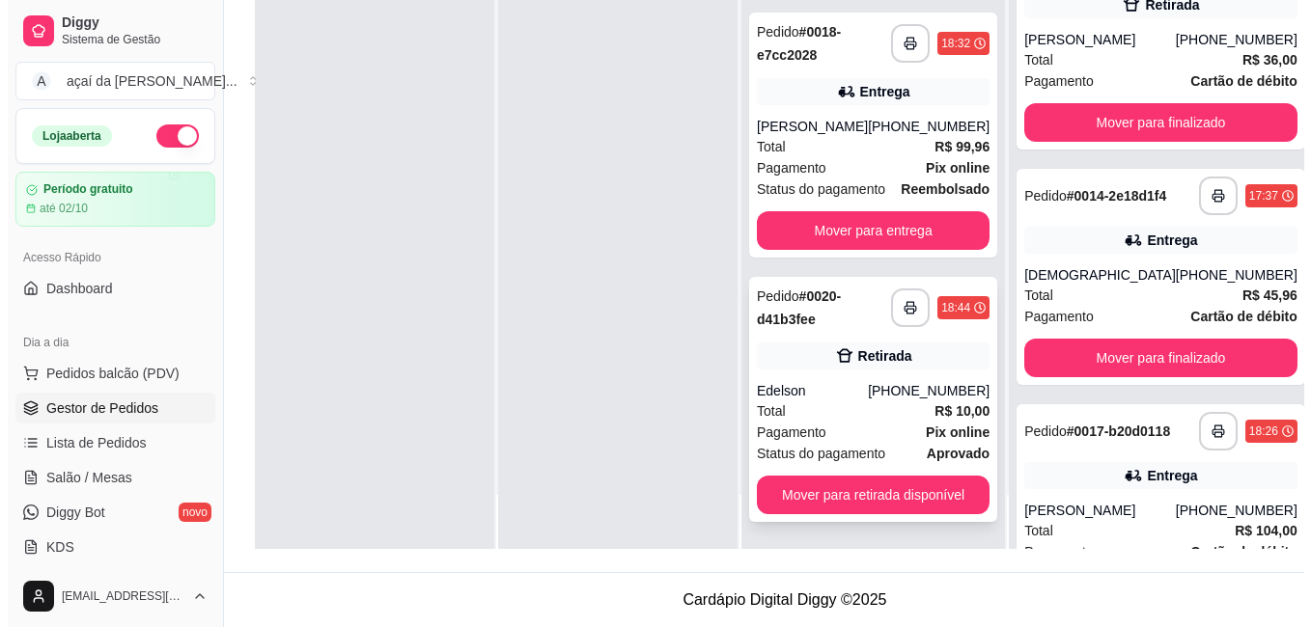
scroll to position [108, 0]
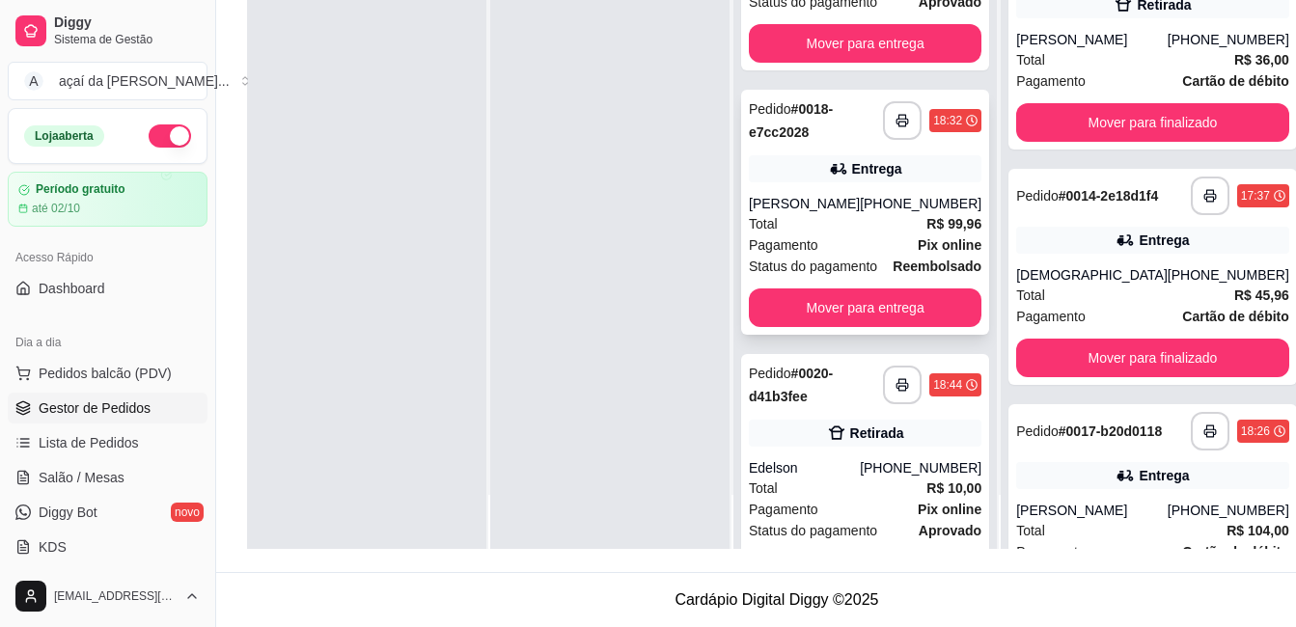
click at [825, 213] on div "[PERSON_NAME]" at bounding box center [804, 203] width 111 height 19
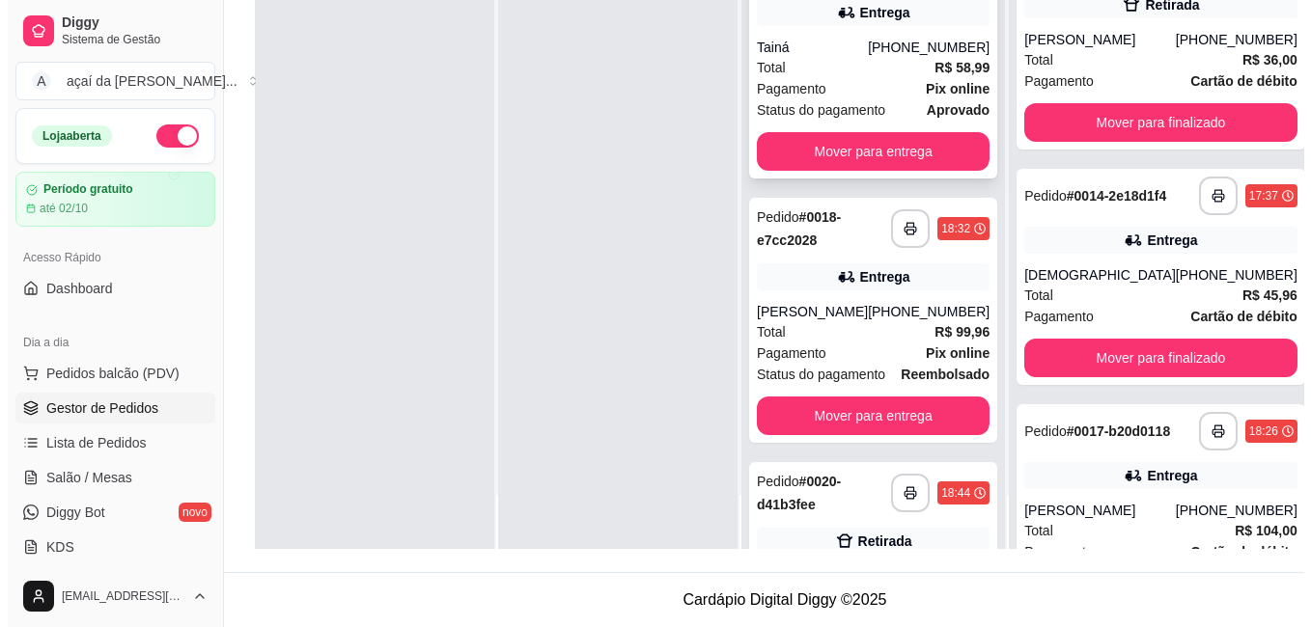
scroll to position [0, 0]
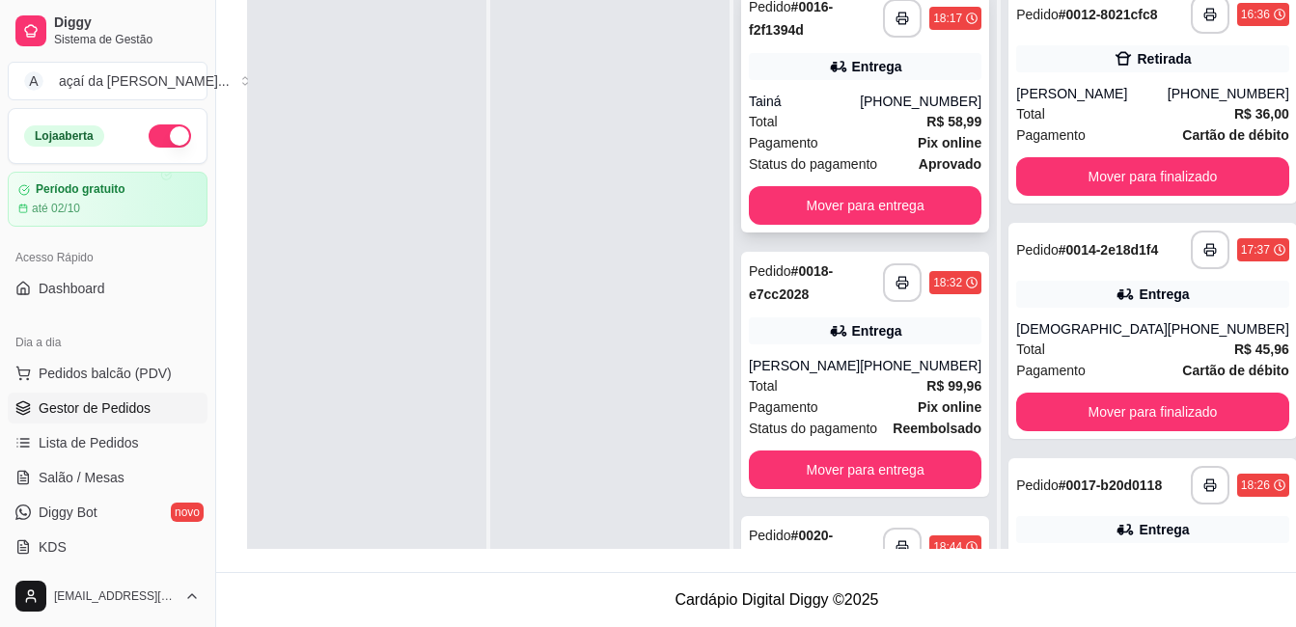
click at [833, 141] on div "Pagamento Pix online" at bounding box center [865, 142] width 233 height 21
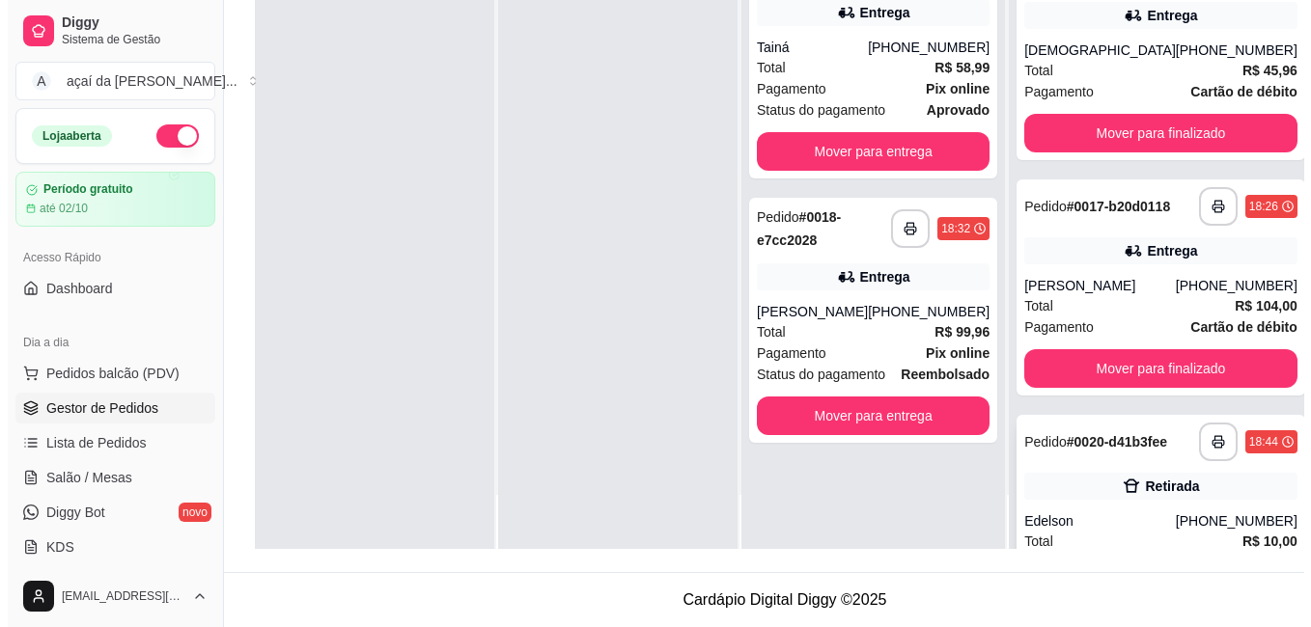
scroll to position [386, 0]
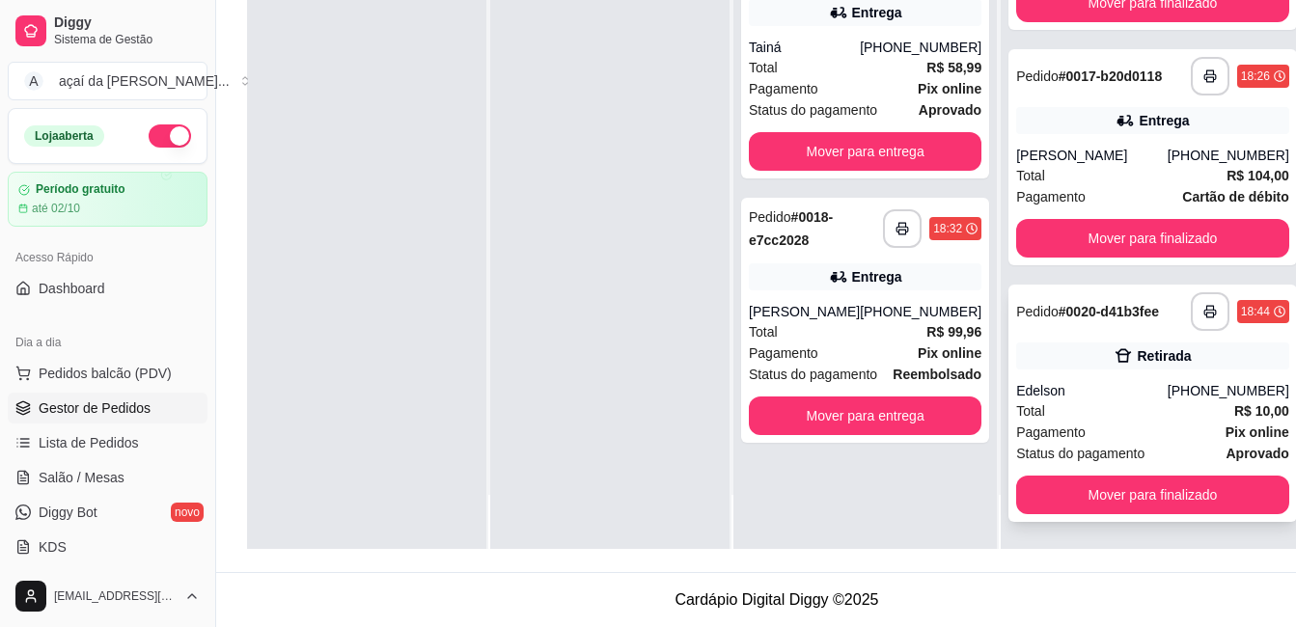
click at [1075, 323] on div "Pedido # 0020-d41b3fee" at bounding box center [1087, 311] width 143 height 23
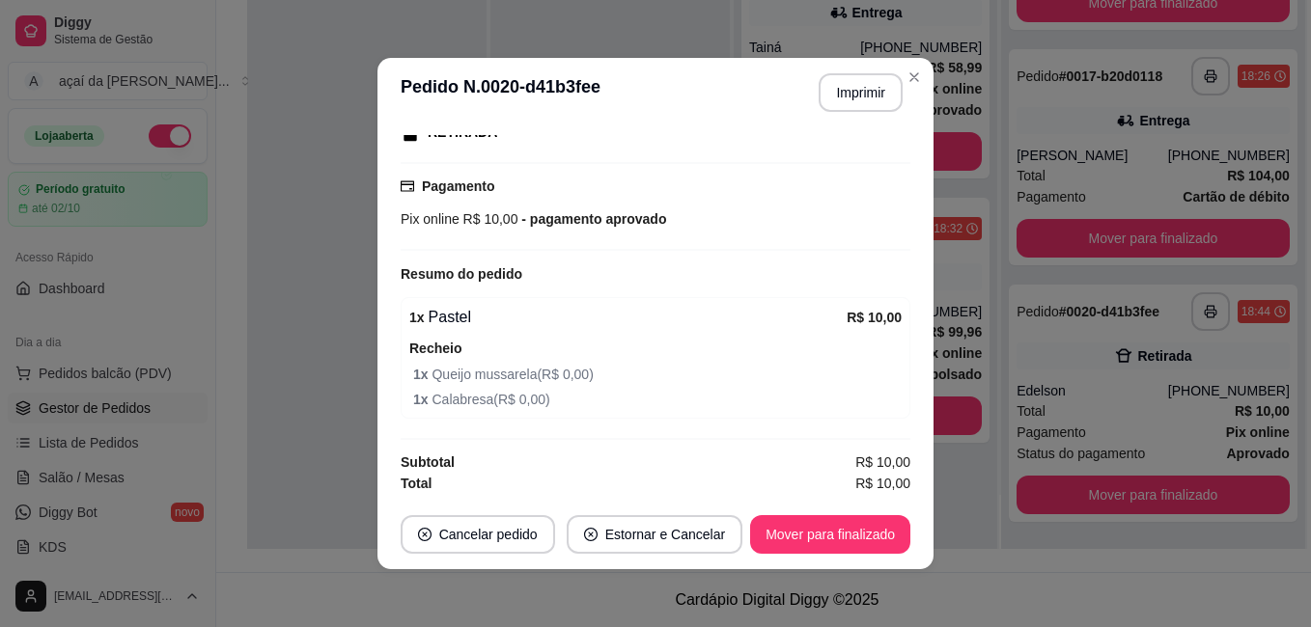
scroll to position [323, 0]
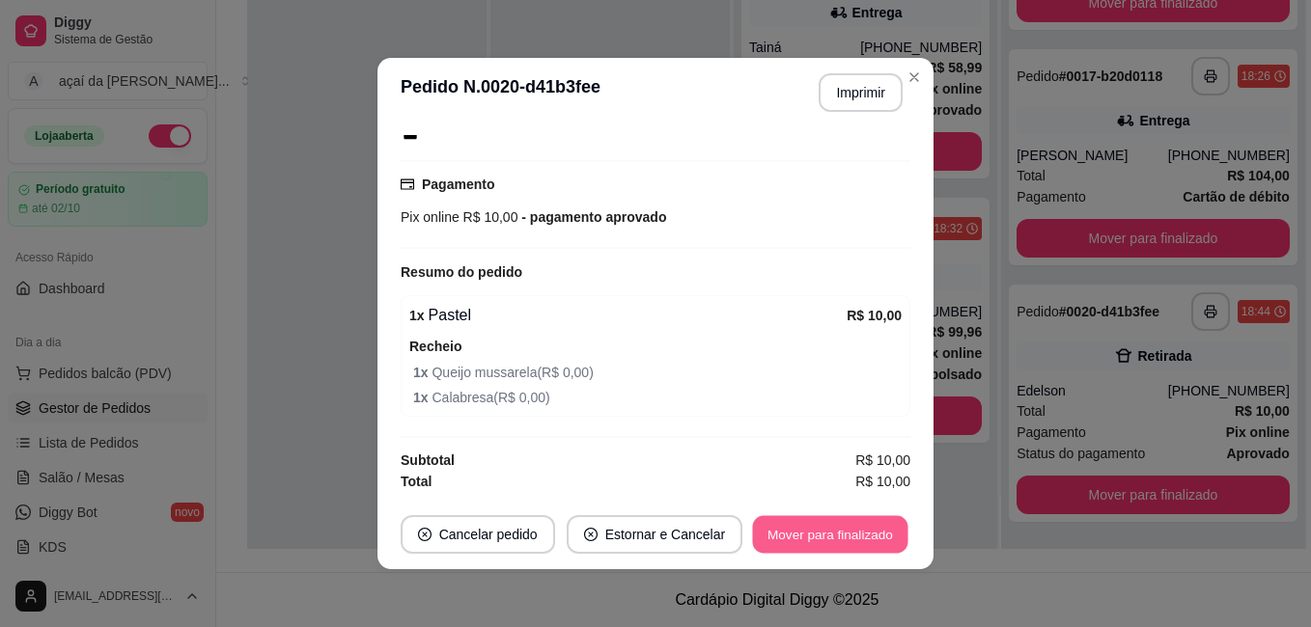
click at [848, 532] on button "Mover para finalizado" at bounding box center [830, 535] width 155 height 38
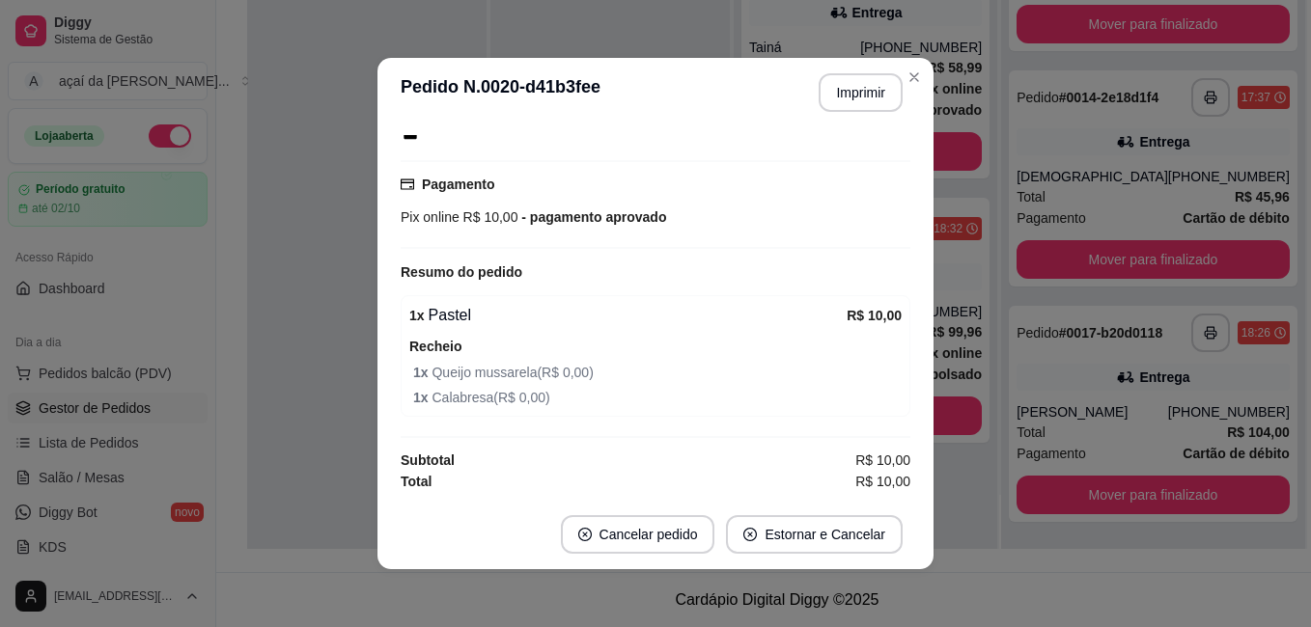
scroll to position [279, 0]
